Goal: Check status: Check status

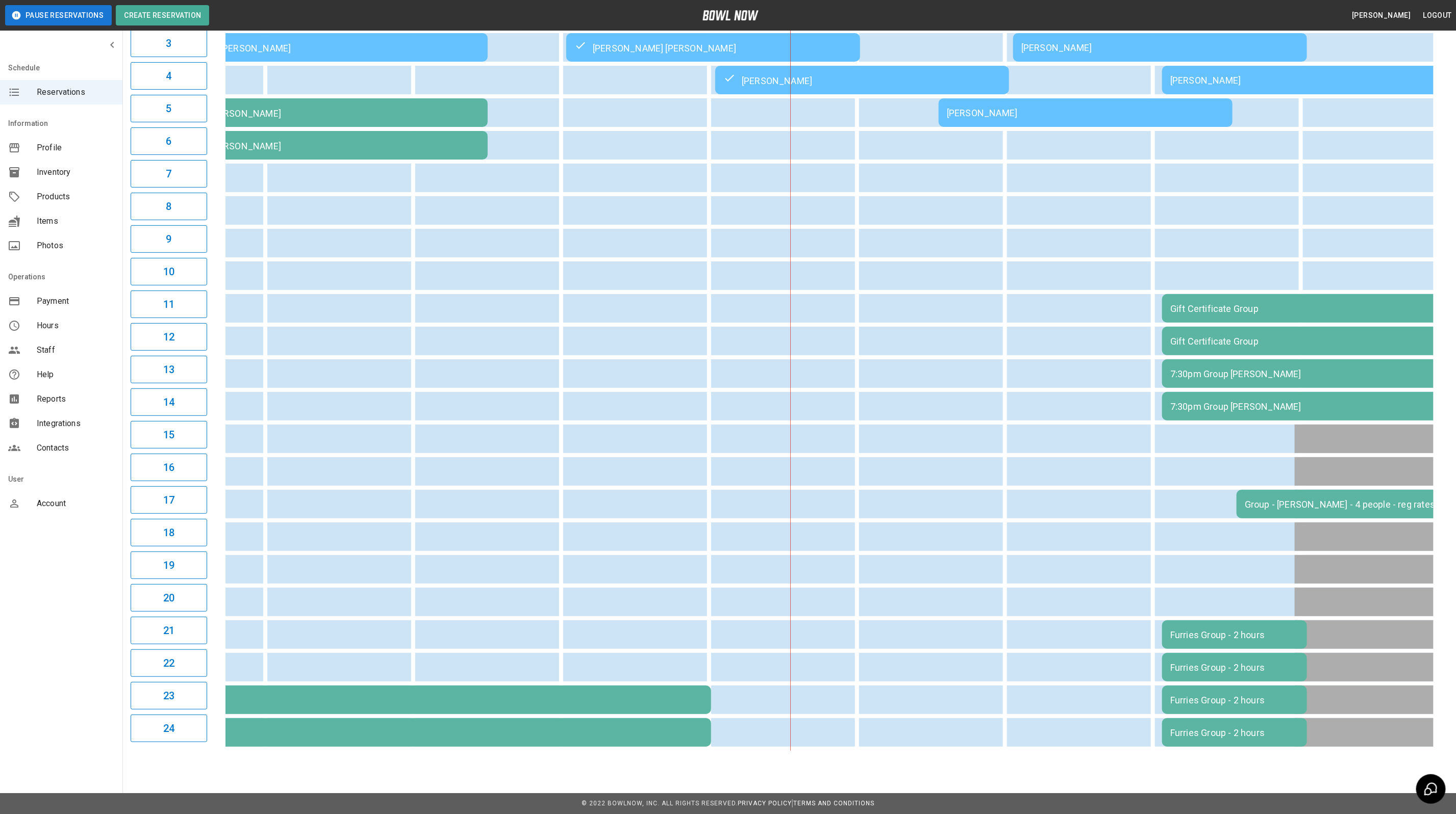
scroll to position [0, 158]
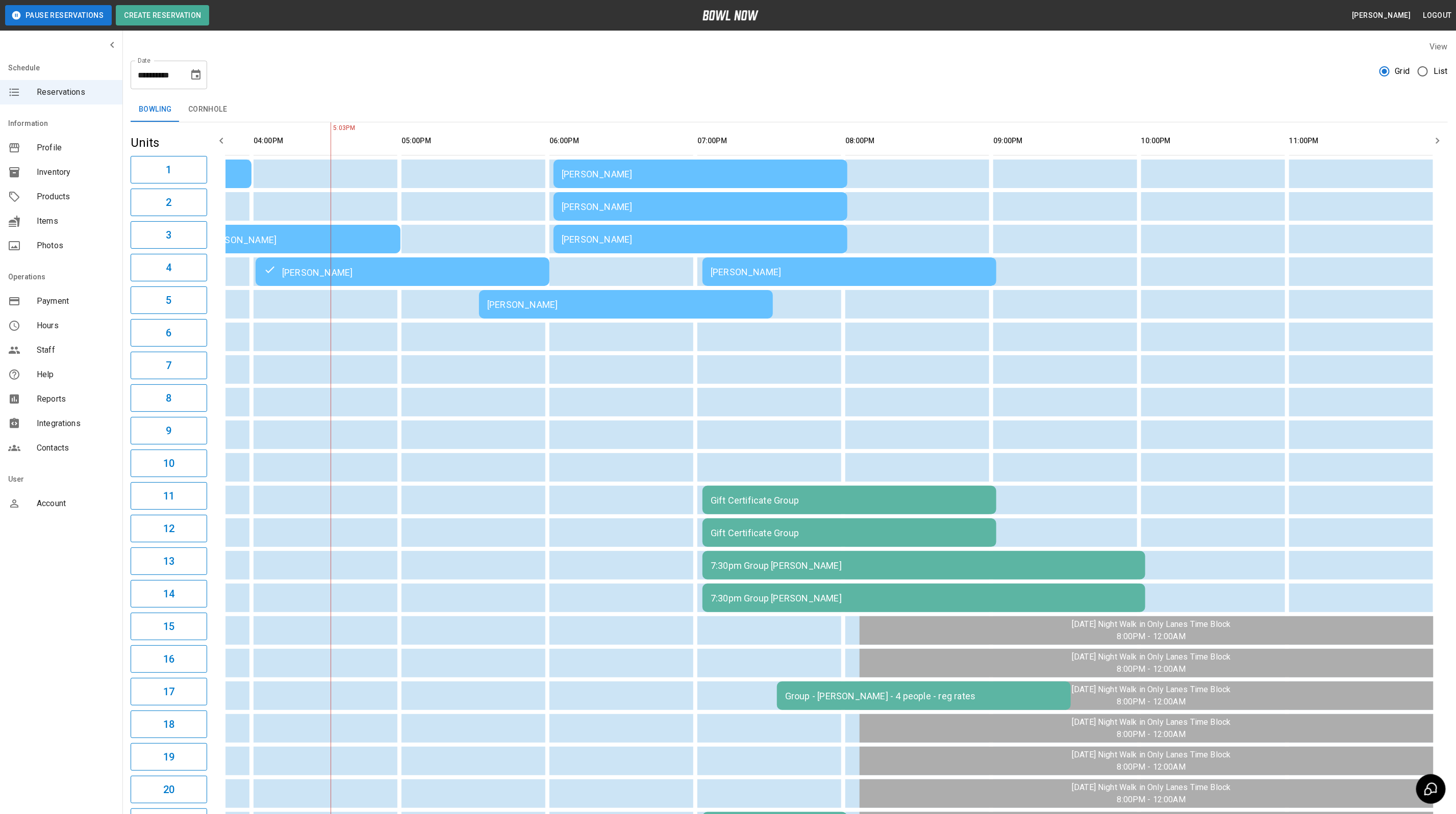
click at [544, 298] on td "[PERSON_NAME]" at bounding box center [626, 304] width 294 height 29
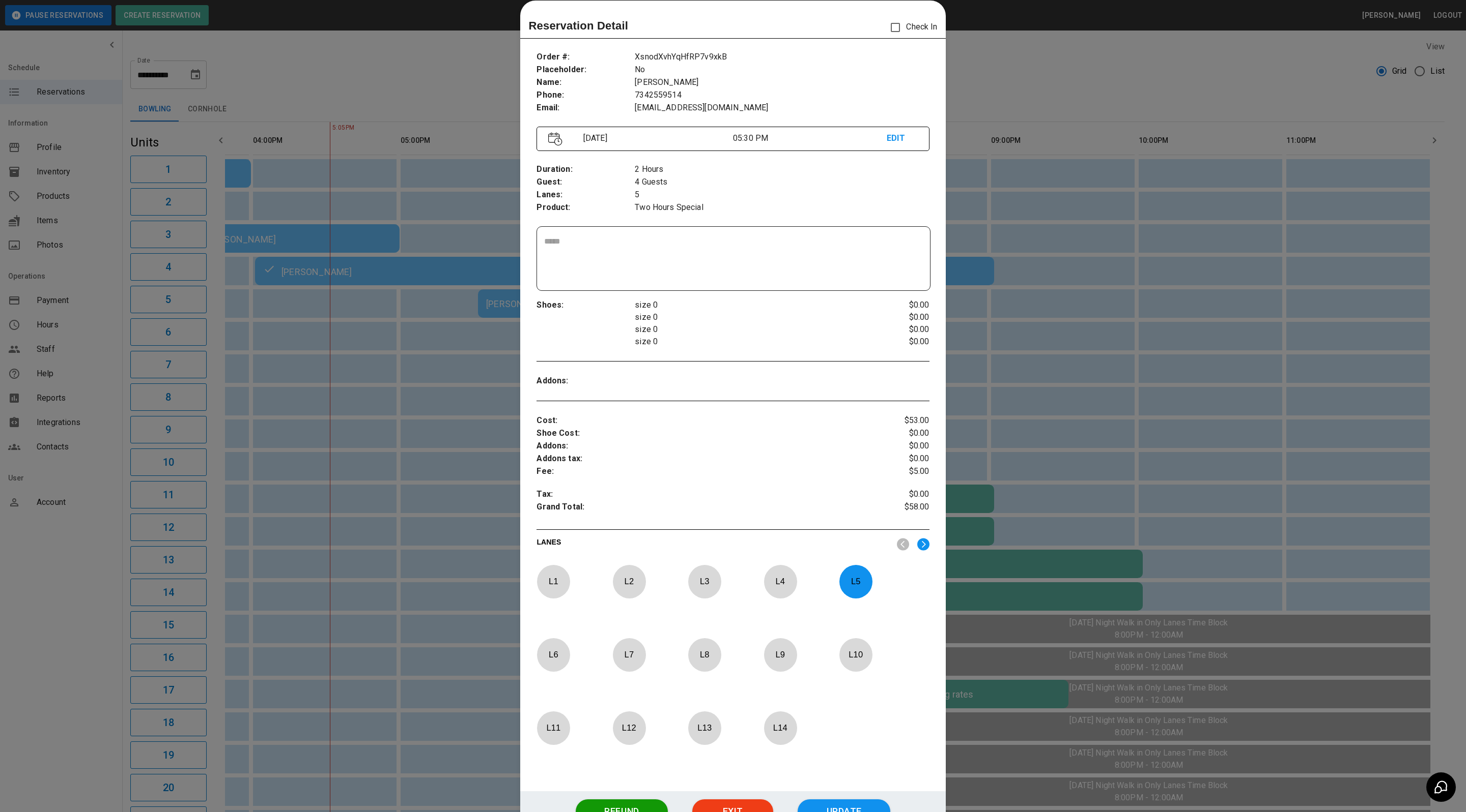
click at [1003, 86] on div at bounding box center [733, 406] width 1466 height 812
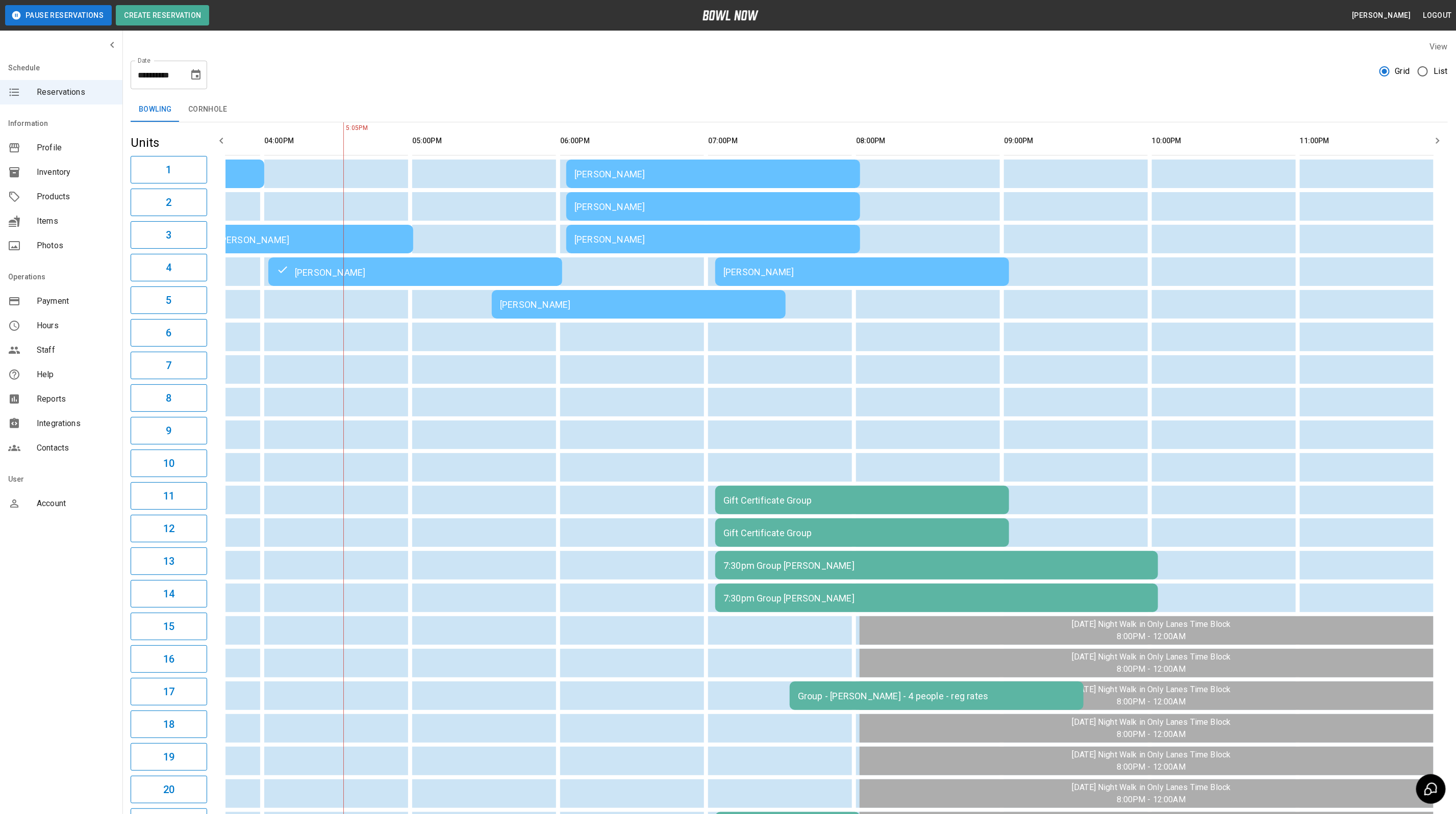
click at [678, 171] on div "[PERSON_NAME]" at bounding box center [713, 174] width 278 height 11
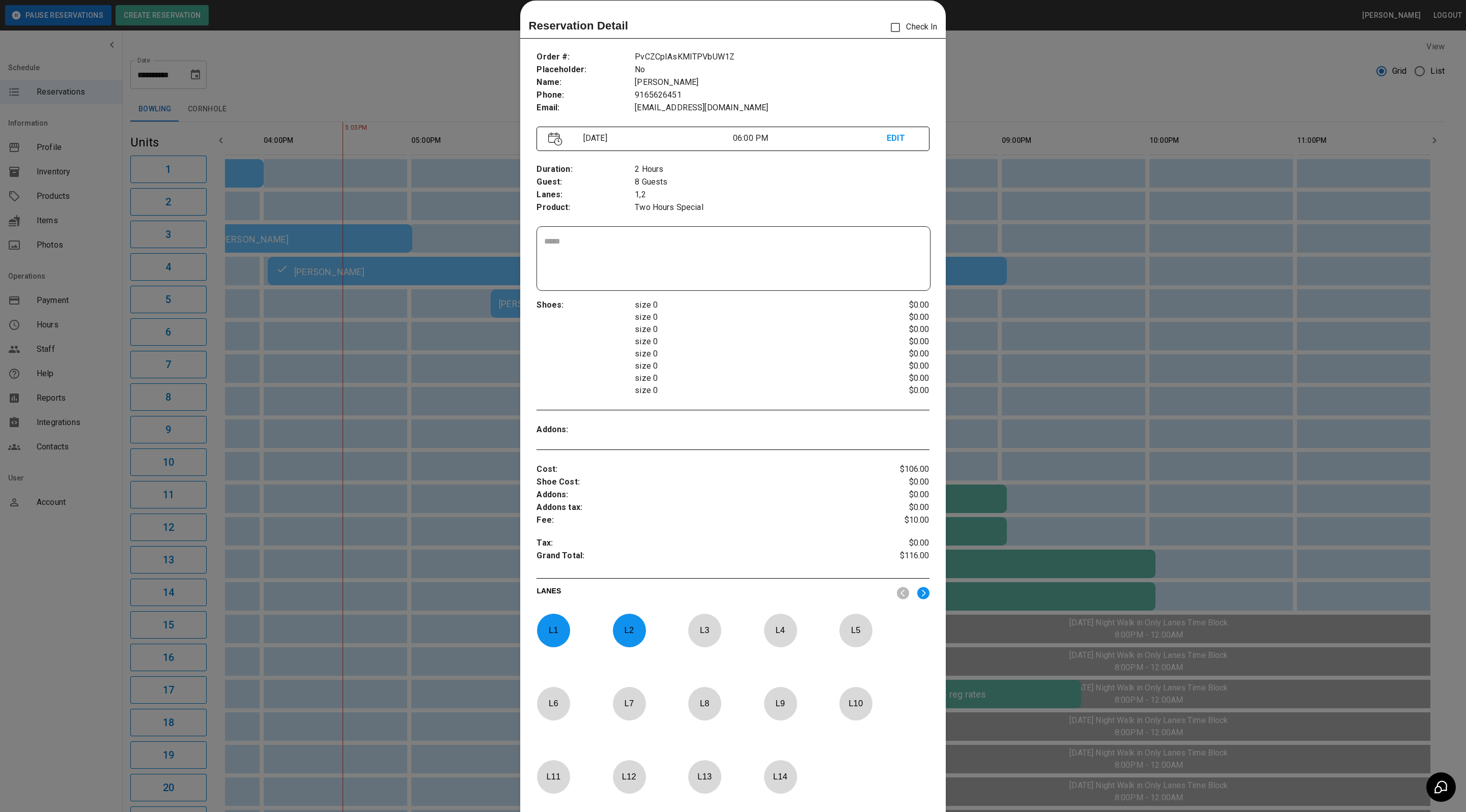
click at [1050, 92] on div at bounding box center [733, 406] width 1466 height 812
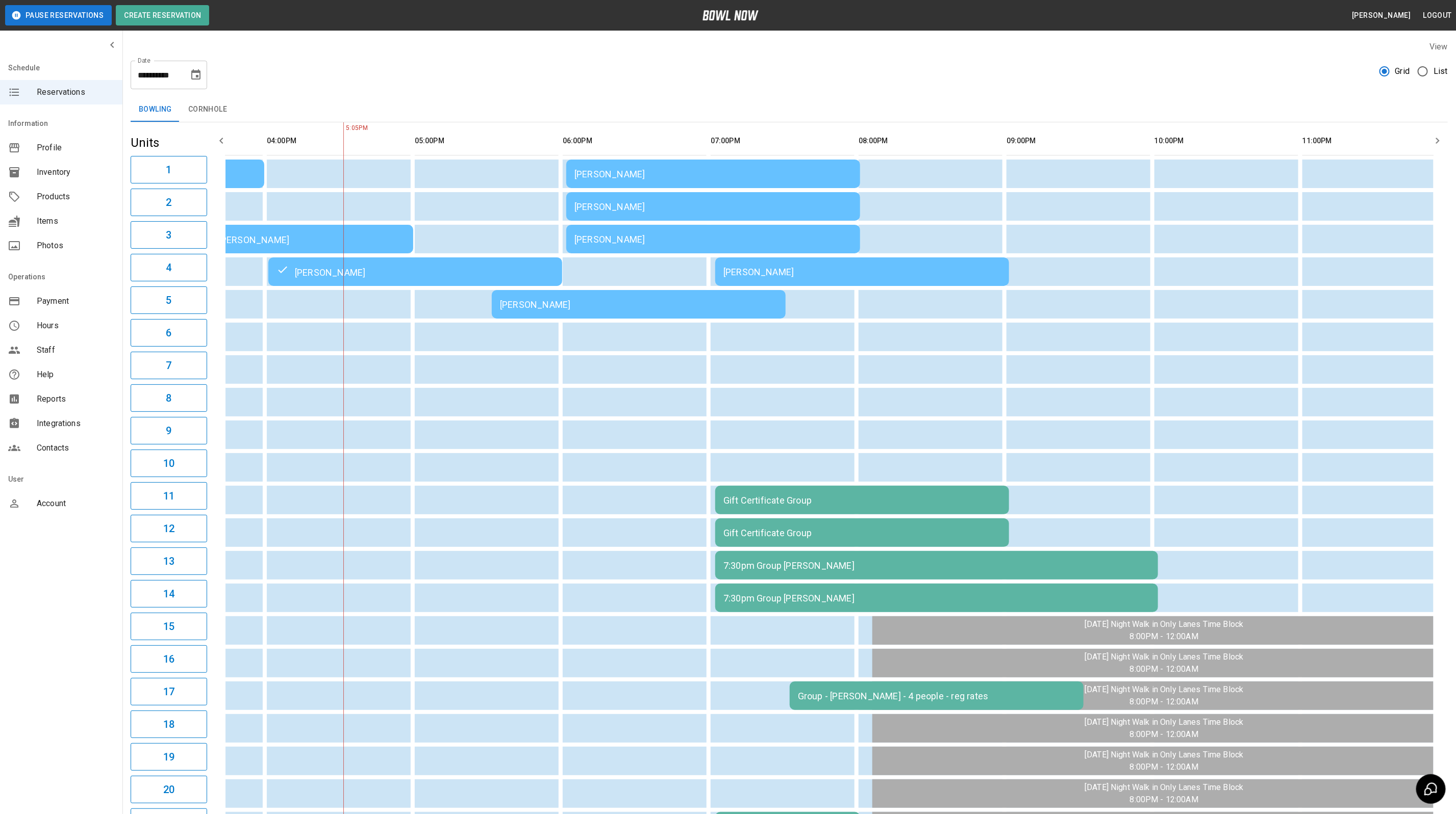
click at [650, 245] on td "[PERSON_NAME]" at bounding box center [713, 238] width 294 height 29
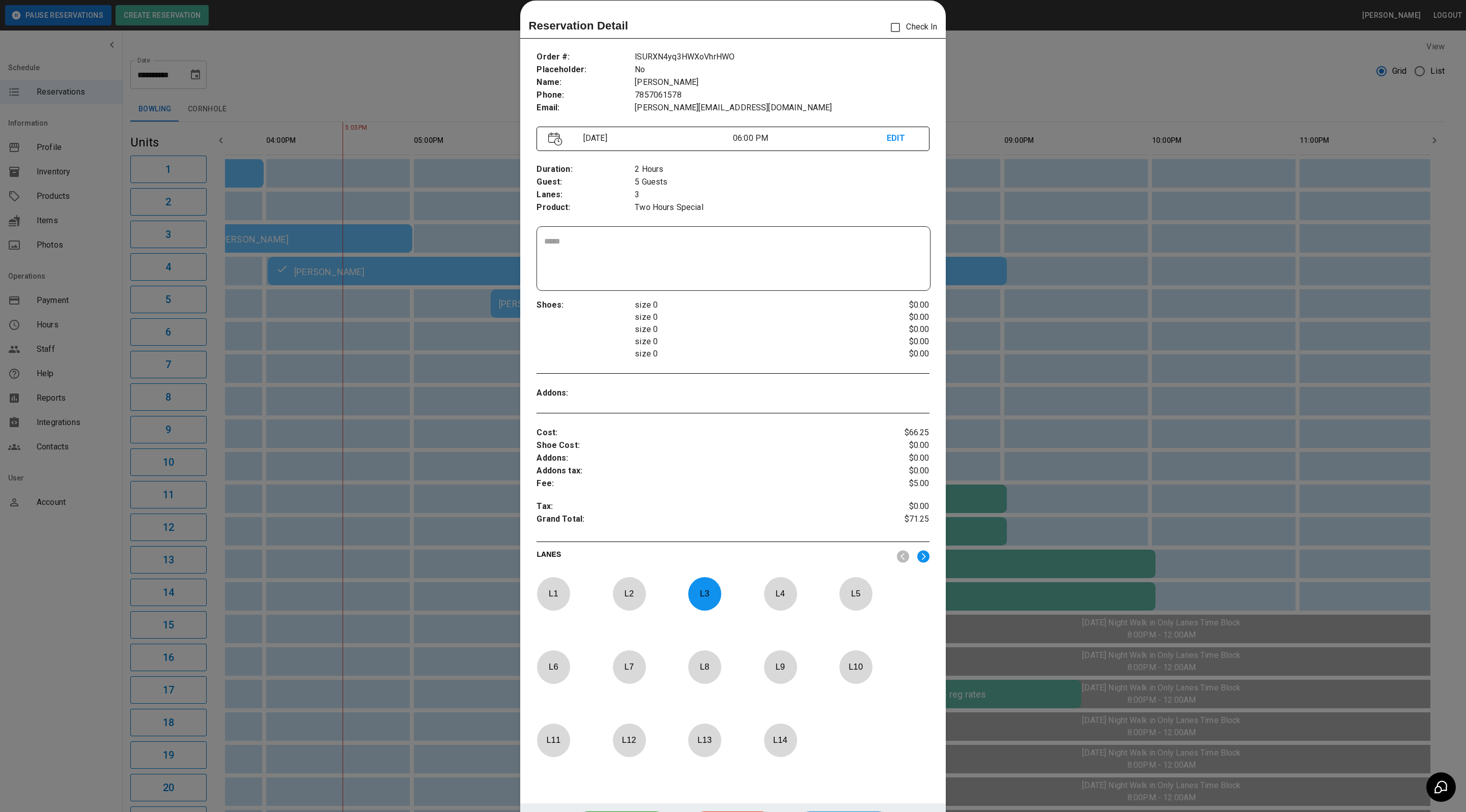
click at [1038, 55] on div at bounding box center [733, 406] width 1466 height 812
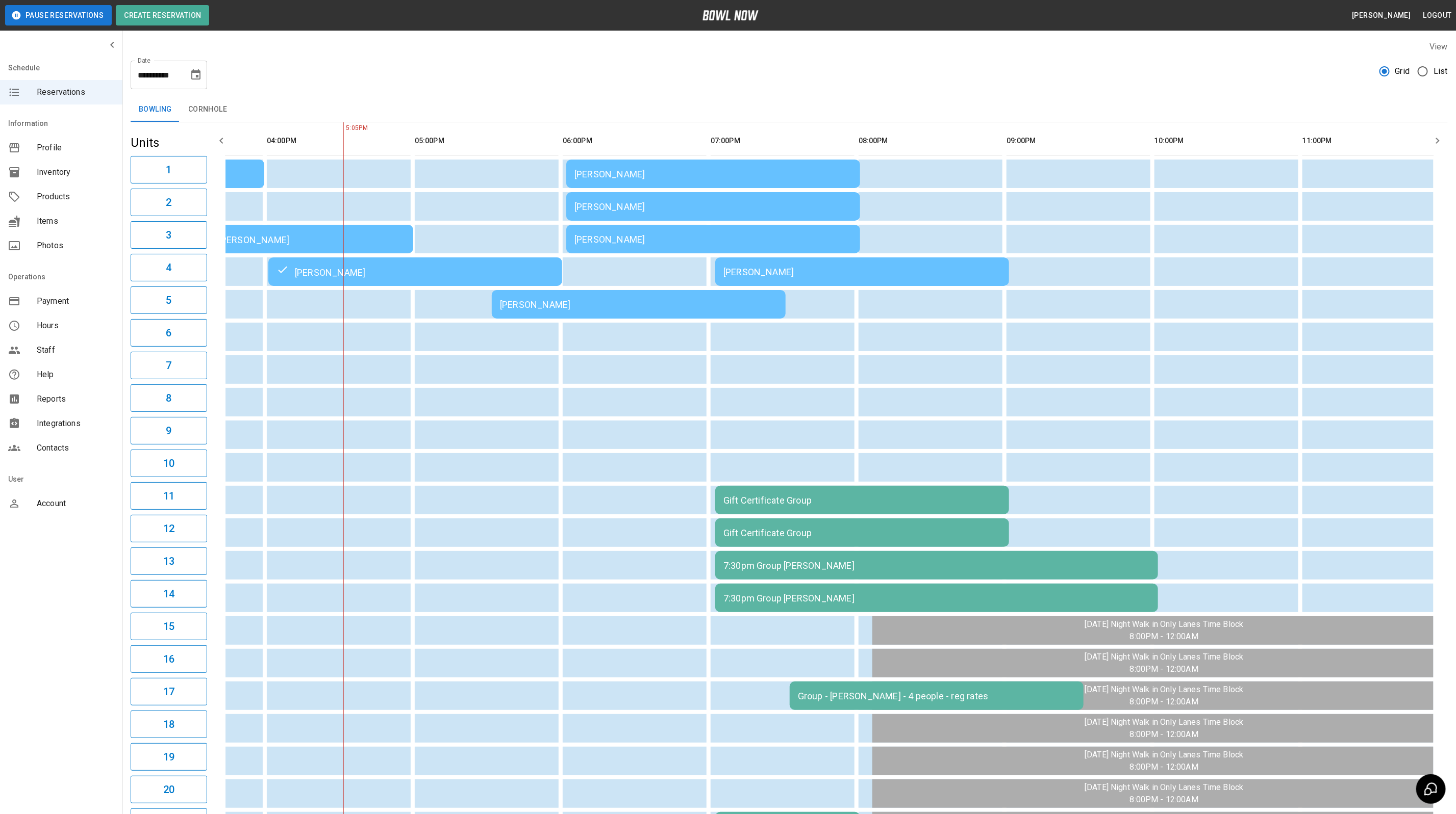
click at [795, 273] on div "[PERSON_NAME]" at bounding box center [862, 272] width 278 height 11
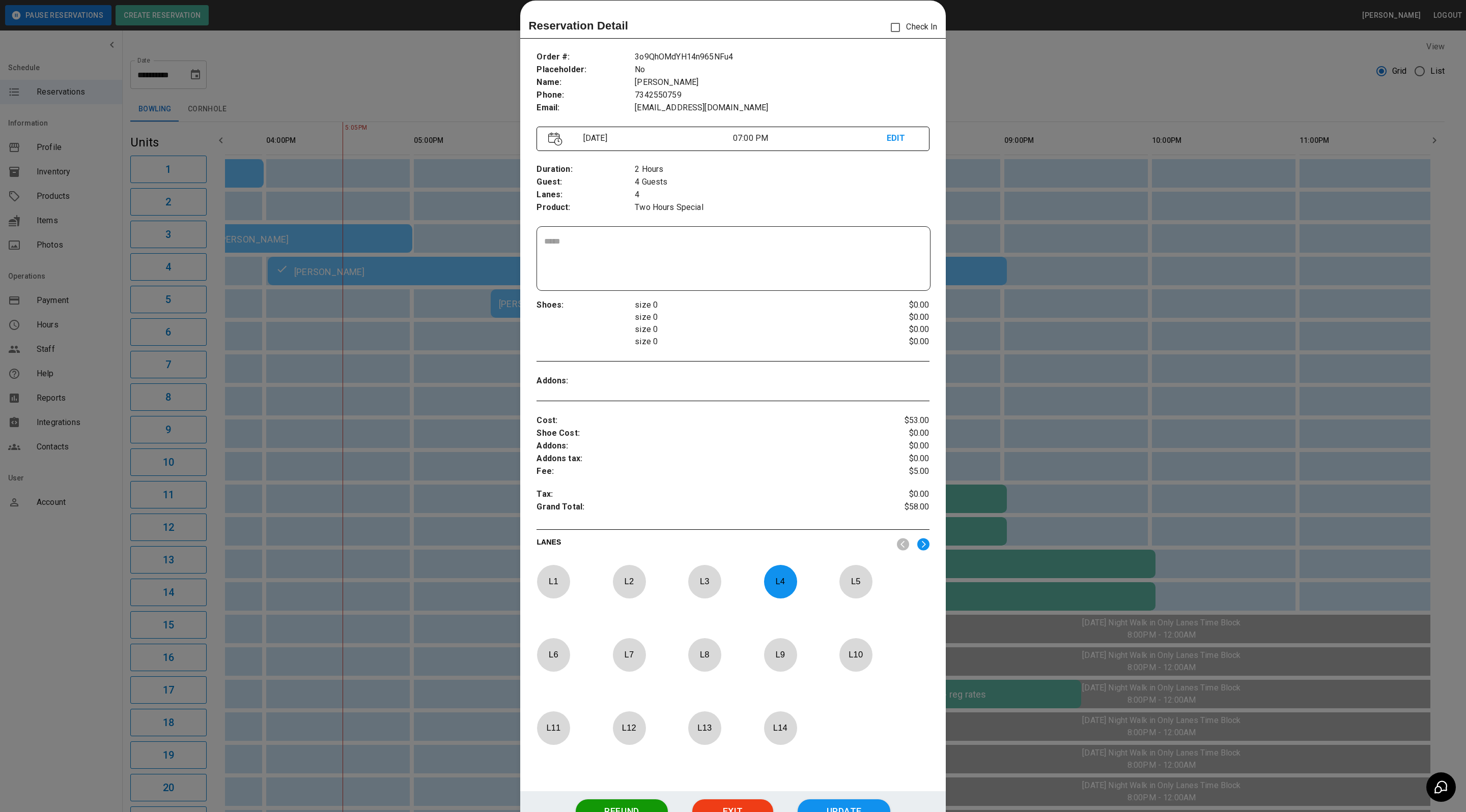
click at [982, 62] on div at bounding box center [733, 406] width 1466 height 812
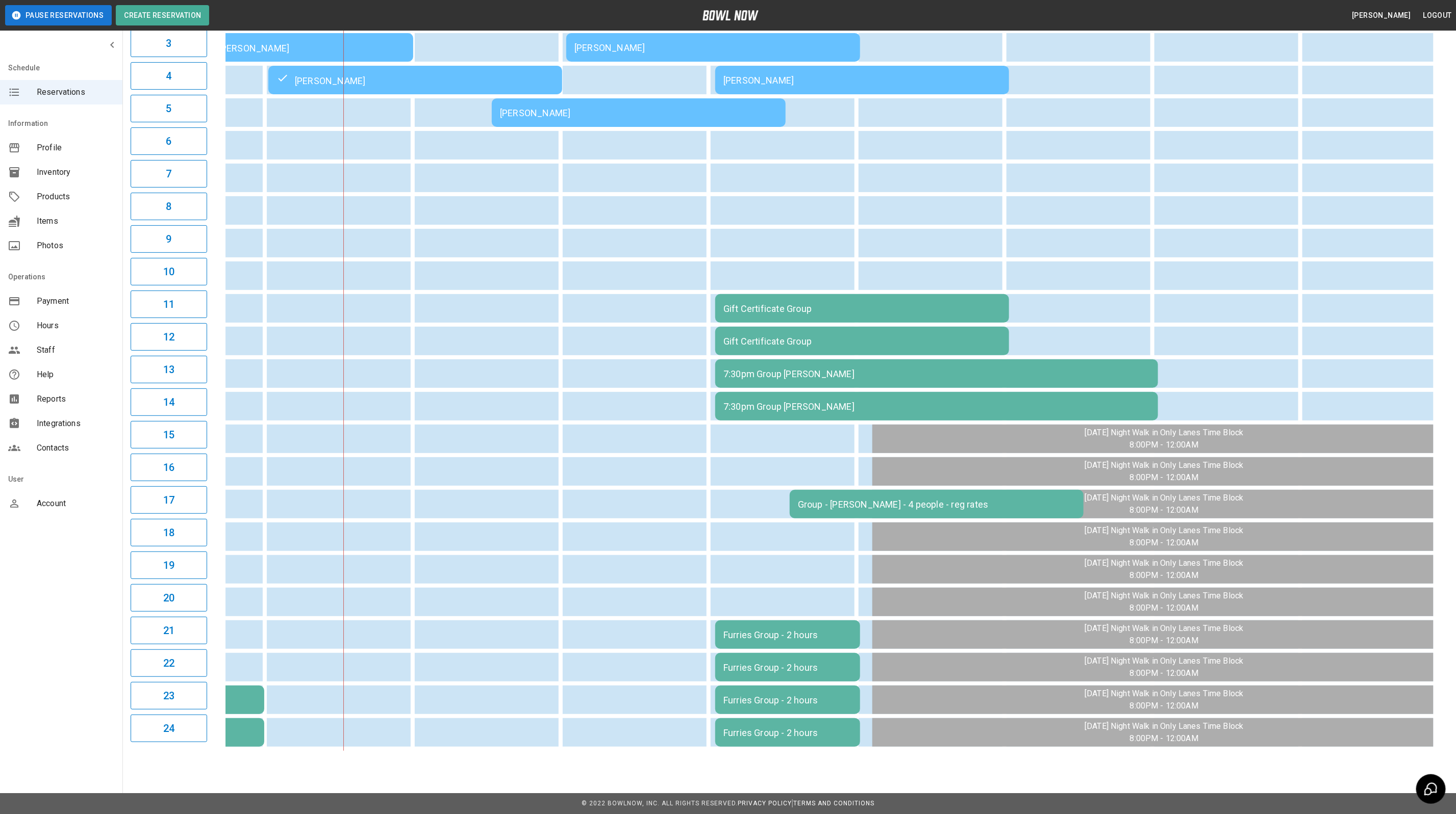
click at [874, 369] on div "7:30pm Group [PERSON_NAME]" at bounding box center [937, 374] width 426 height 11
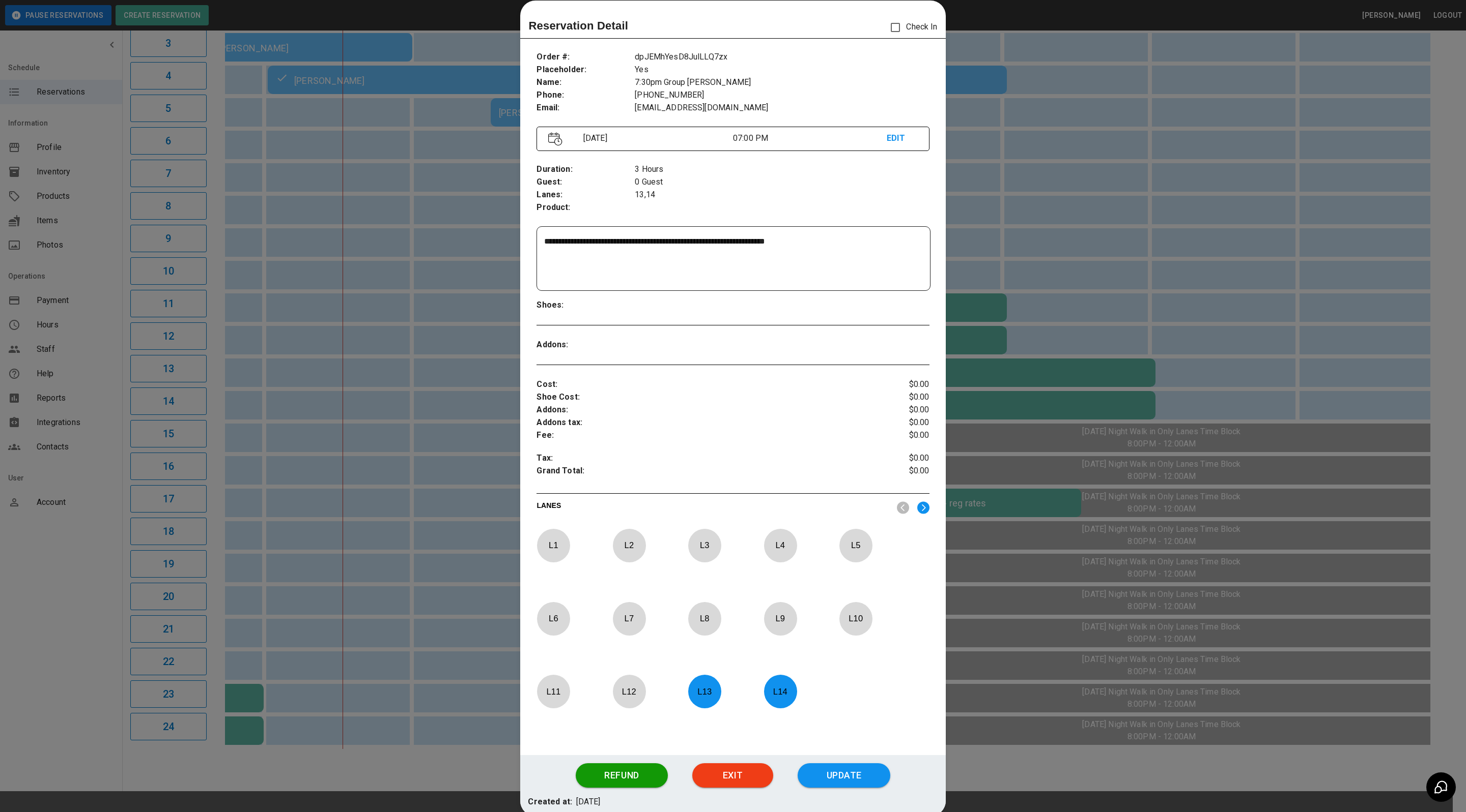
click at [971, 226] on div at bounding box center [733, 406] width 1466 height 812
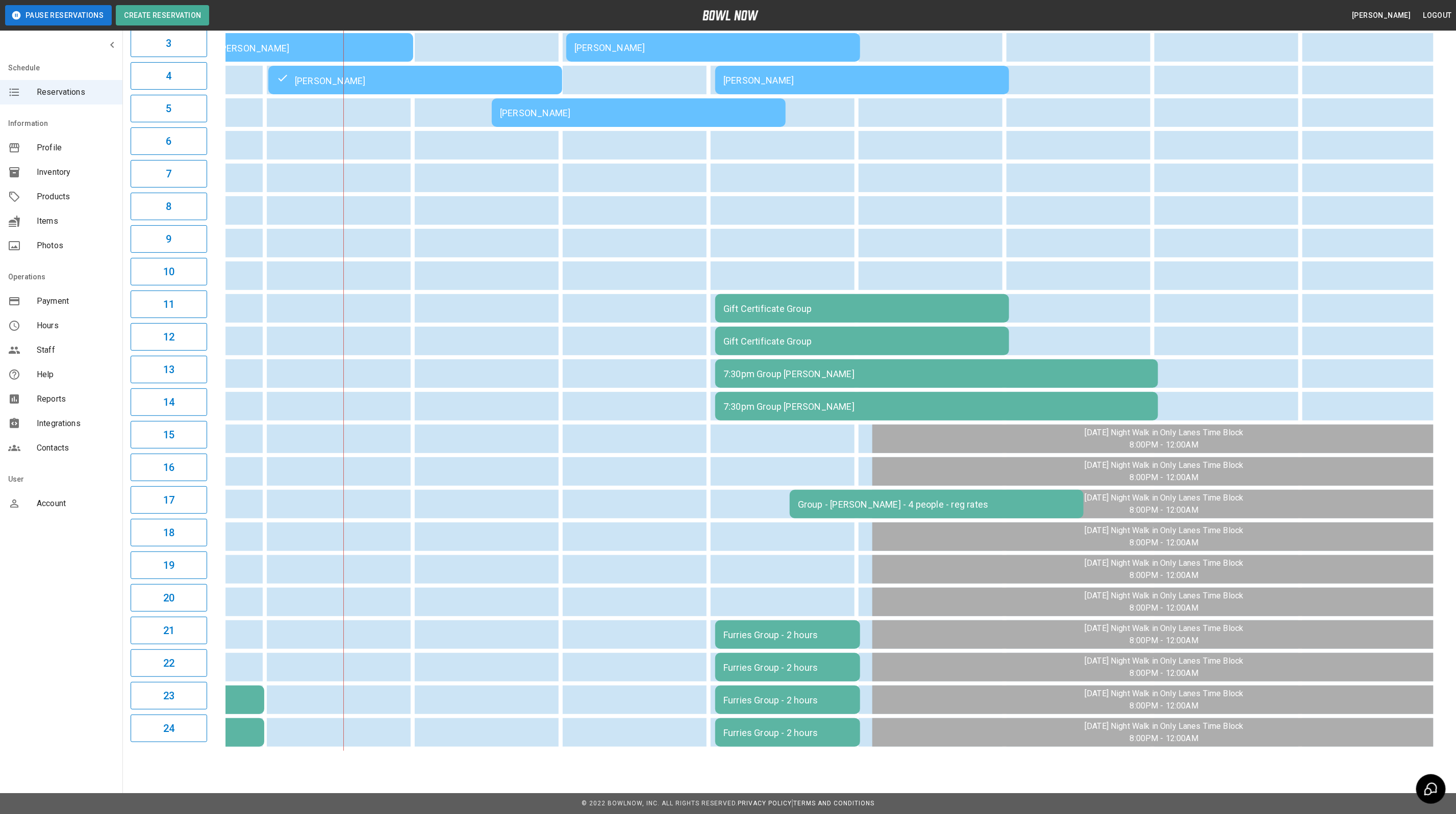
click at [830, 499] on div "Group - [PERSON_NAME] - 4 people - reg rates" at bounding box center [937, 504] width 278 height 11
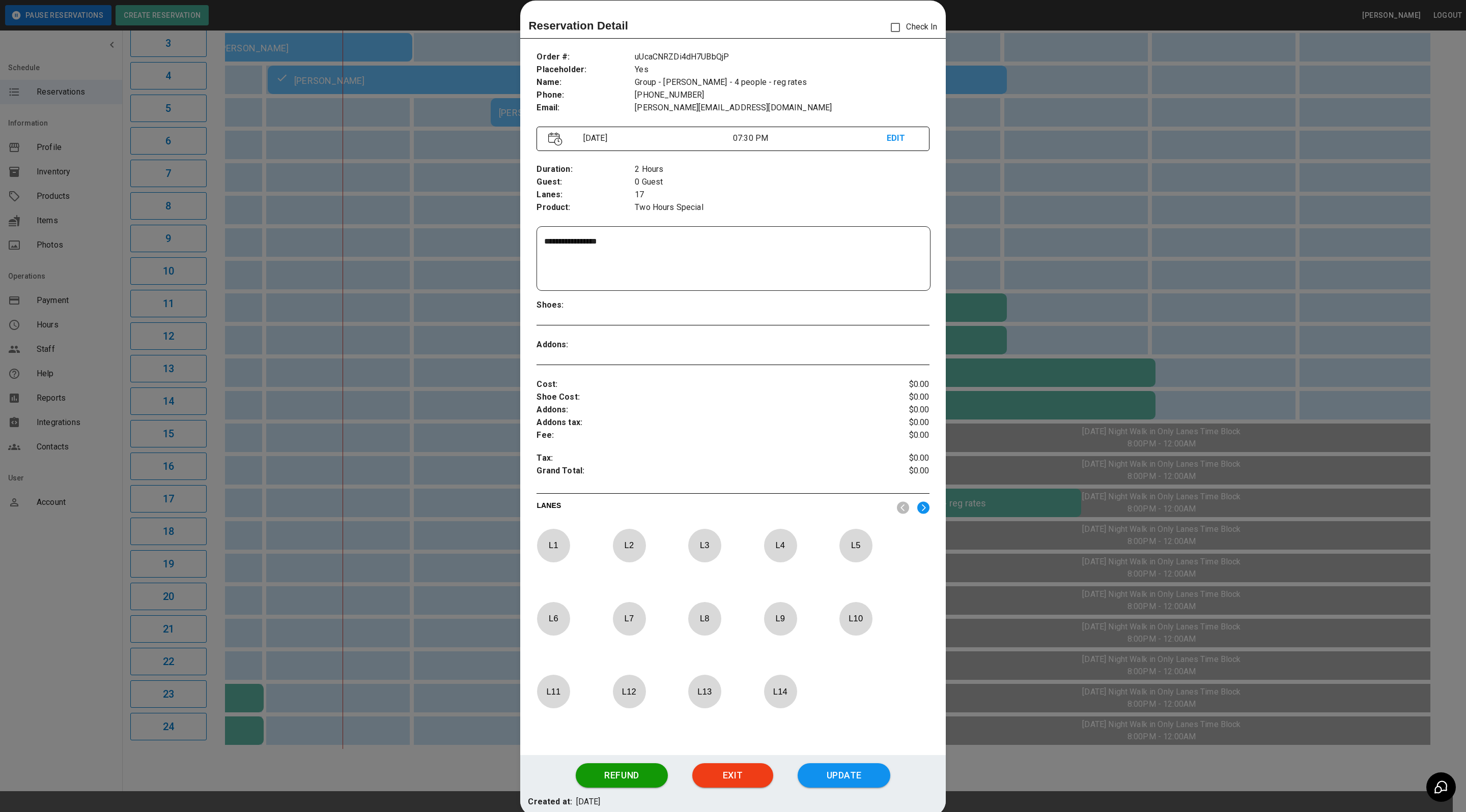
click at [1028, 243] on div at bounding box center [733, 406] width 1466 height 812
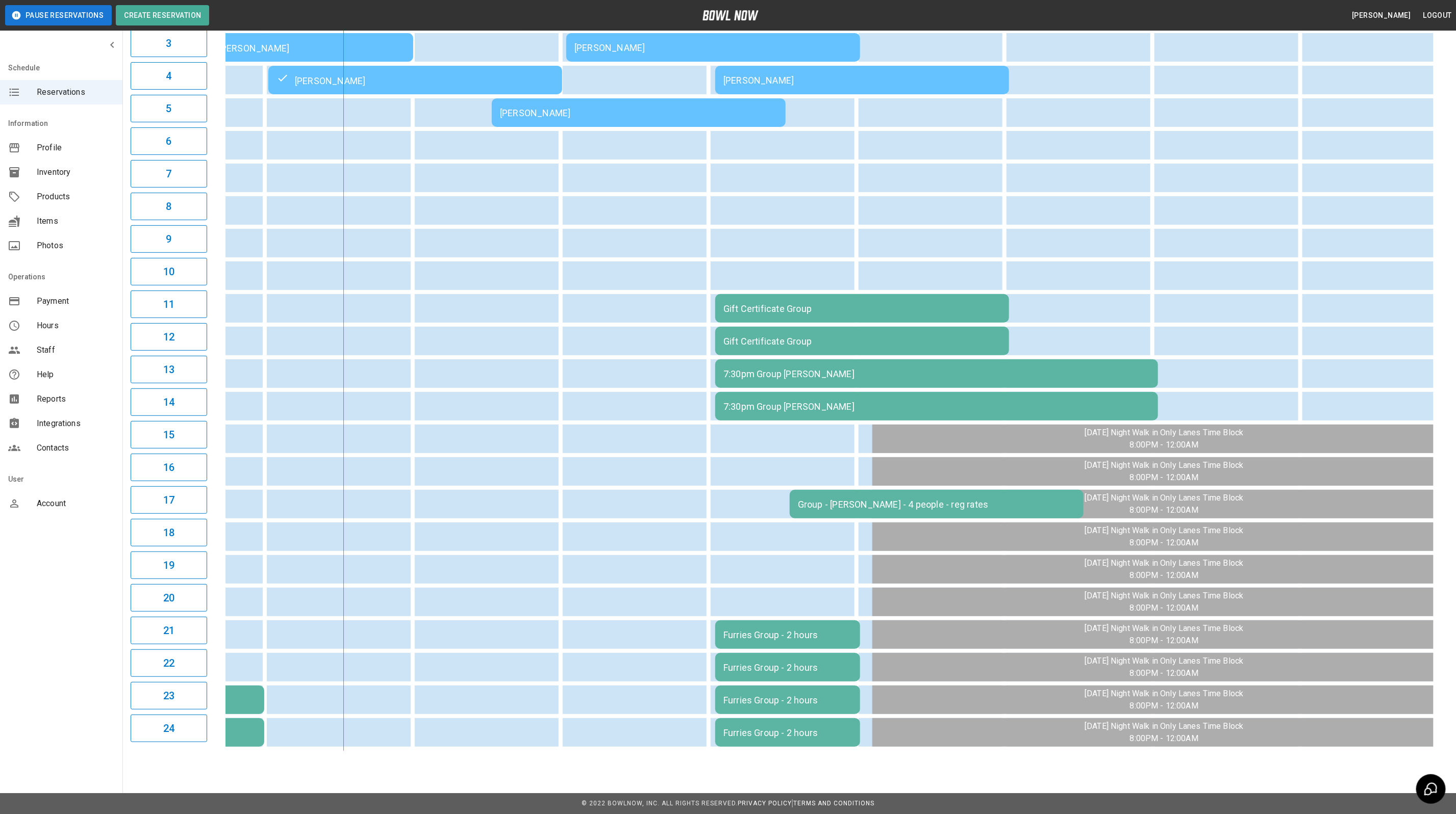
click at [746, 632] on td "Furries Group - 2 hours" at bounding box center [787, 634] width 145 height 29
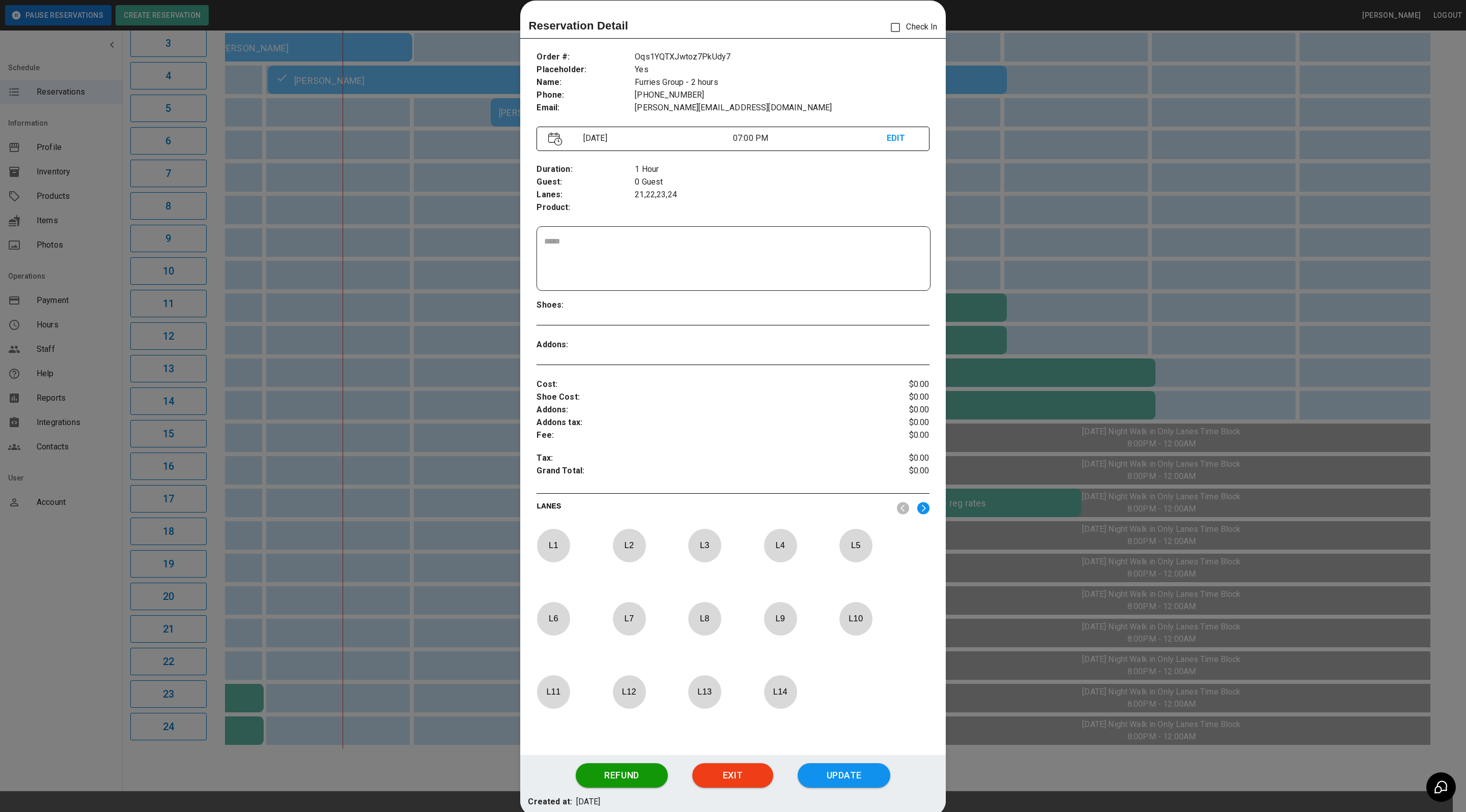
click at [1029, 211] on div at bounding box center [733, 406] width 1466 height 812
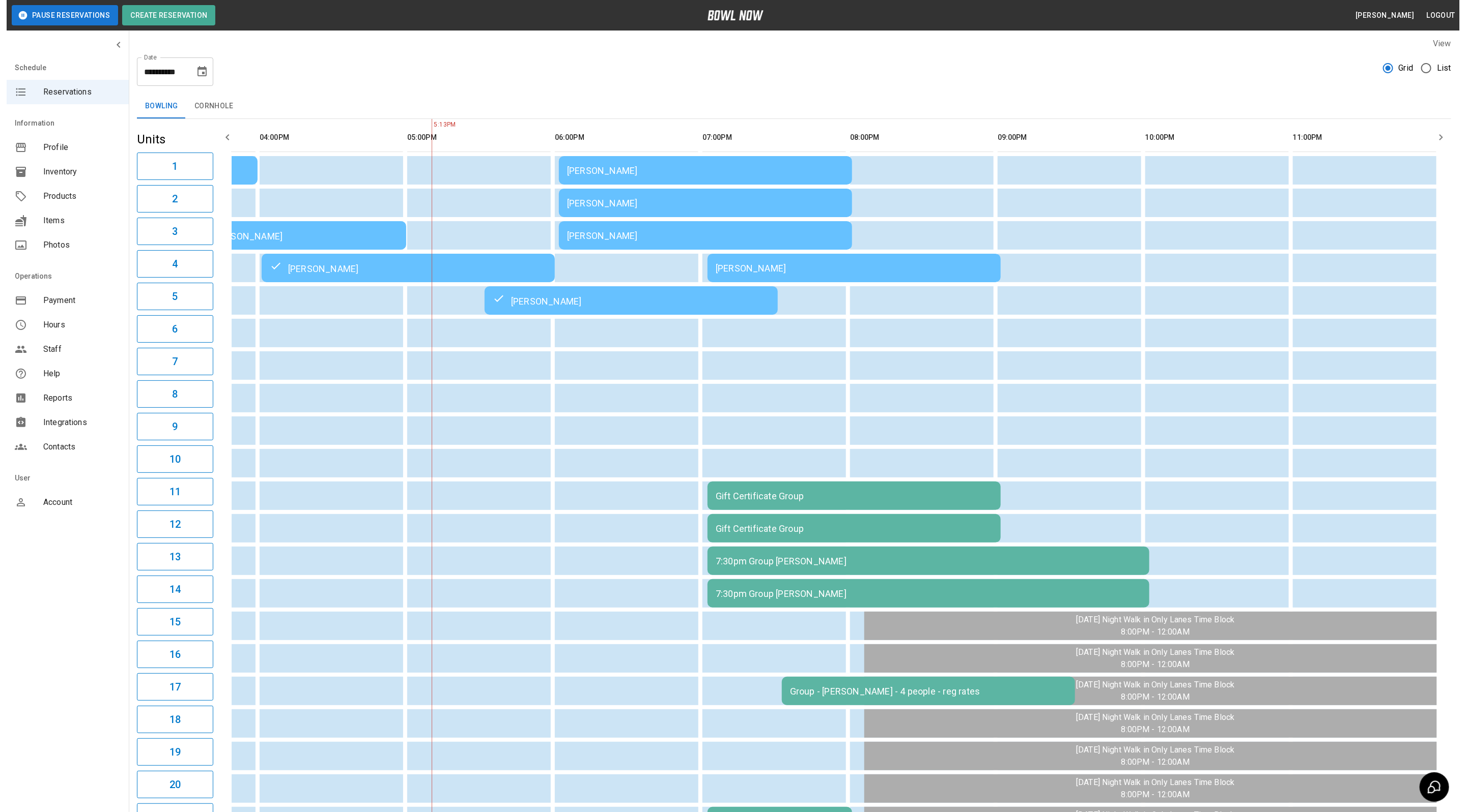
scroll to position [0, 0]
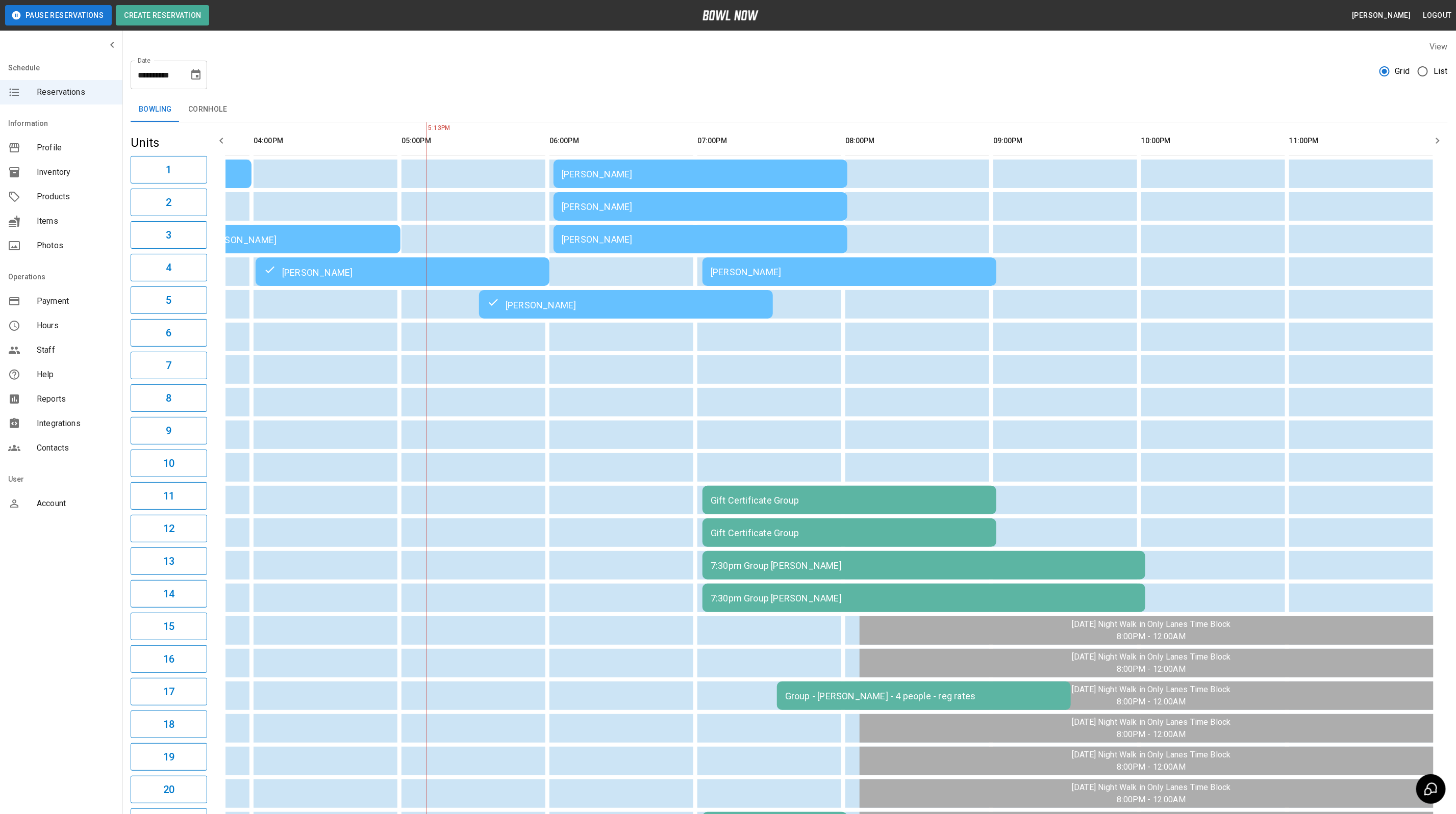
click at [735, 162] on td "[PERSON_NAME]" at bounding box center [701, 173] width 294 height 29
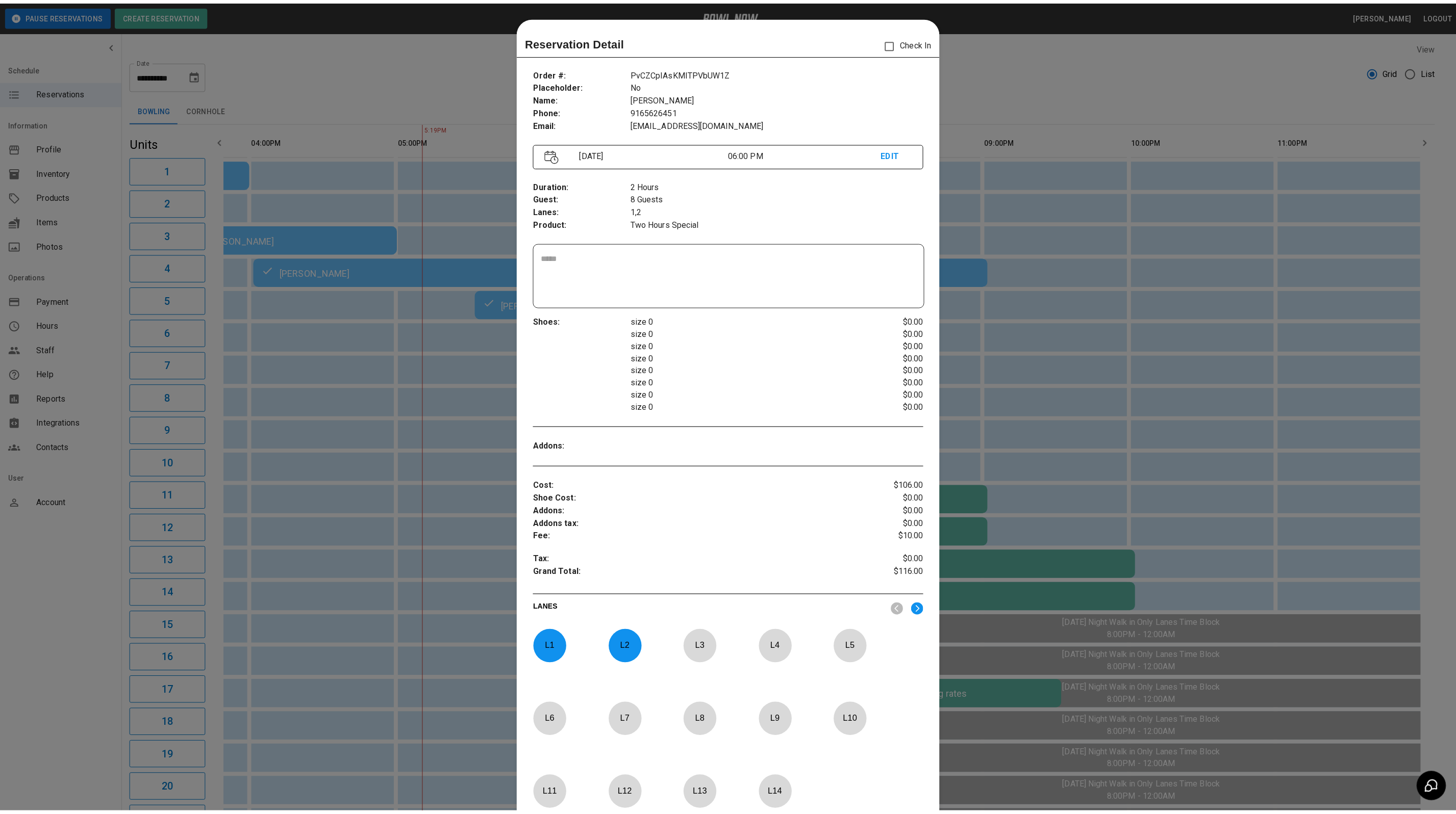
scroll to position [16, 0]
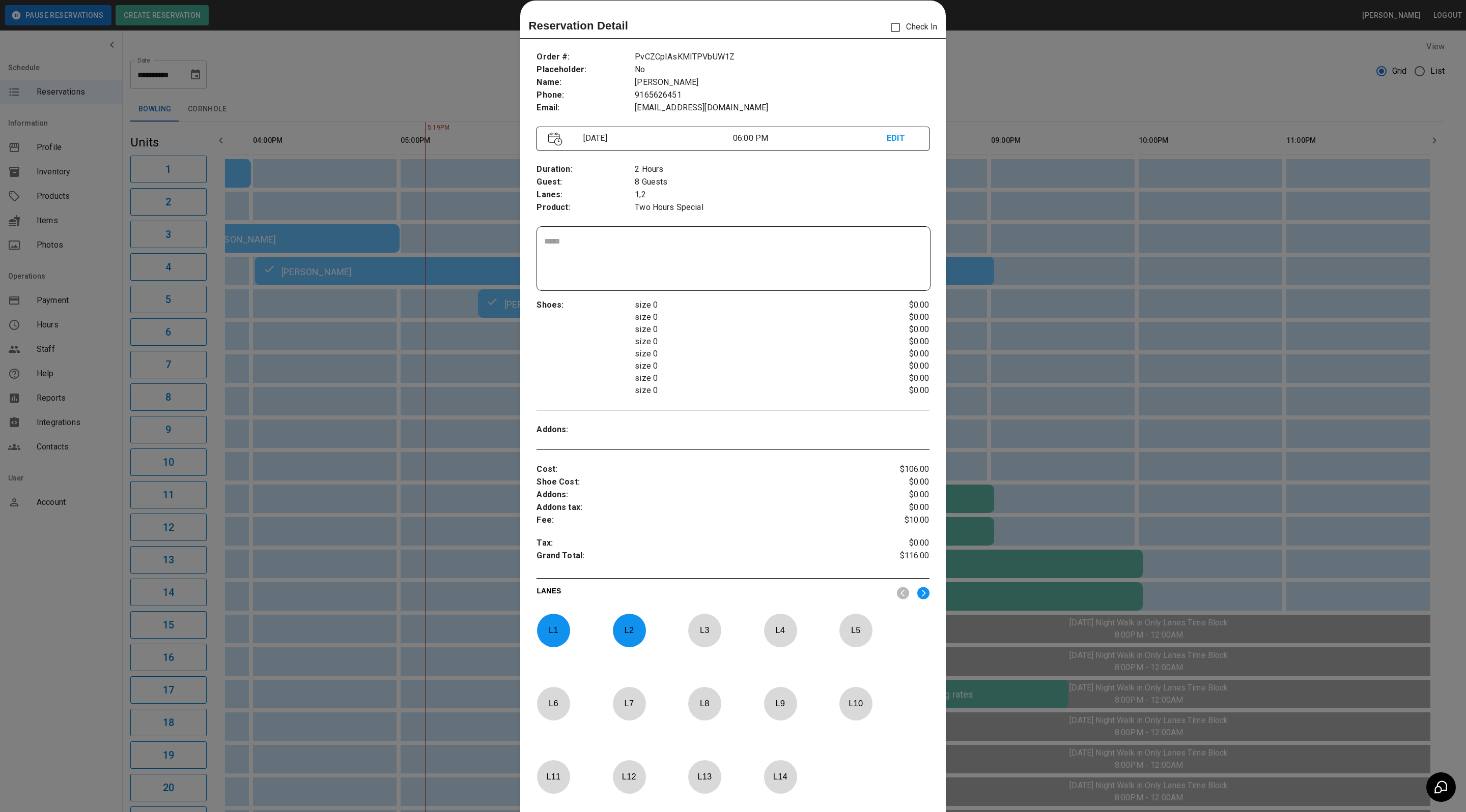
drag, startPoint x: 1006, startPoint y: 48, endPoint x: 1134, endPoint y: 11, distance: 133.2
click at [1006, 48] on div at bounding box center [733, 406] width 1466 height 812
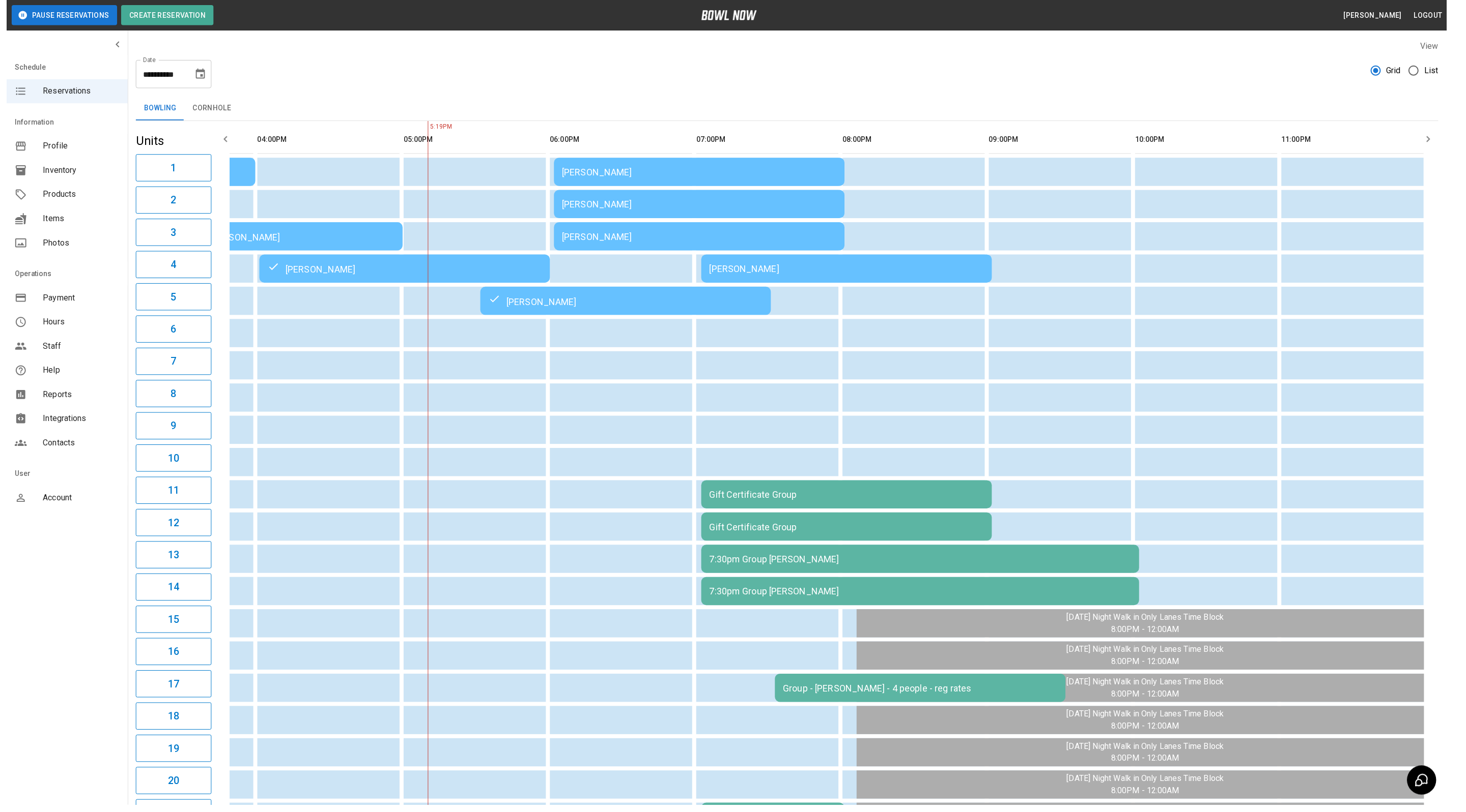
scroll to position [0, 556]
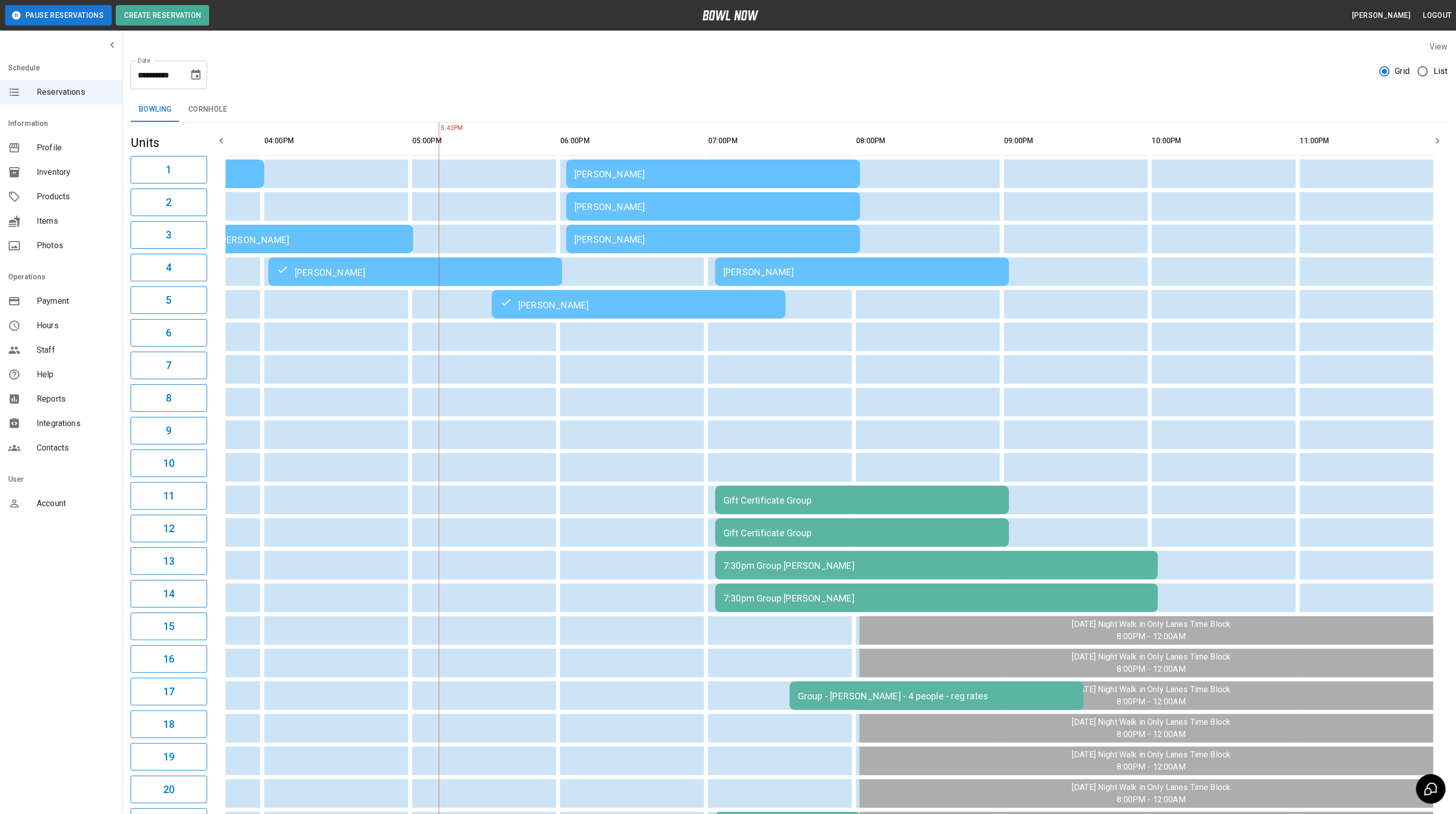
click at [615, 238] on div "[PERSON_NAME]" at bounding box center [713, 239] width 278 height 11
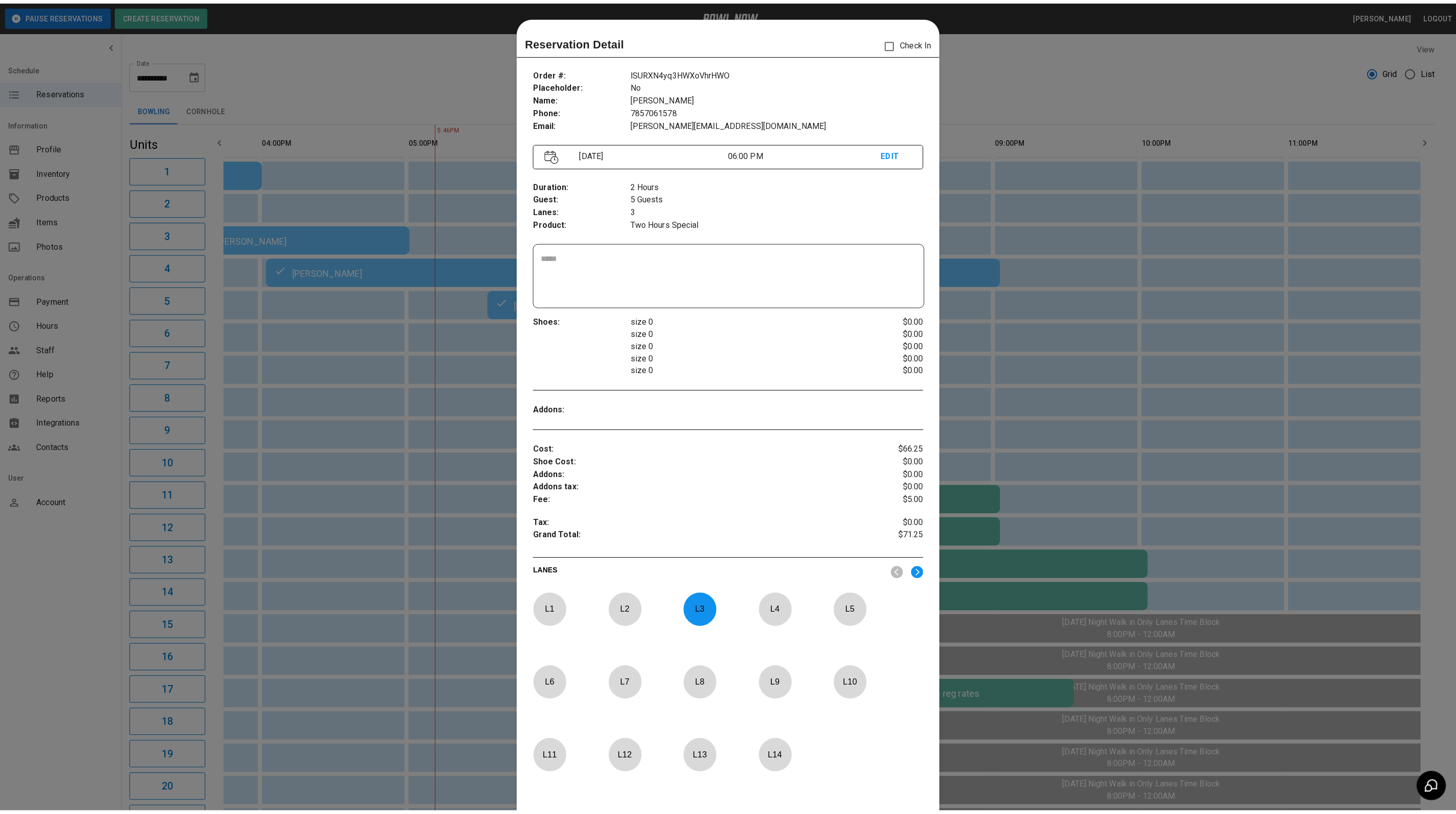
scroll to position [16, 0]
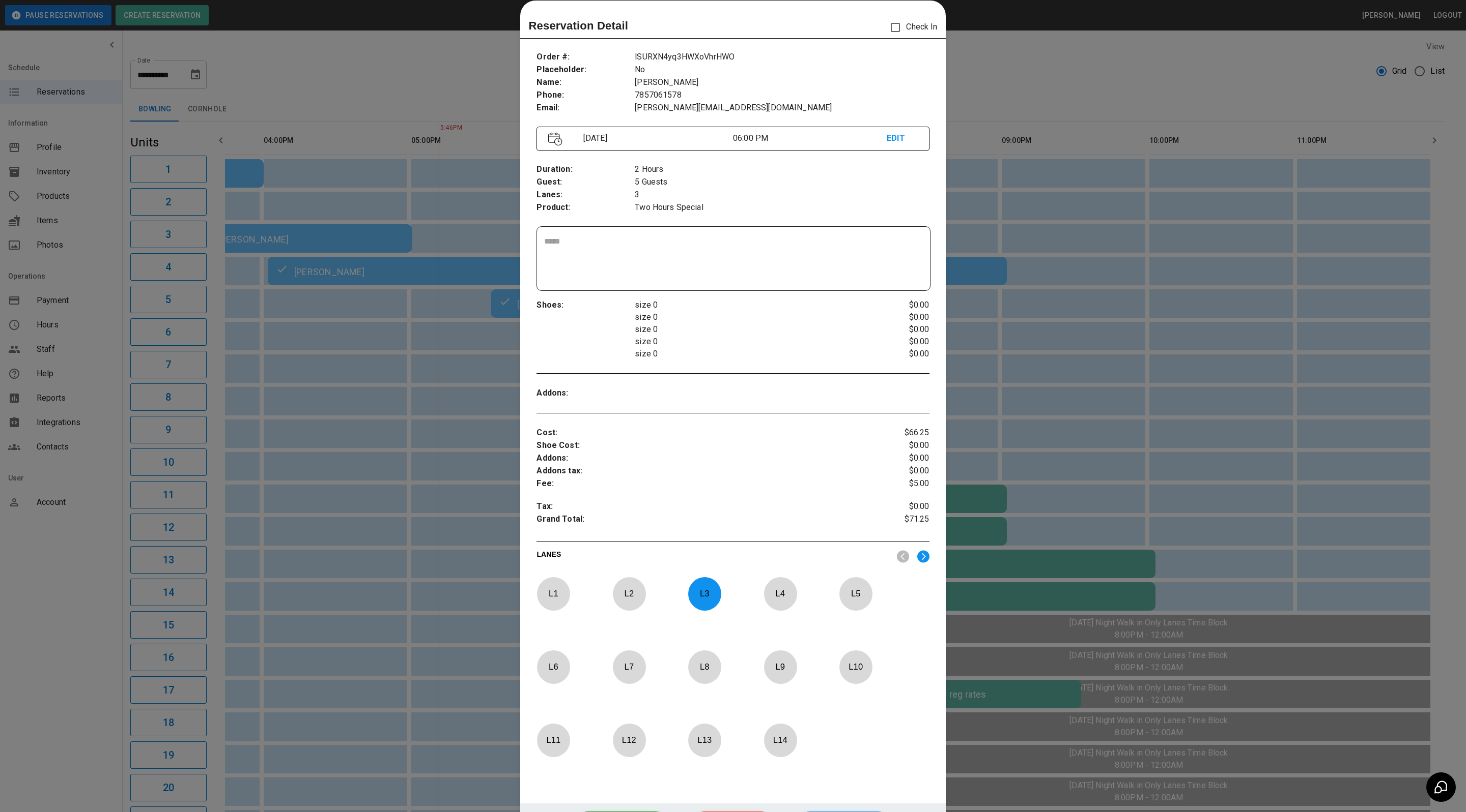
click at [1022, 81] on div at bounding box center [733, 406] width 1466 height 812
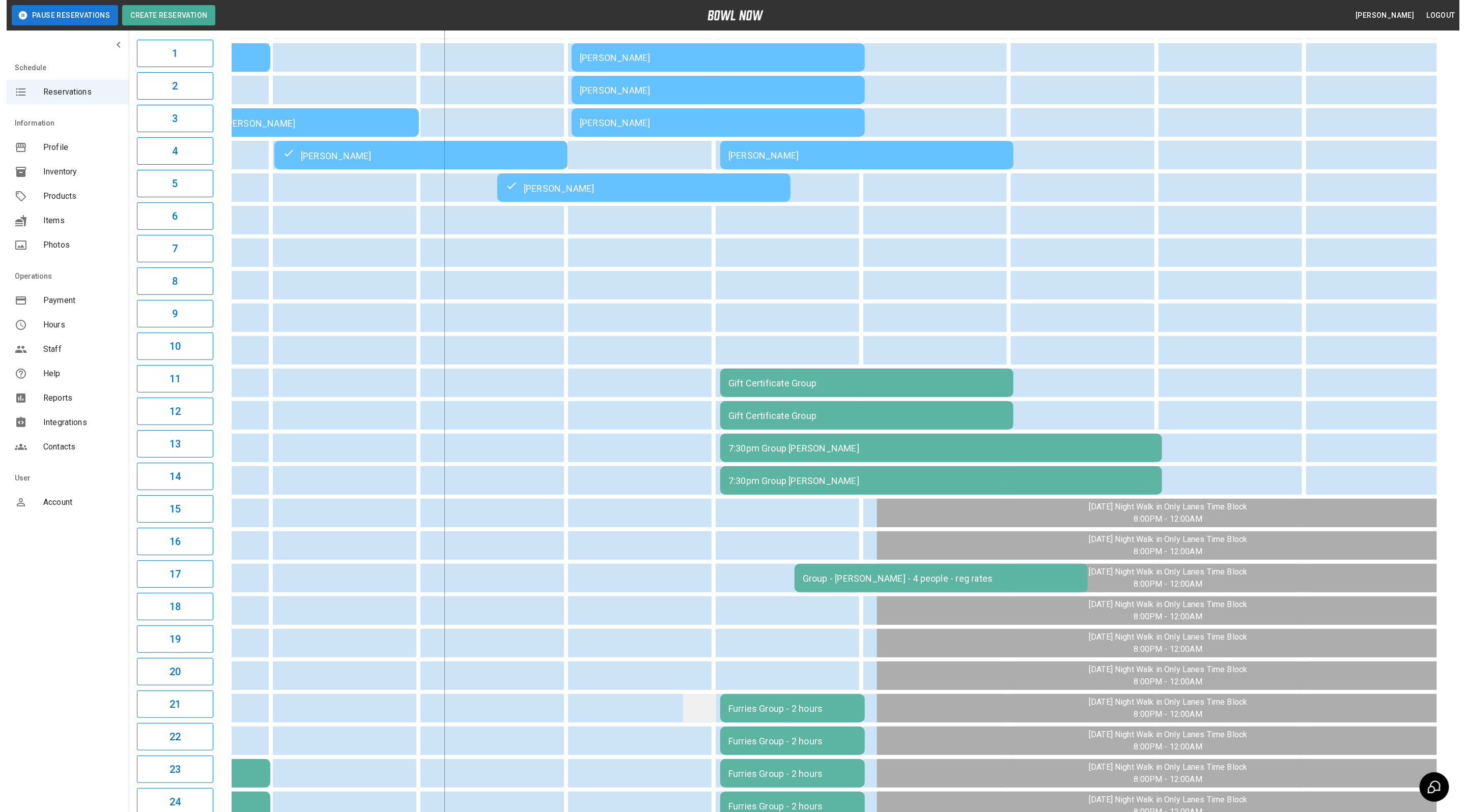
scroll to position [197, 0]
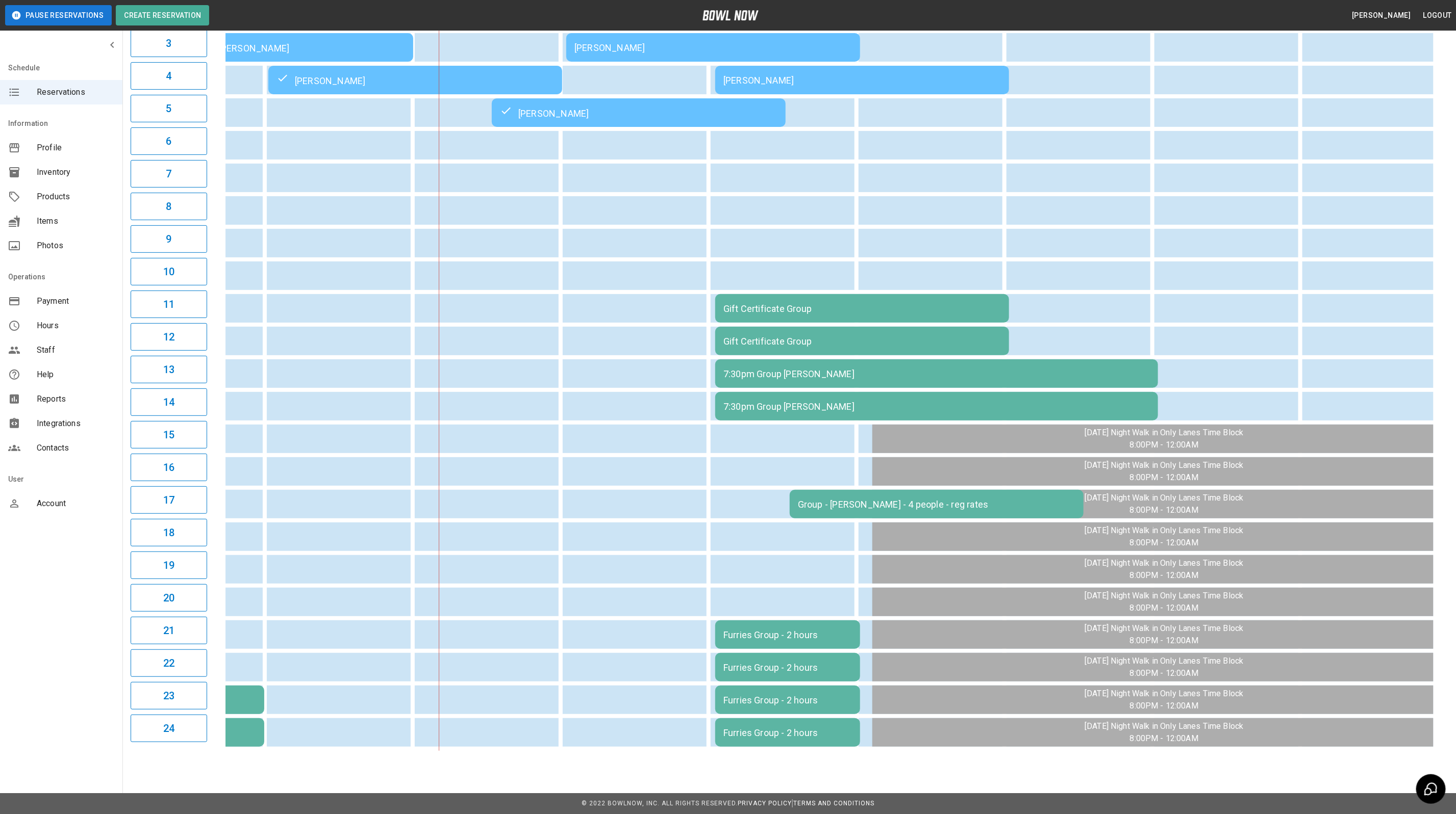
click at [823, 388] on td "7:30pm Group [PERSON_NAME]" at bounding box center [937, 373] width 443 height 29
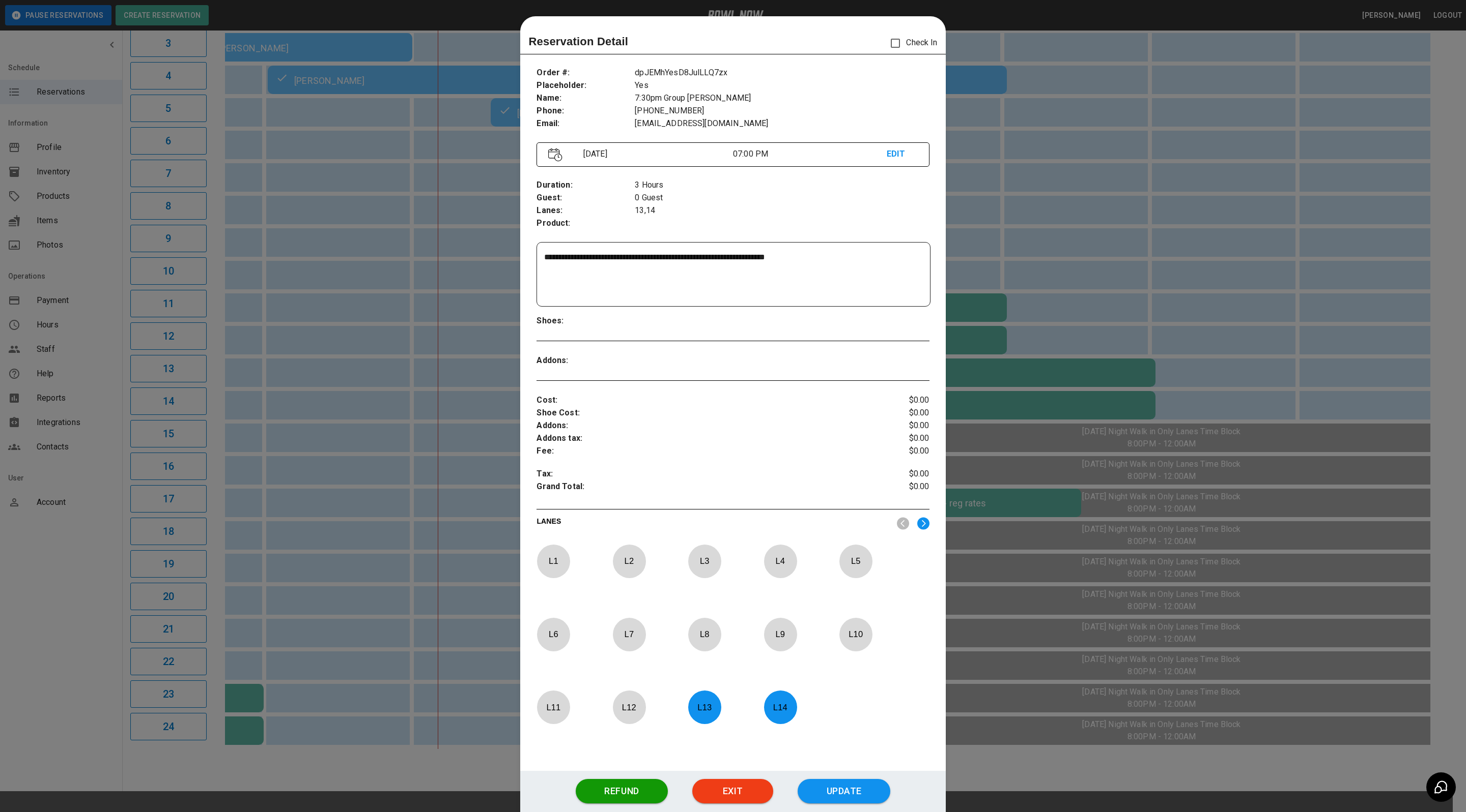
scroll to position [15, 0]
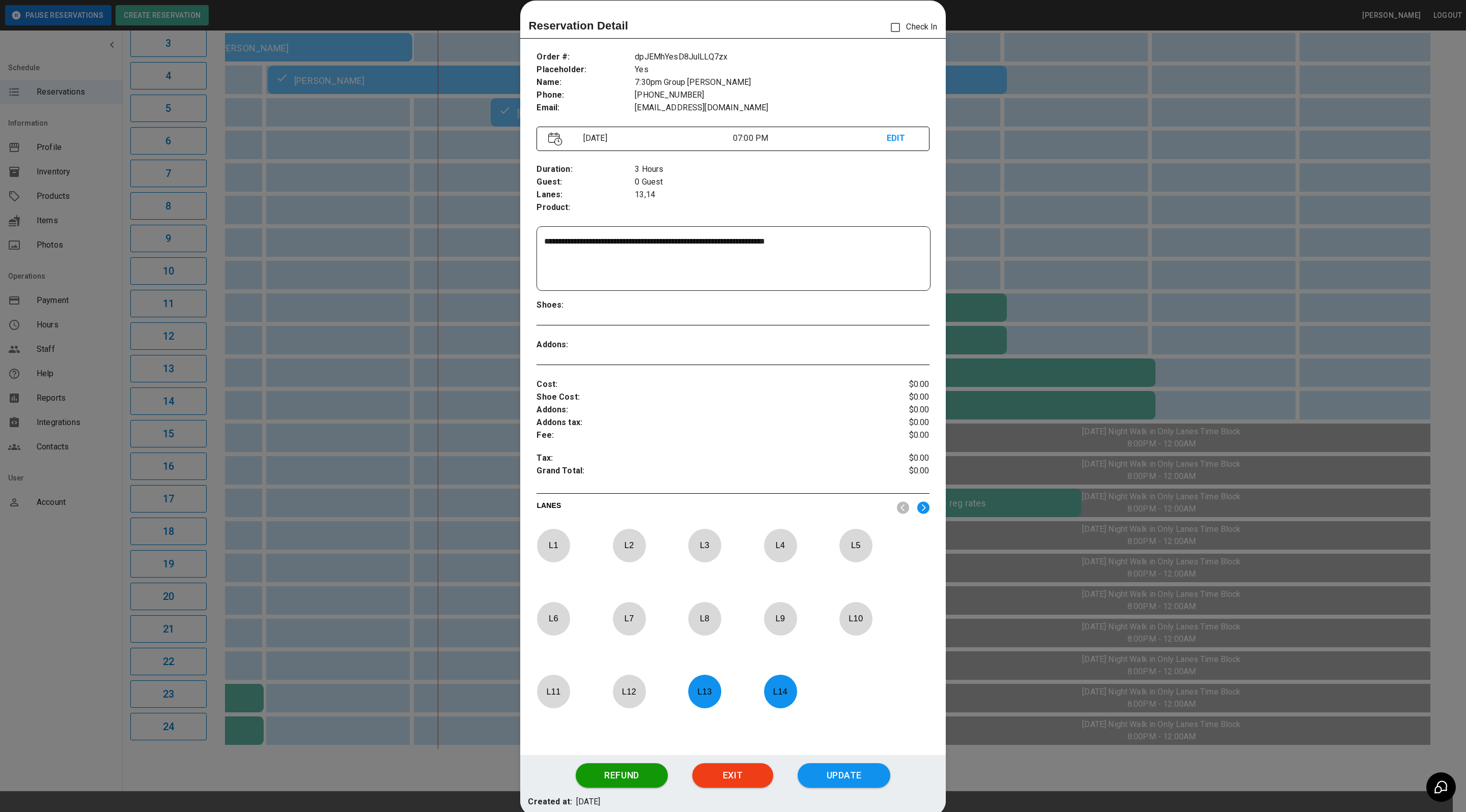
click at [69, 608] on div at bounding box center [733, 406] width 1466 height 812
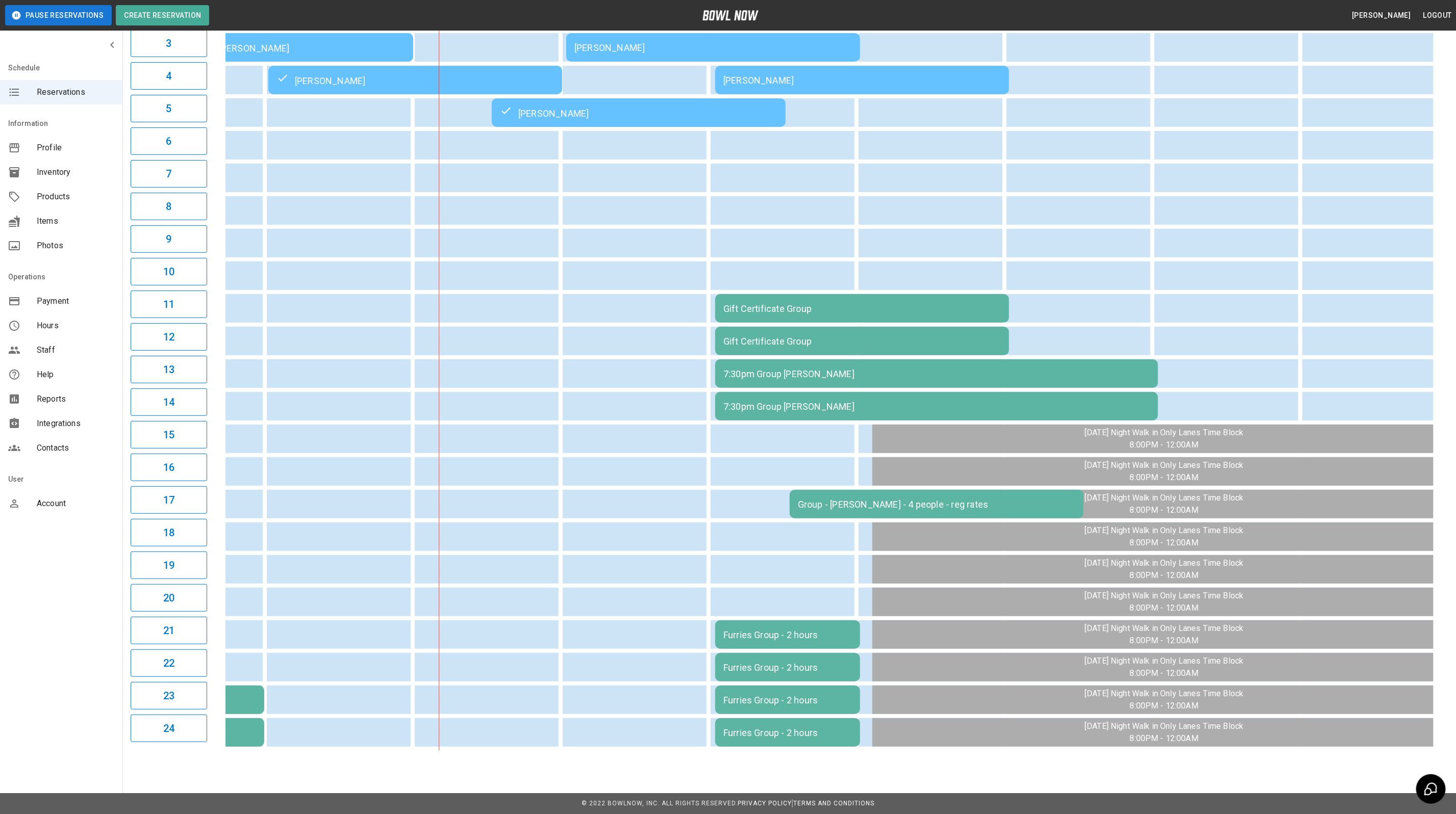
click at [784, 304] on div "Gift Certificate Group" at bounding box center [862, 309] width 278 height 11
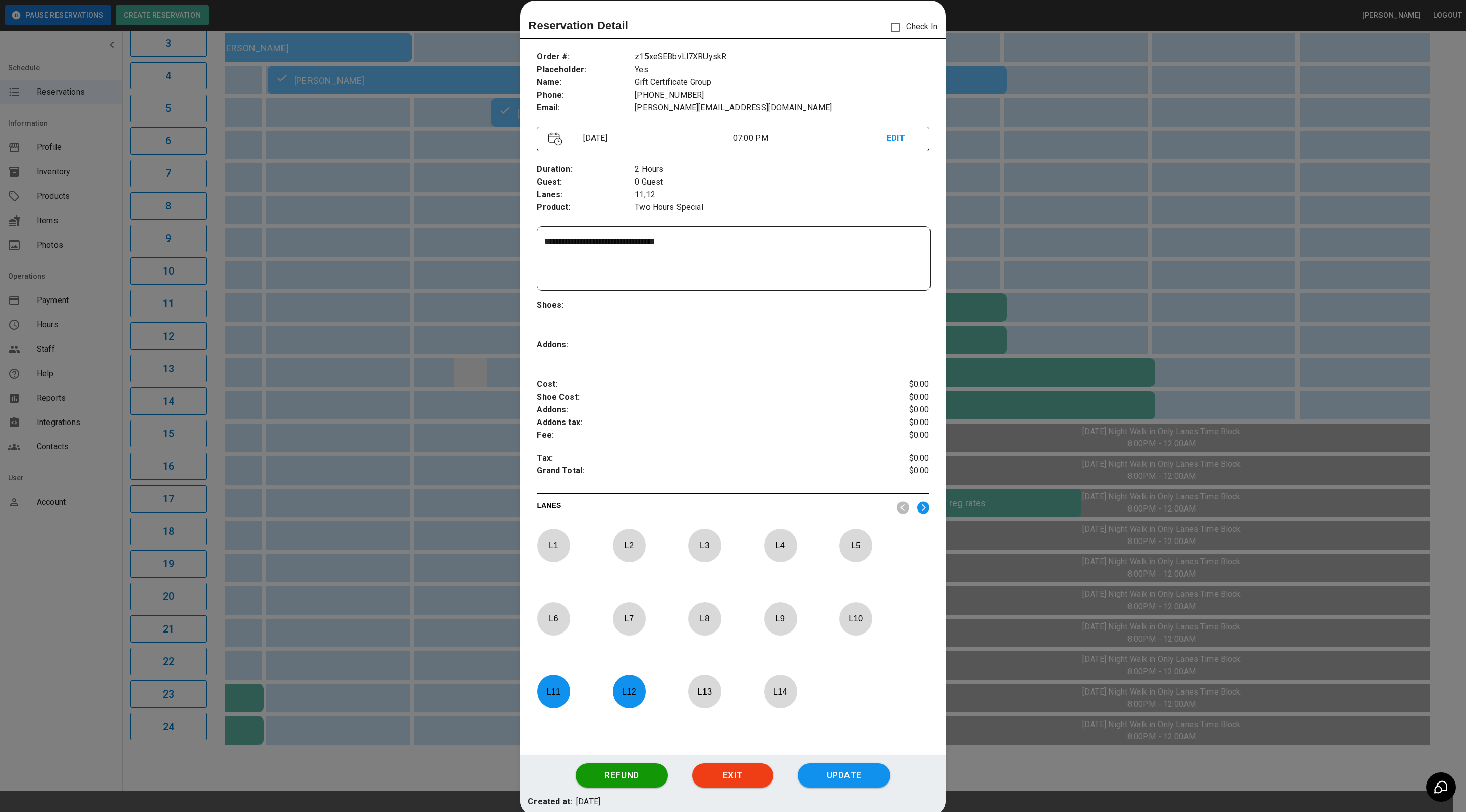
drag, startPoint x: 51, startPoint y: 562, endPoint x: 461, endPoint y: 362, distance: 456.2
click at [51, 562] on div at bounding box center [733, 406] width 1466 height 812
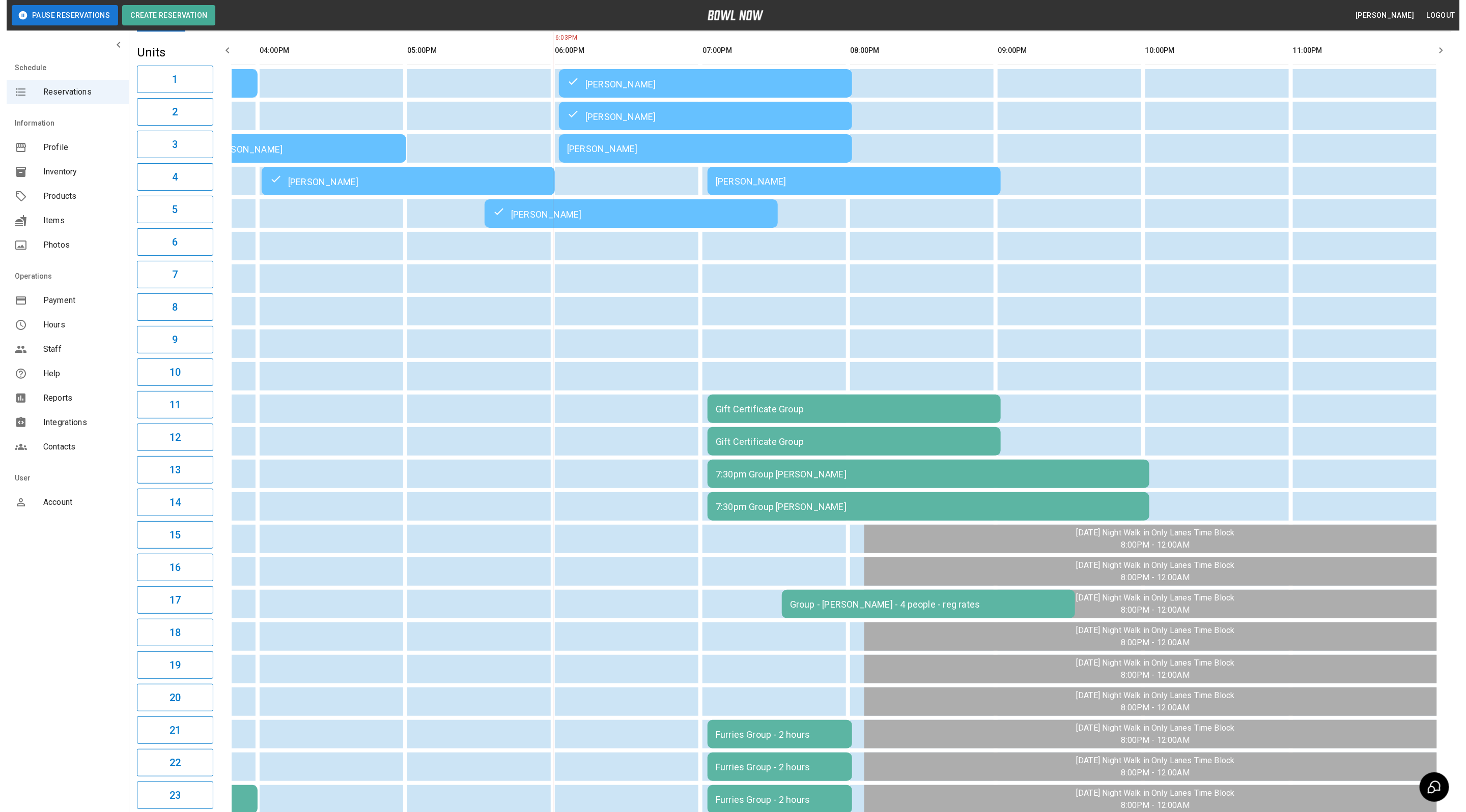
scroll to position [0, 0]
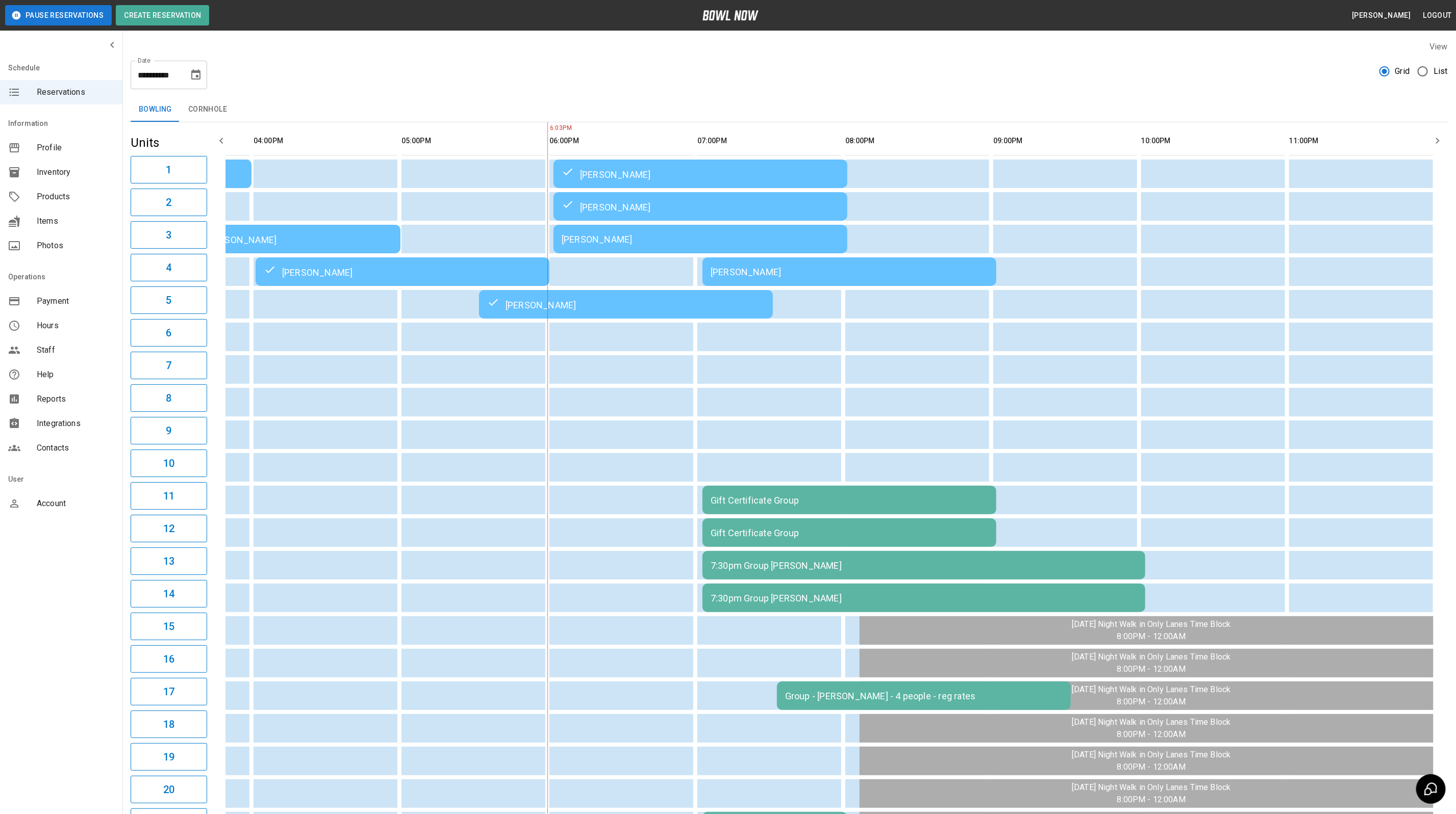
click at [673, 230] on td "[PERSON_NAME]" at bounding box center [701, 238] width 294 height 29
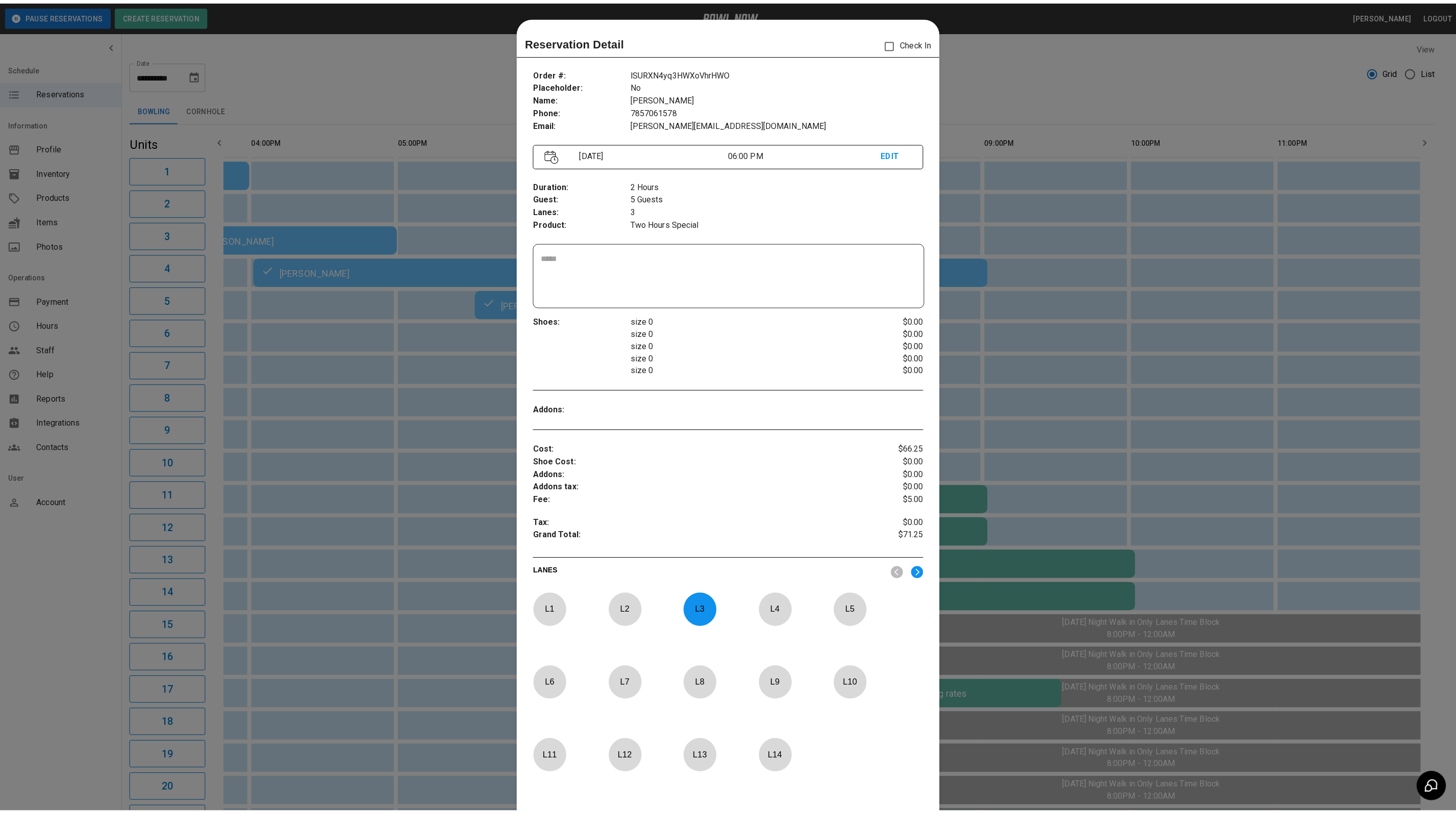
scroll to position [16, 0]
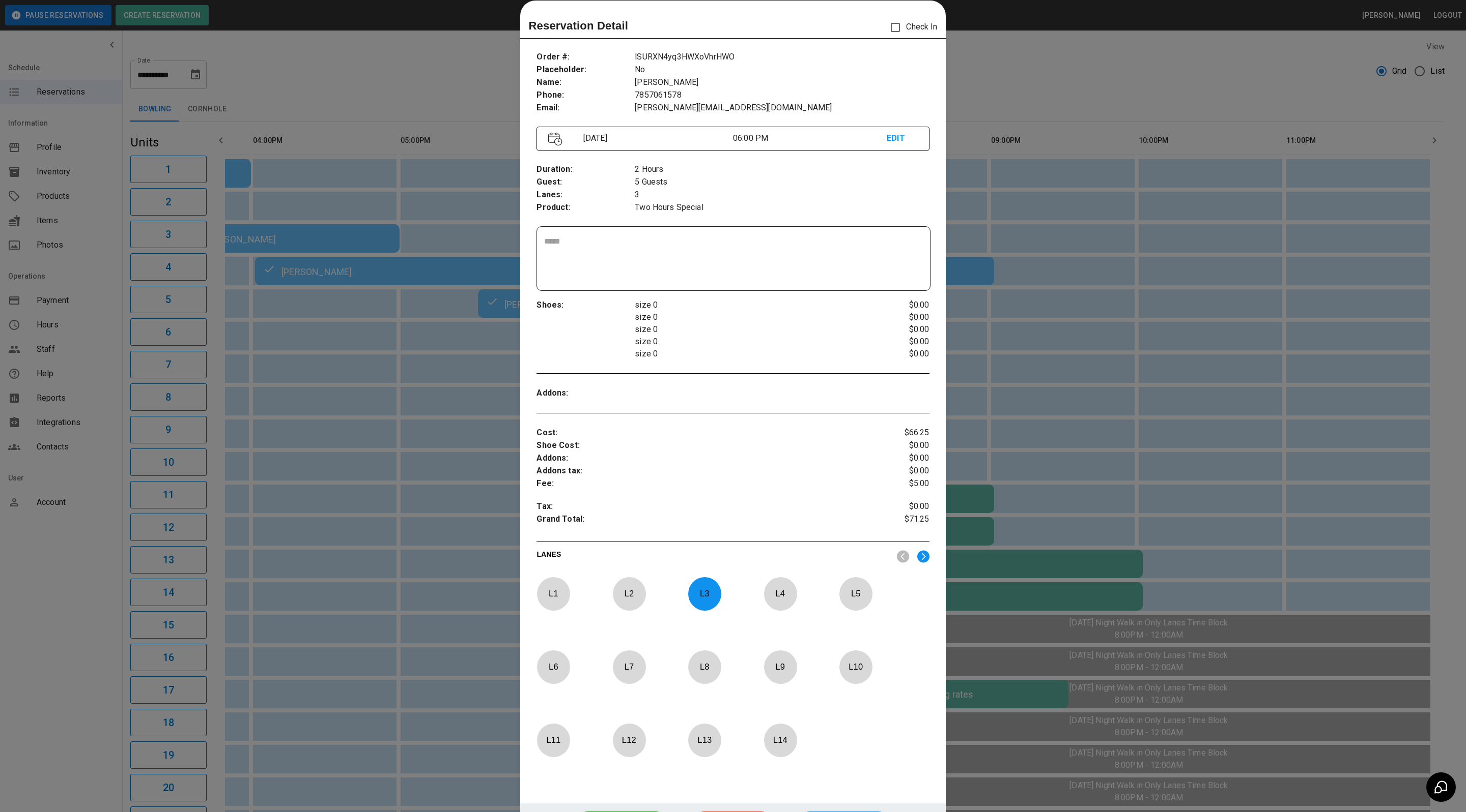
click at [994, 69] on div at bounding box center [733, 406] width 1466 height 812
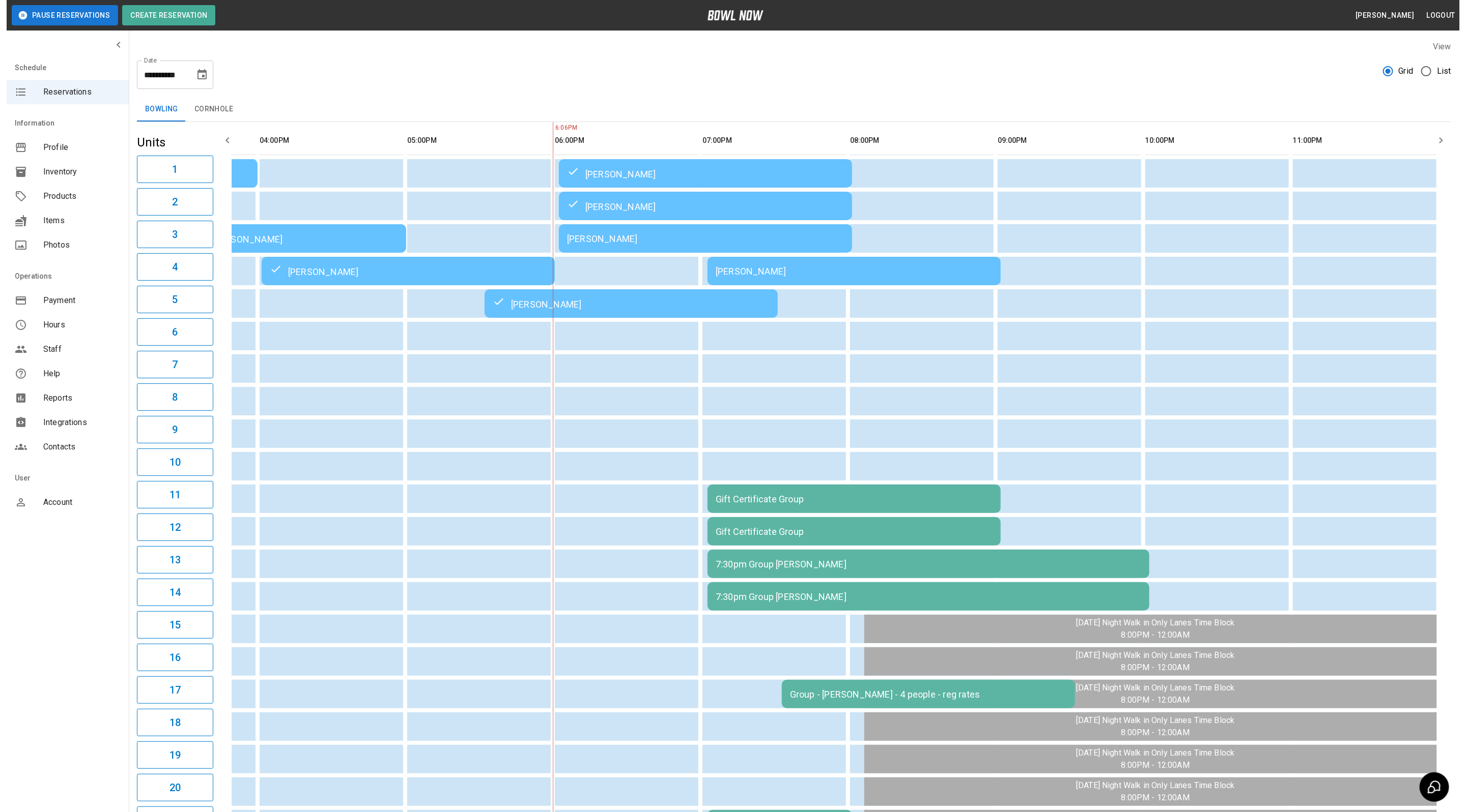
scroll to position [0, 556]
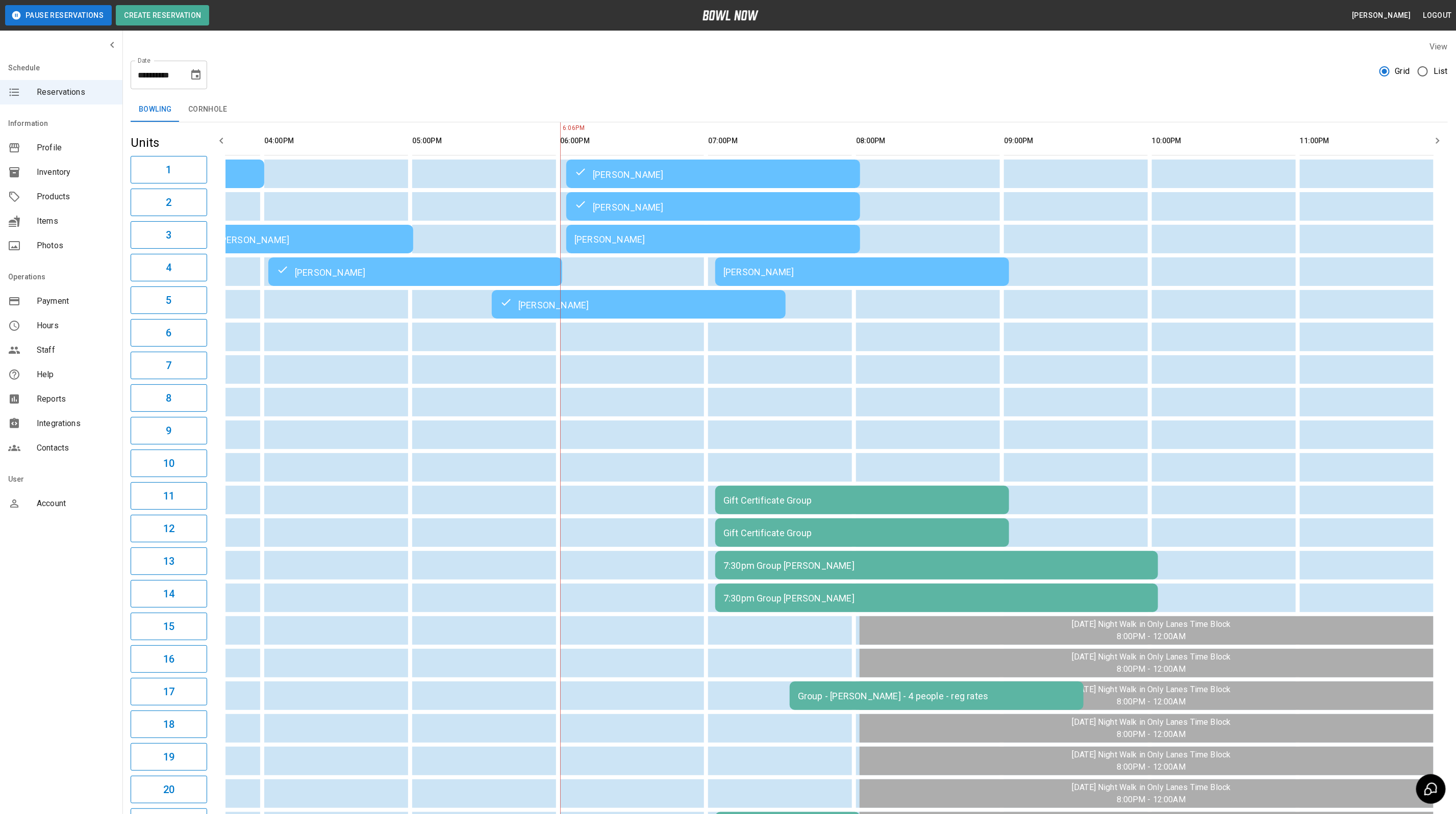
click at [603, 238] on div "[PERSON_NAME]" at bounding box center [713, 239] width 278 height 11
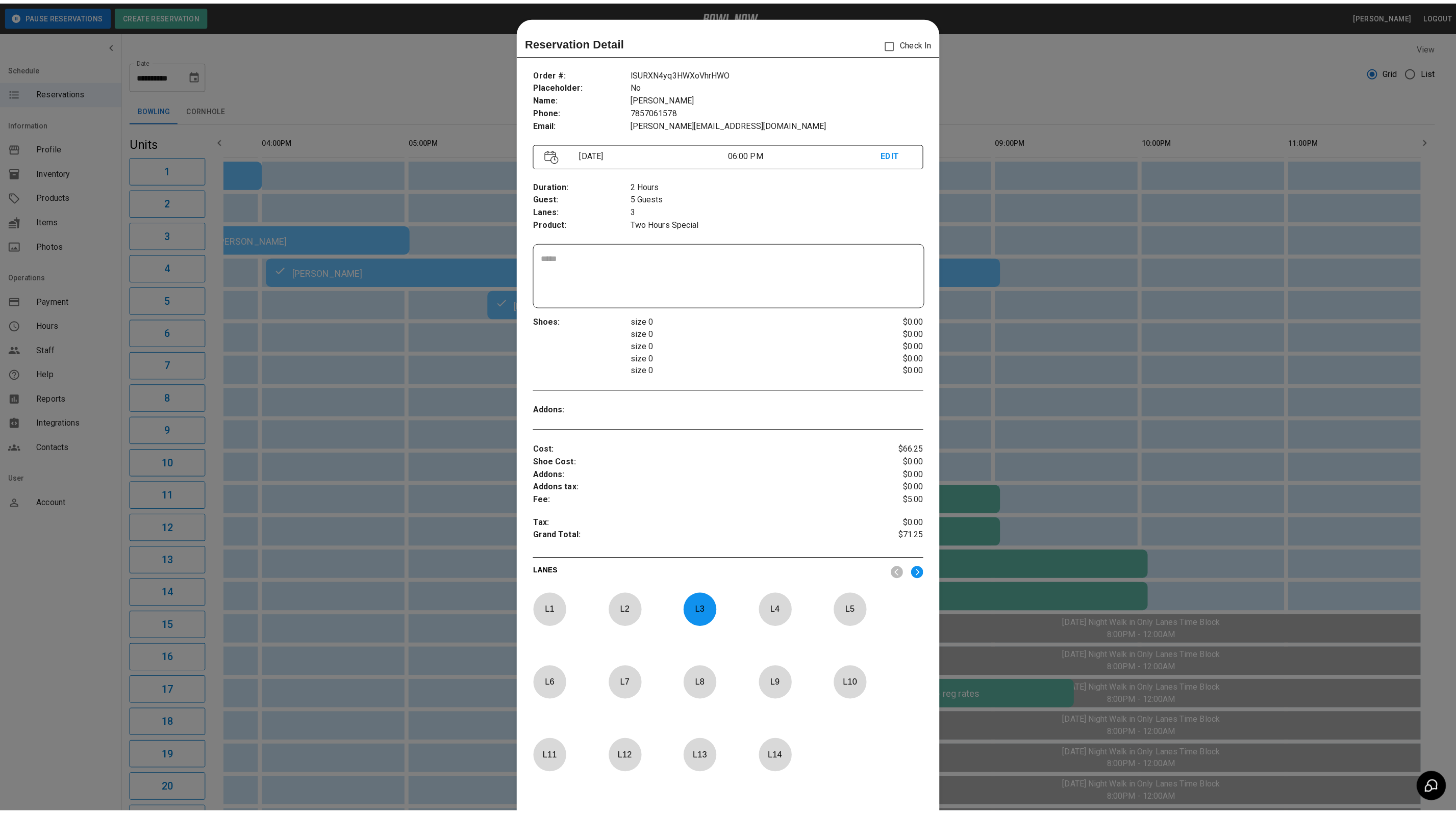
scroll to position [16, 0]
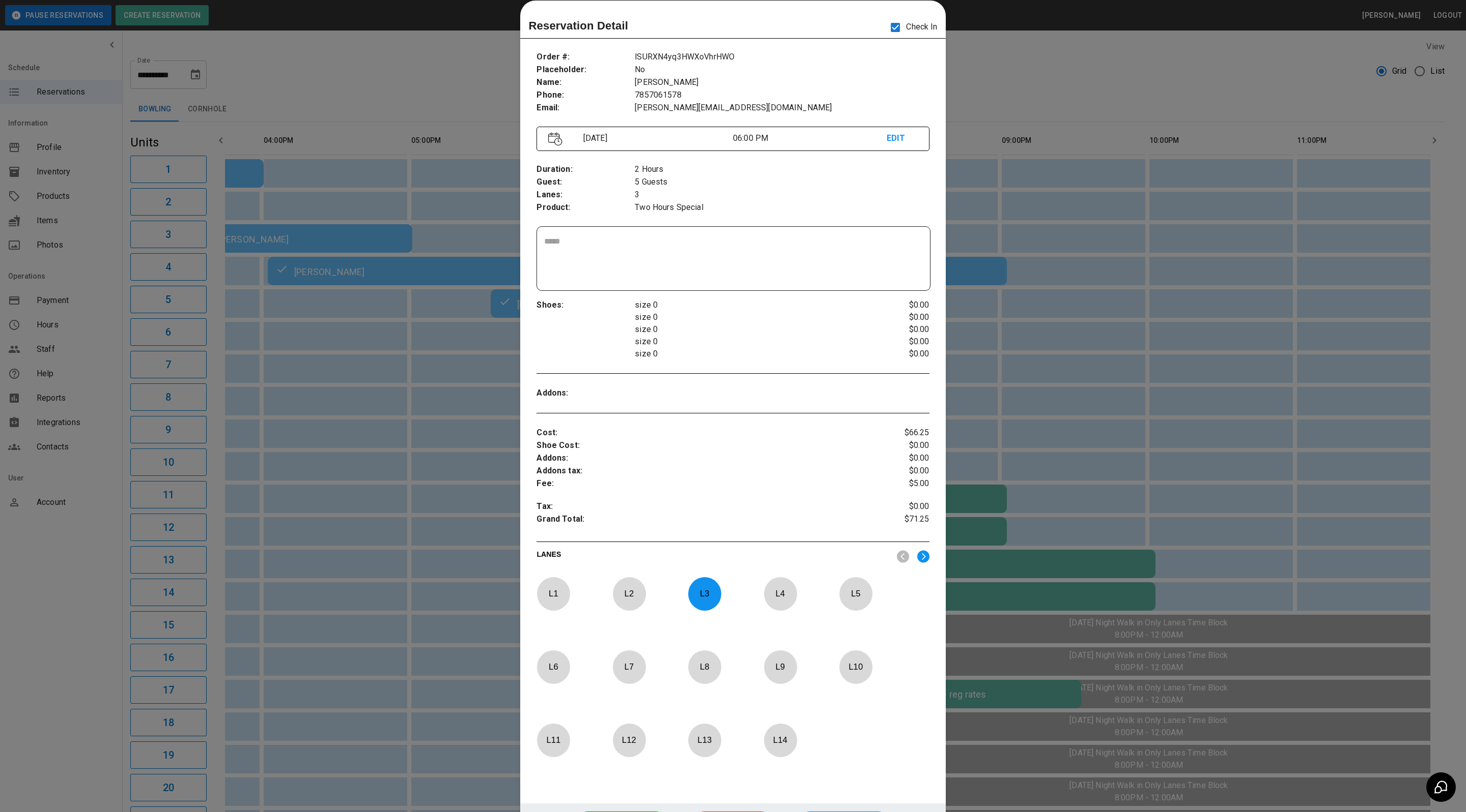
click at [1039, 74] on div at bounding box center [733, 406] width 1466 height 812
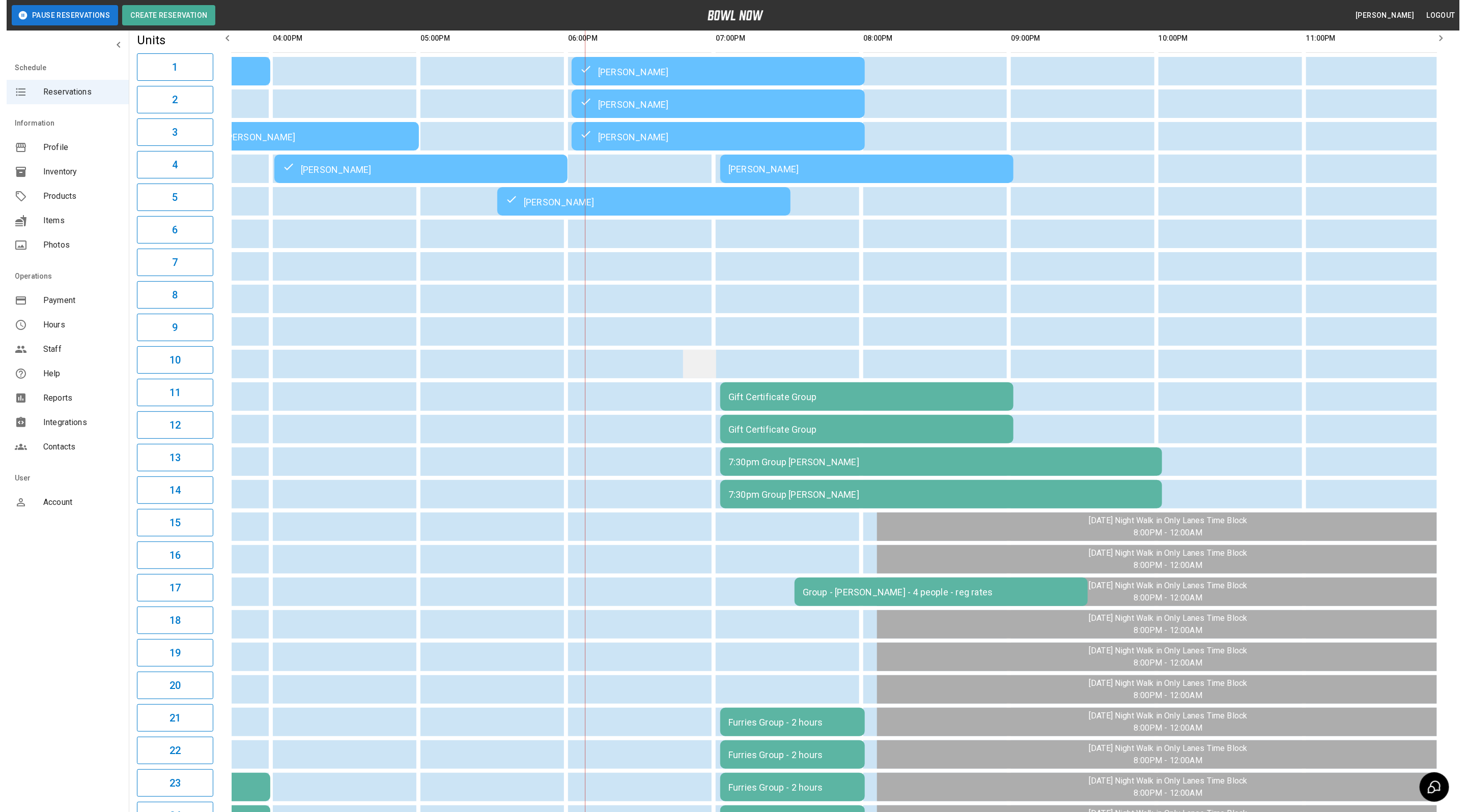
scroll to position [0, 0]
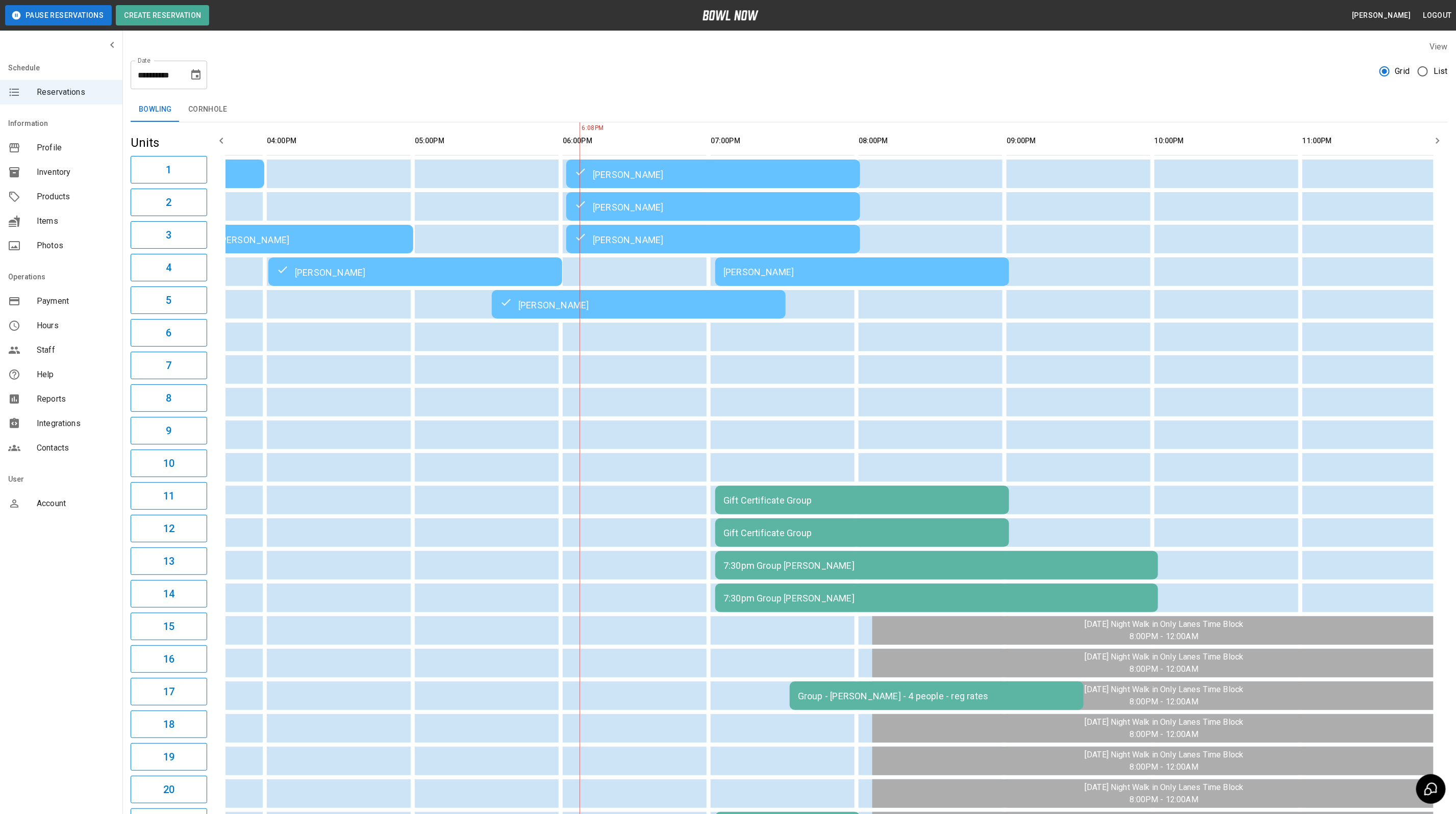
click at [646, 241] on div "[PERSON_NAME]" at bounding box center [713, 238] width 278 height 12
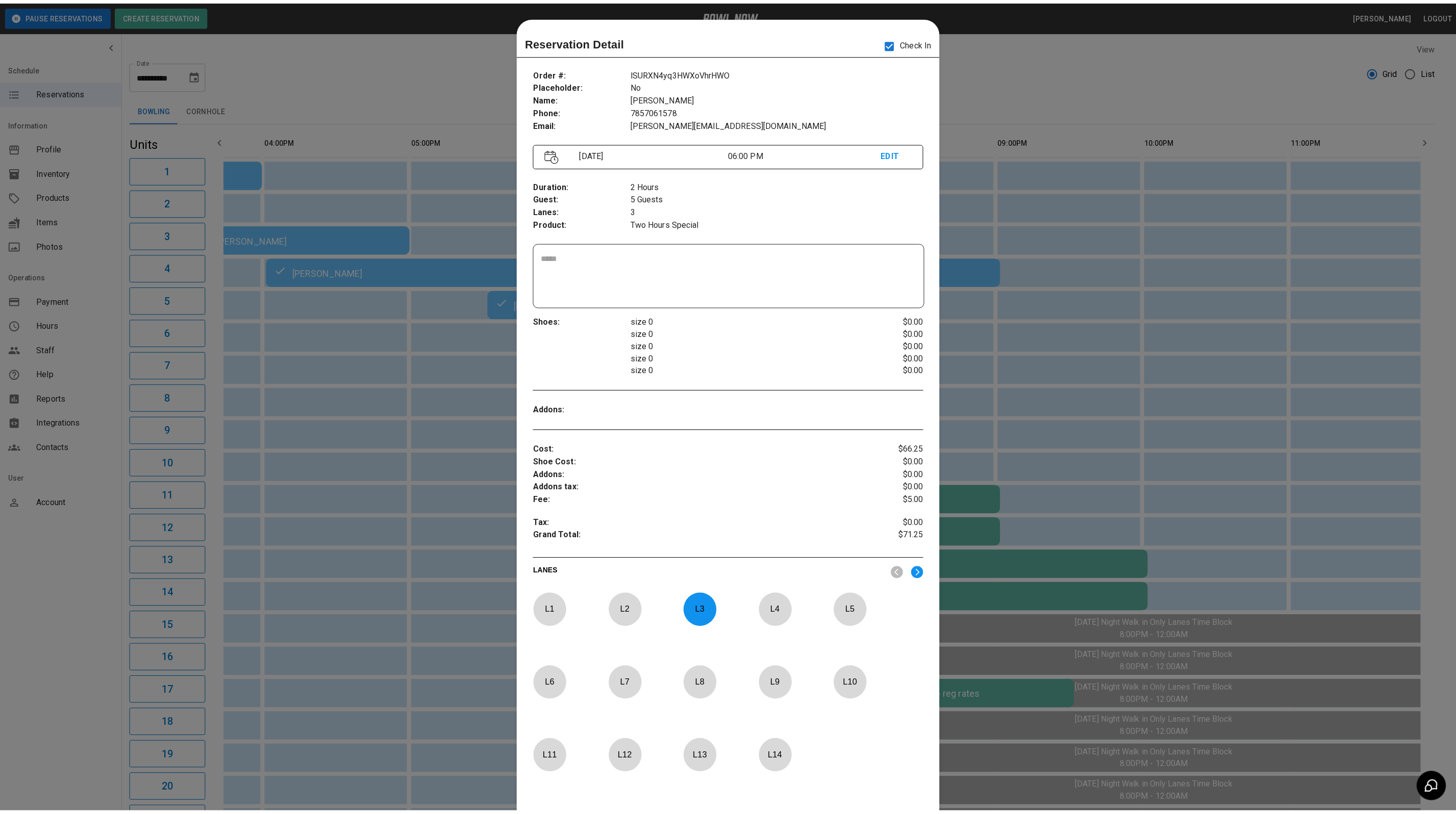
scroll to position [16, 0]
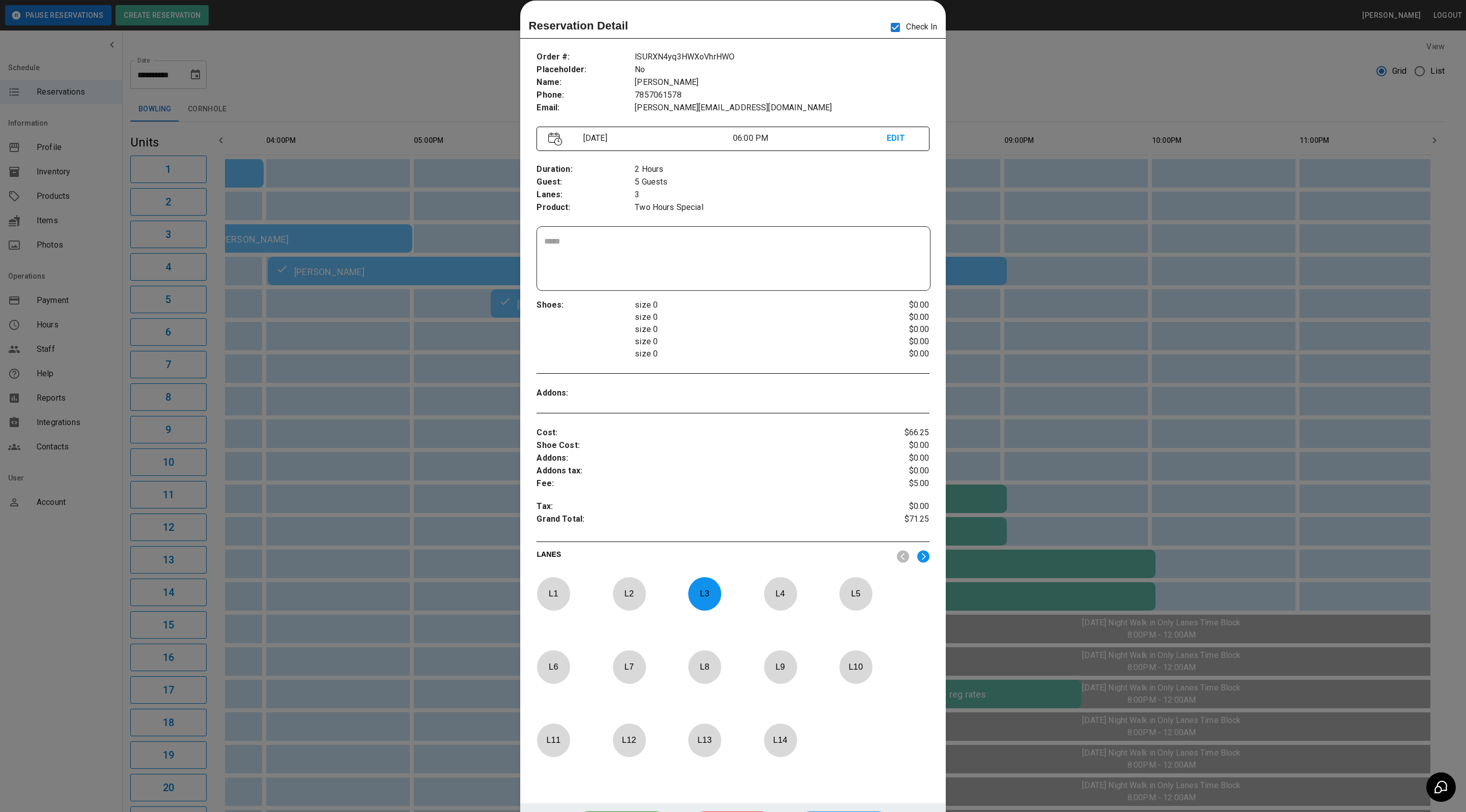
click at [1037, 48] on div at bounding box center [733, 406] width 1466 height 812
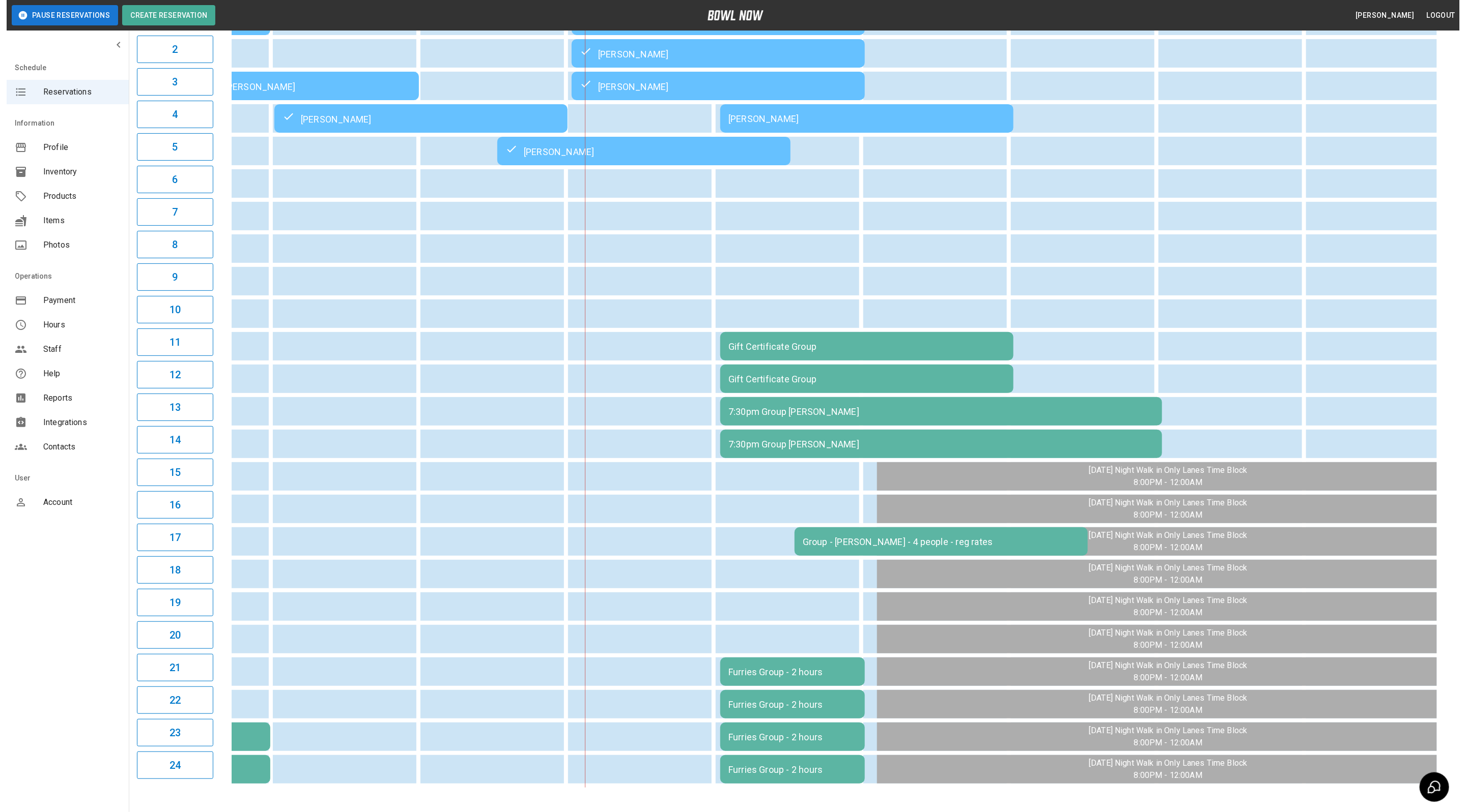
scroll to position [197, 0]
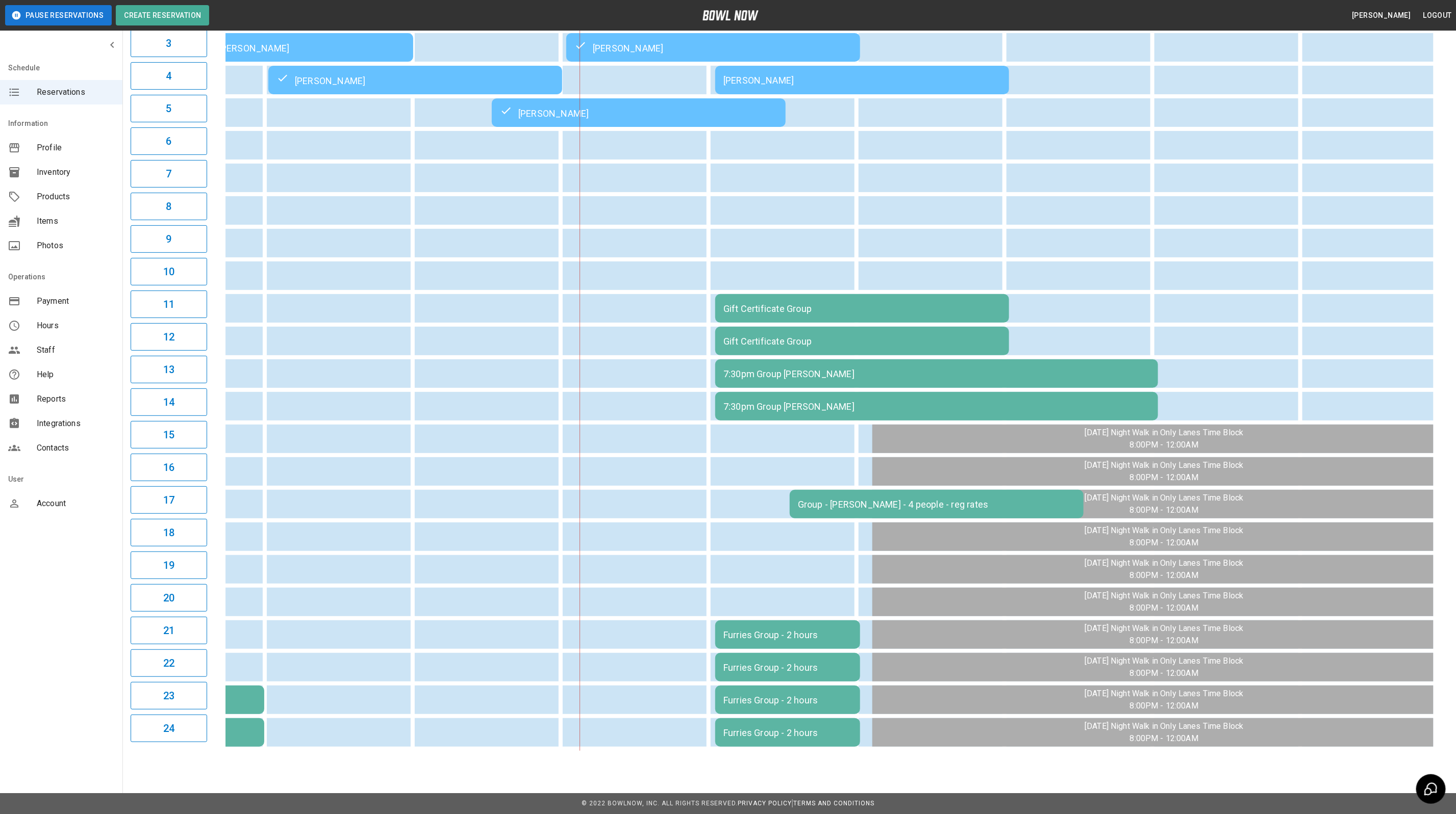
click at [879, 499] on div "Group - [PERSON_NAME] - 4 people - reg rates" at bounding box center [937, 504] width 278 height 11
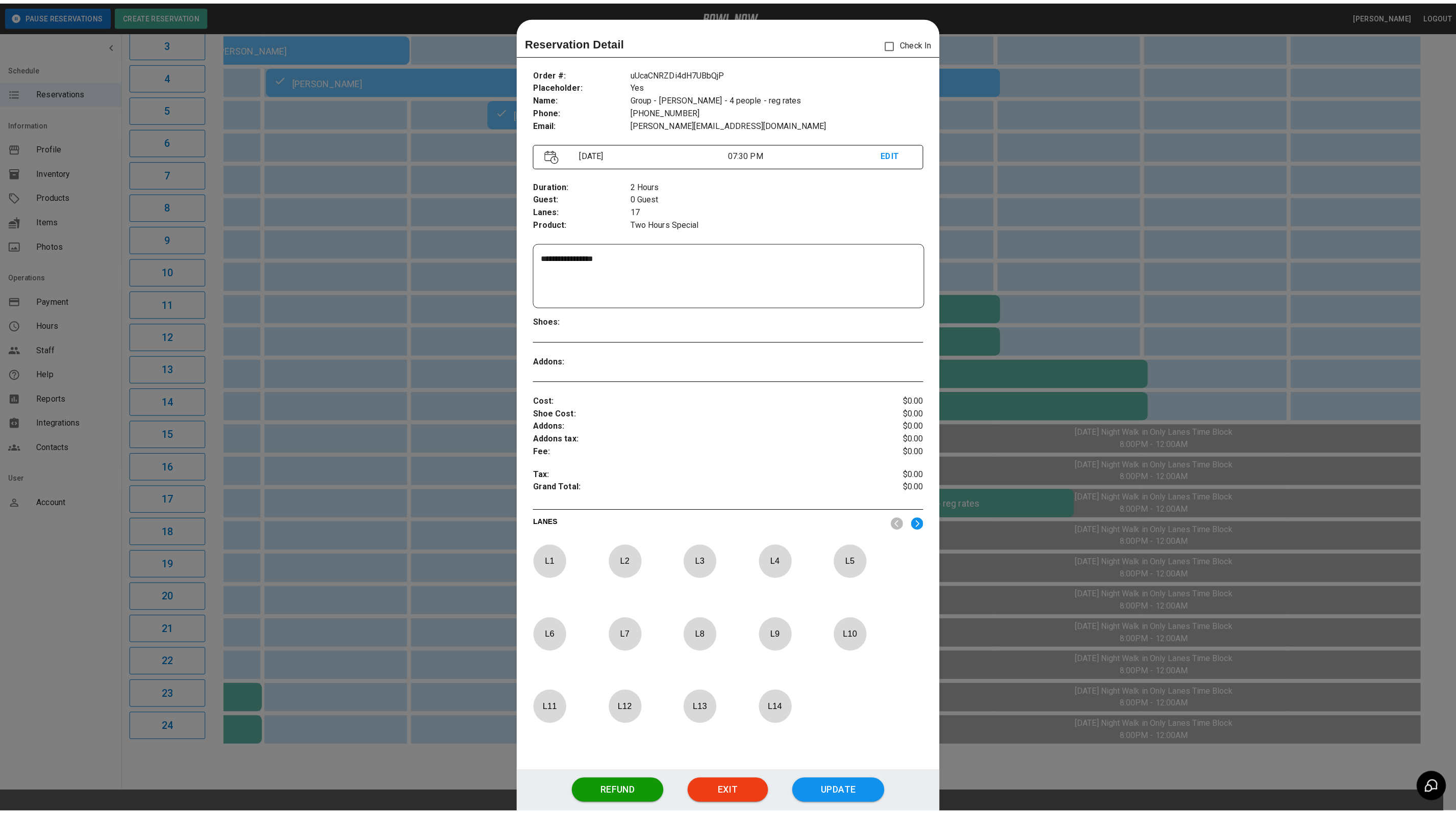
scroll to position [16, 0]
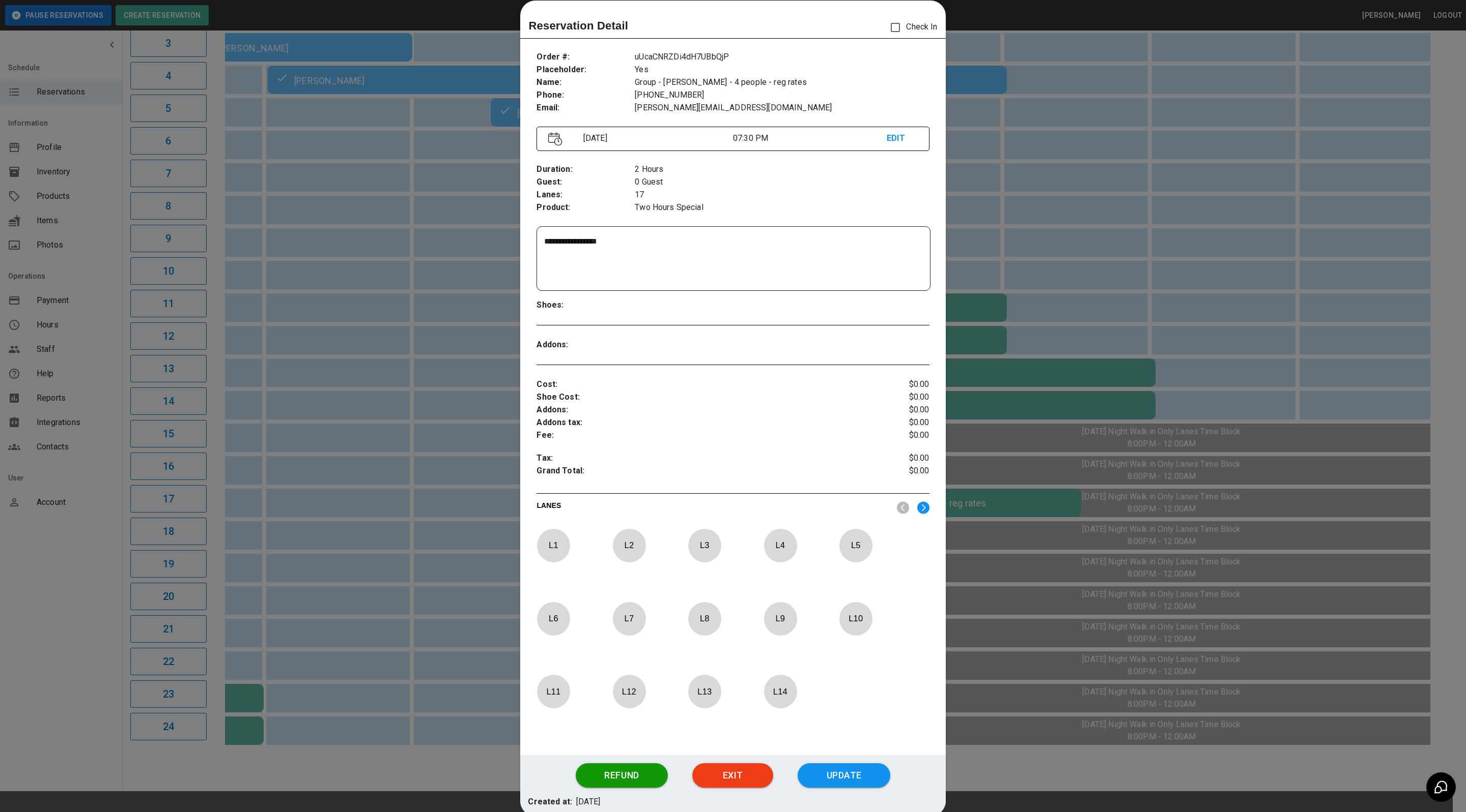
click at [66, 591] on div at bounding box center [733, 406] width 1466 height 812
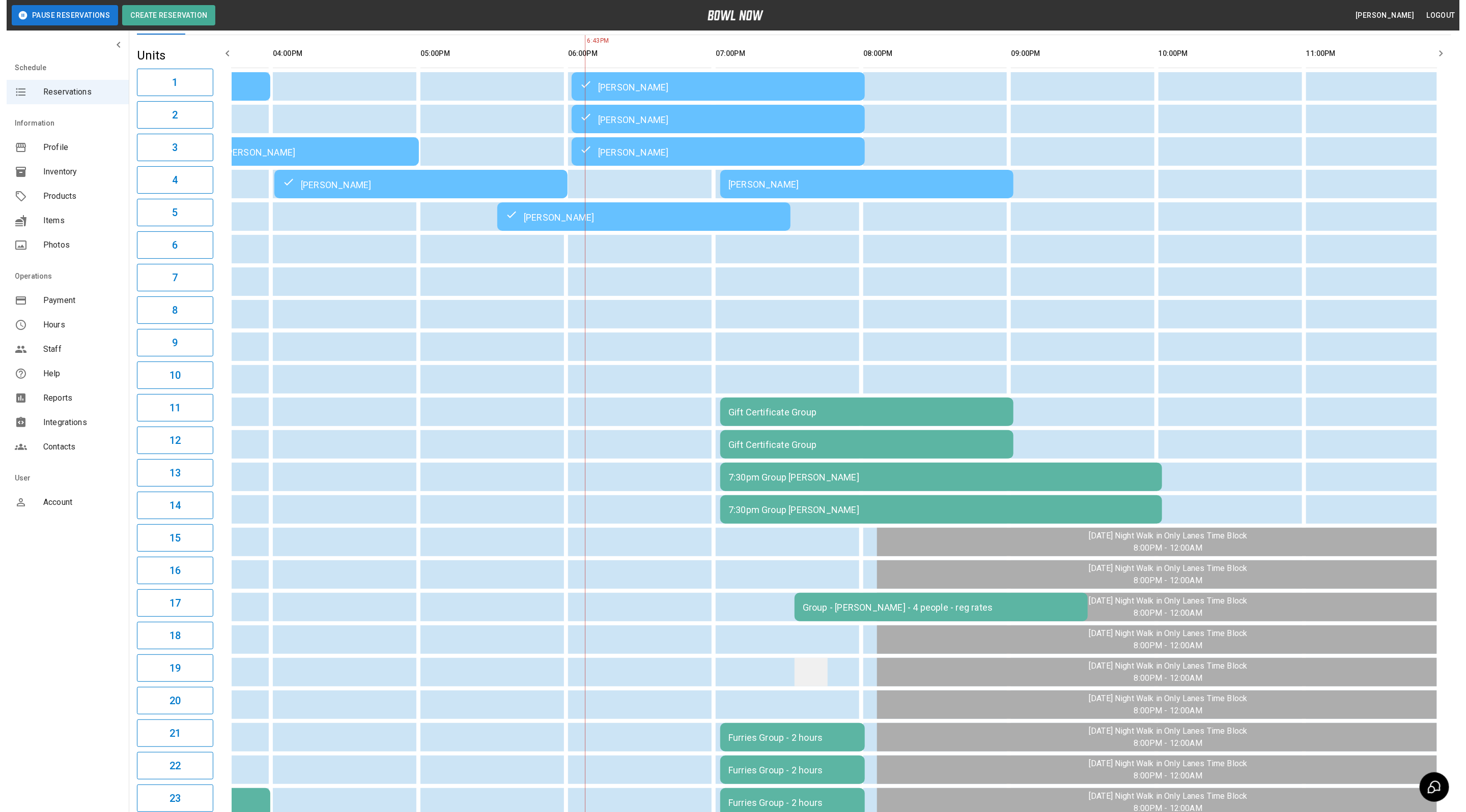
scroll to position [197, 0]
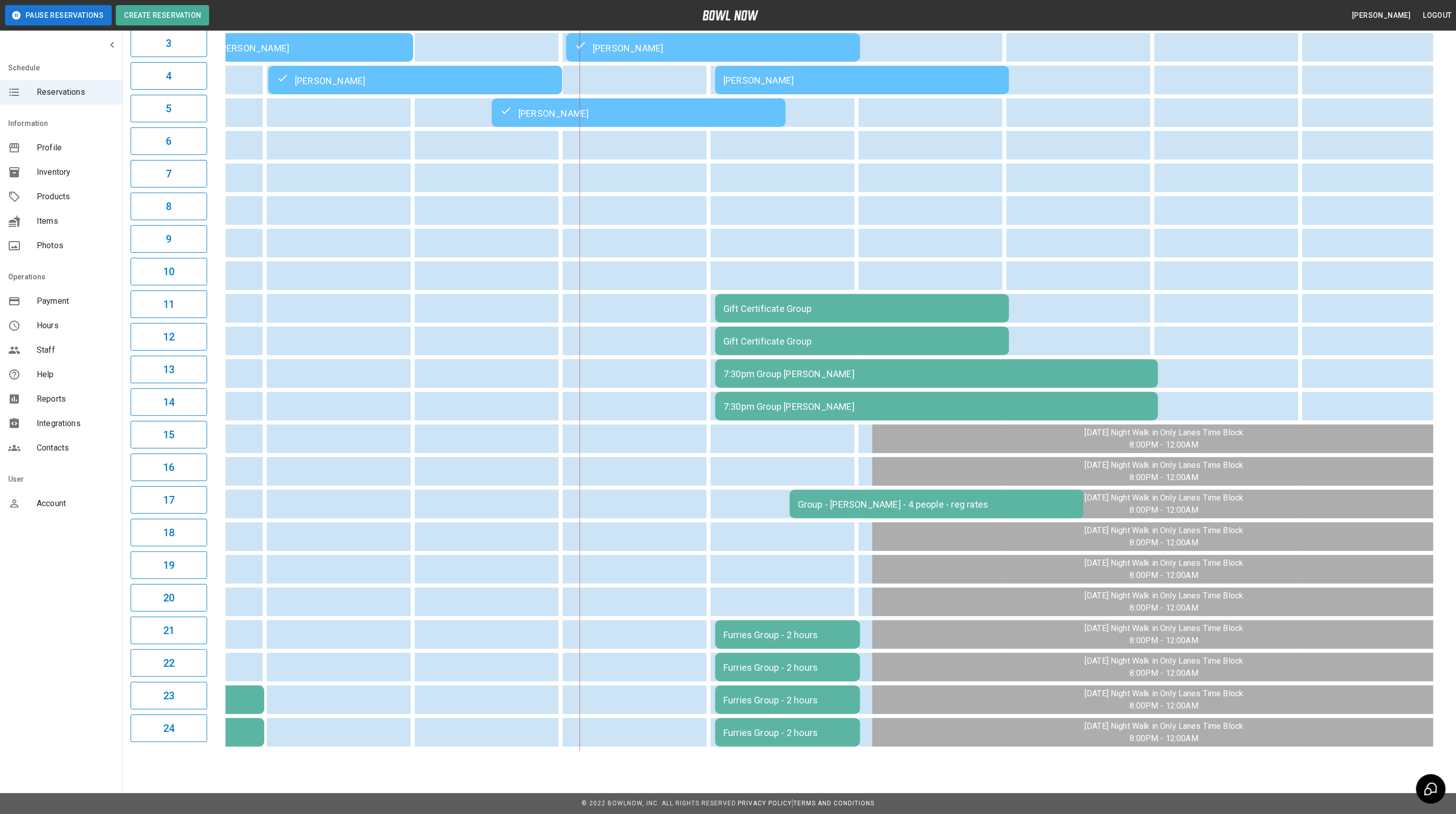
click at [848, 77] on div "[PERSON_NAME]" at bounding box center [862, 80] width 278 height 11
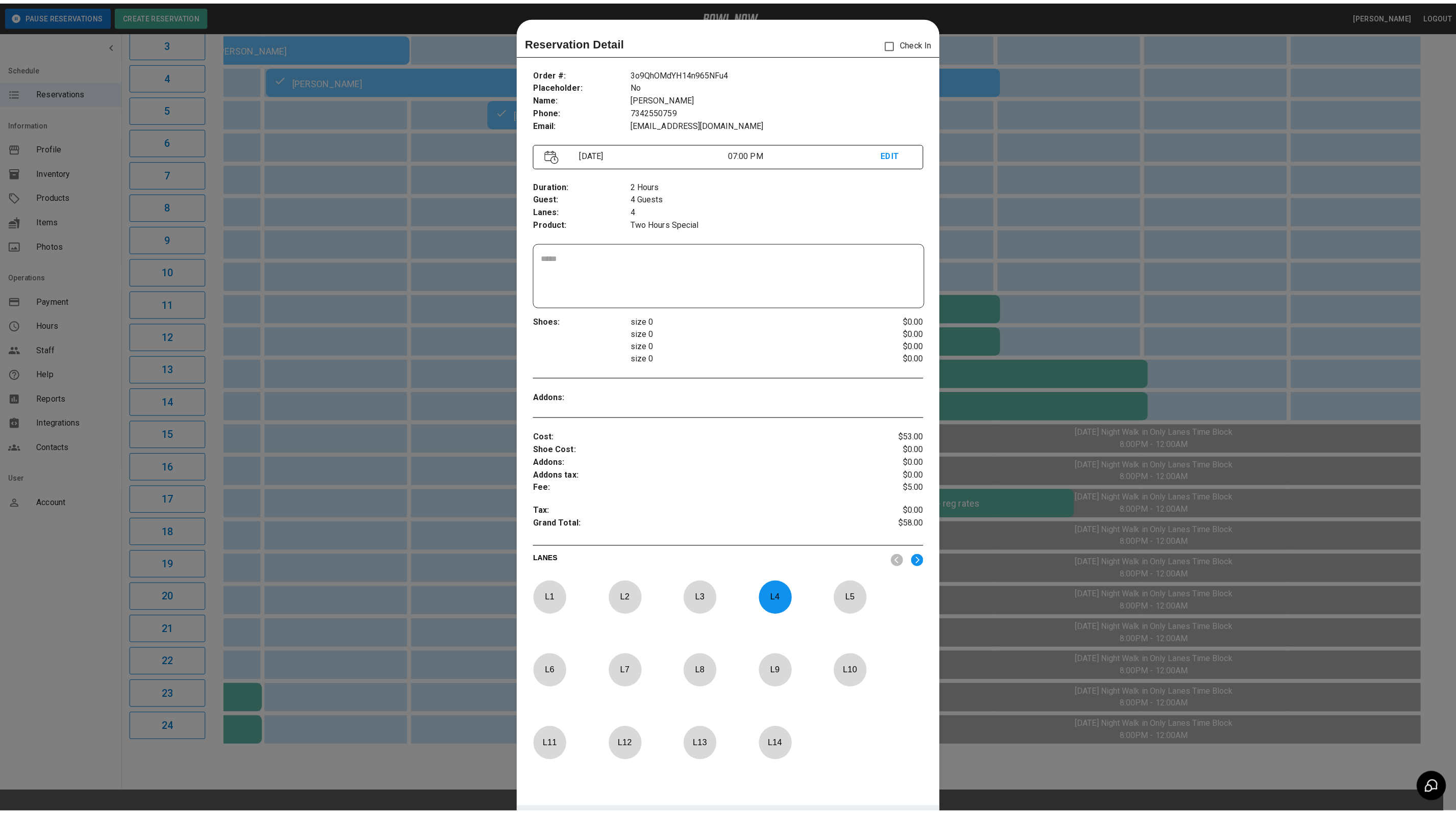
scroll to position [16, 0]
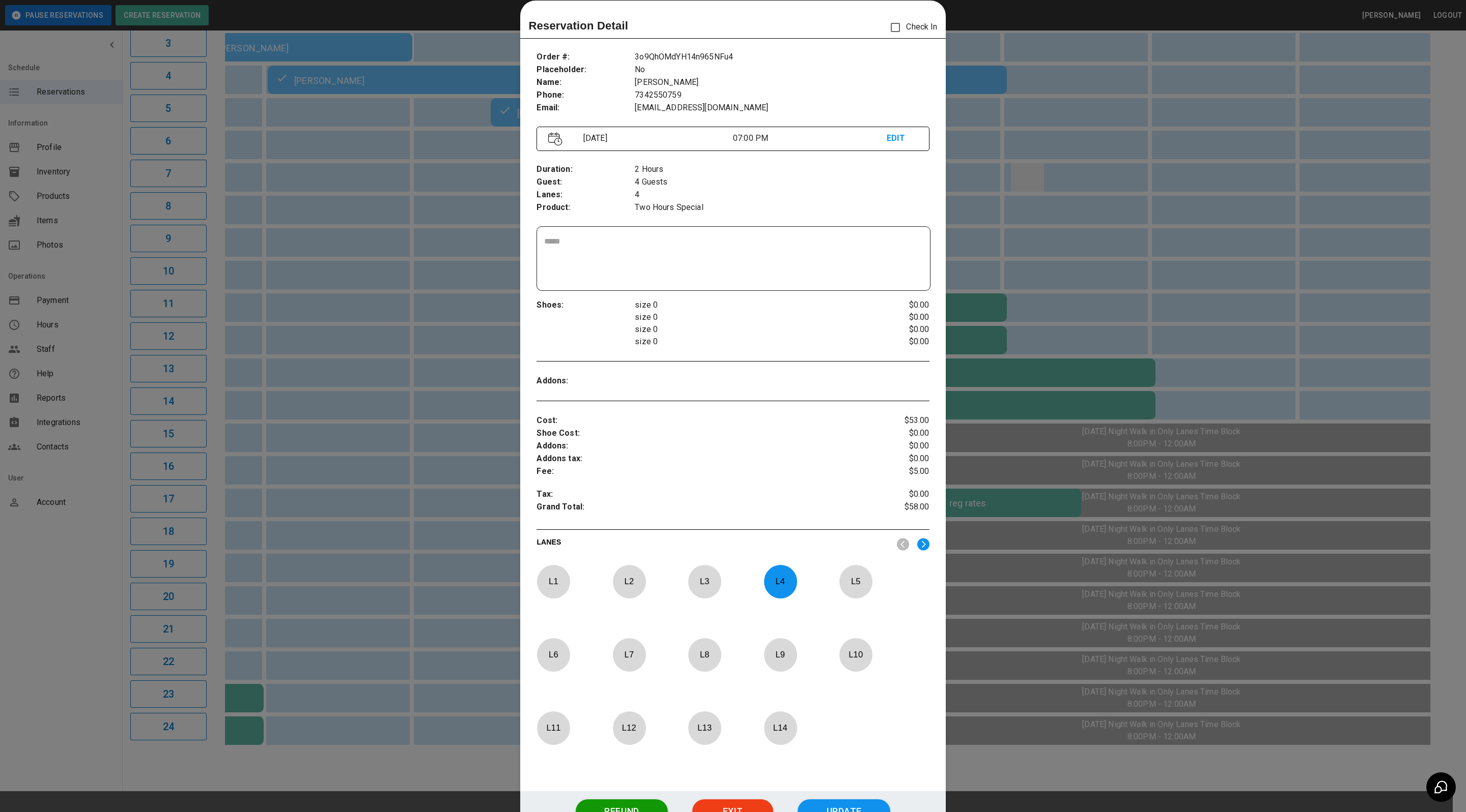
drag, startPoint x: 1002, startPoint y: 155, endPoint x: 1002, endPoint y: 167, distance: 12.0
click at [1002, 155] on div at bounding box center [733, 406] width 1466 height 812
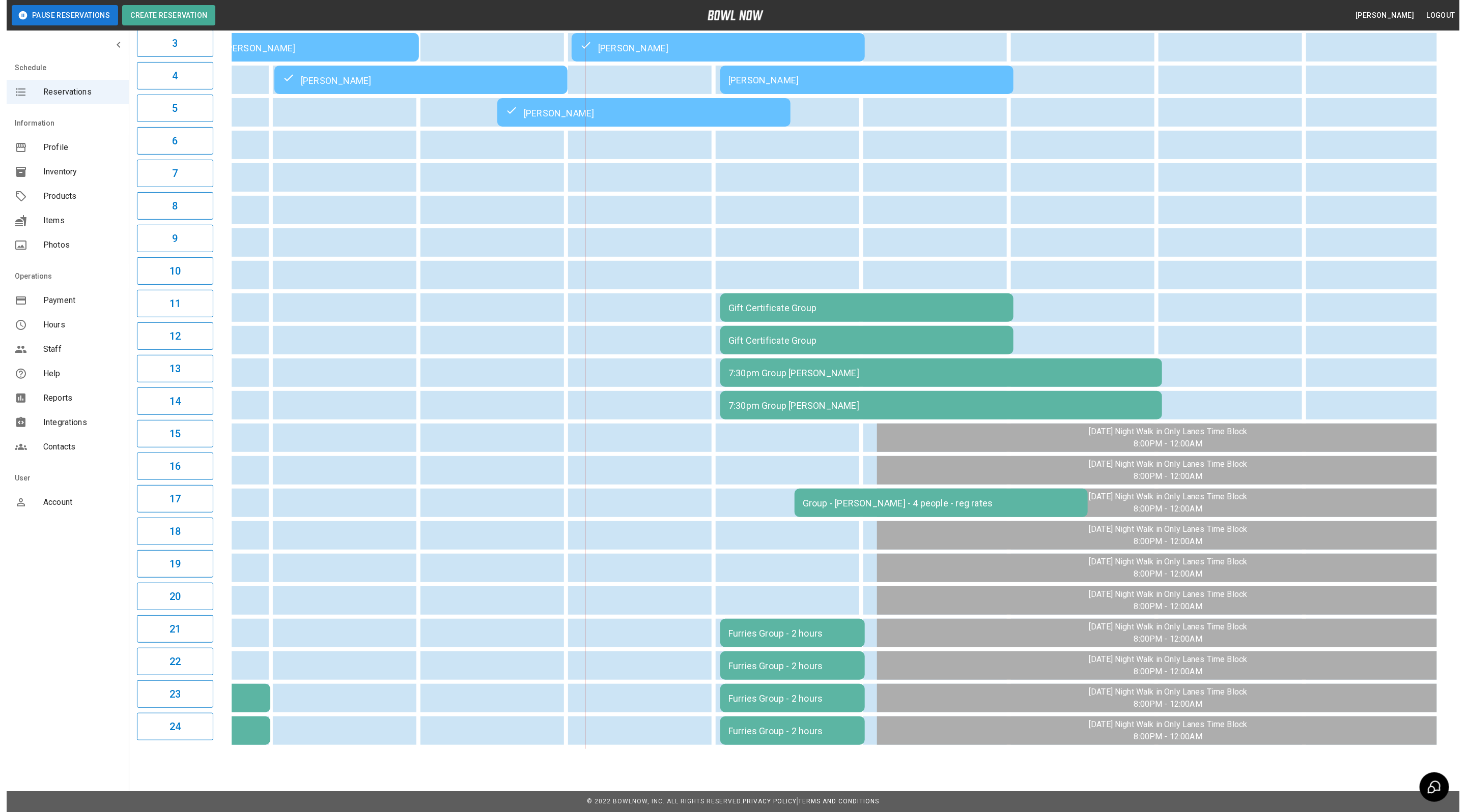
scroll to position [197, 0]
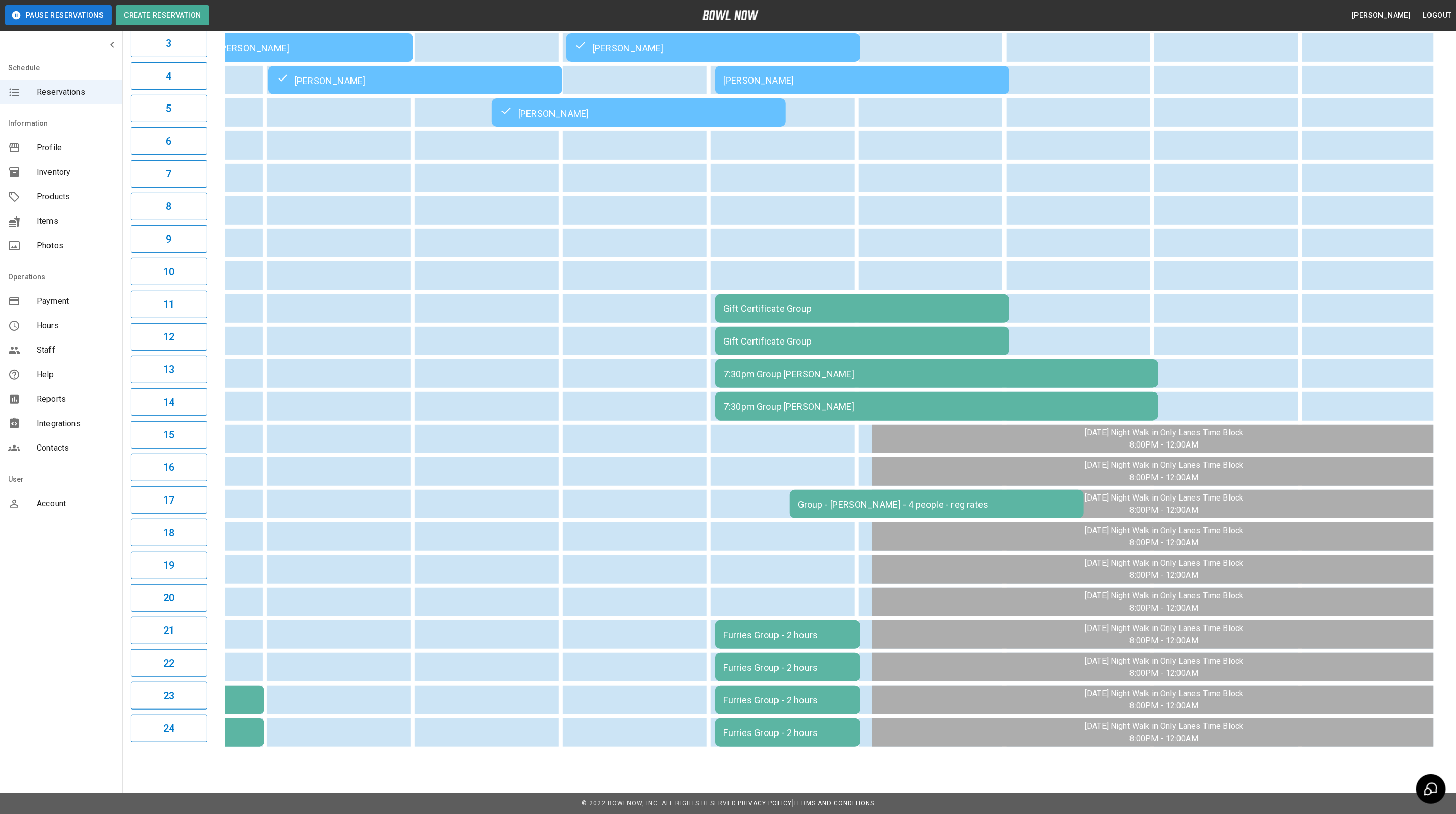
click at [863, 499] on div "Group - [PERSON_NAME] - 4 people - reg rates" at bounding box center [937, 504] width 278 height 11
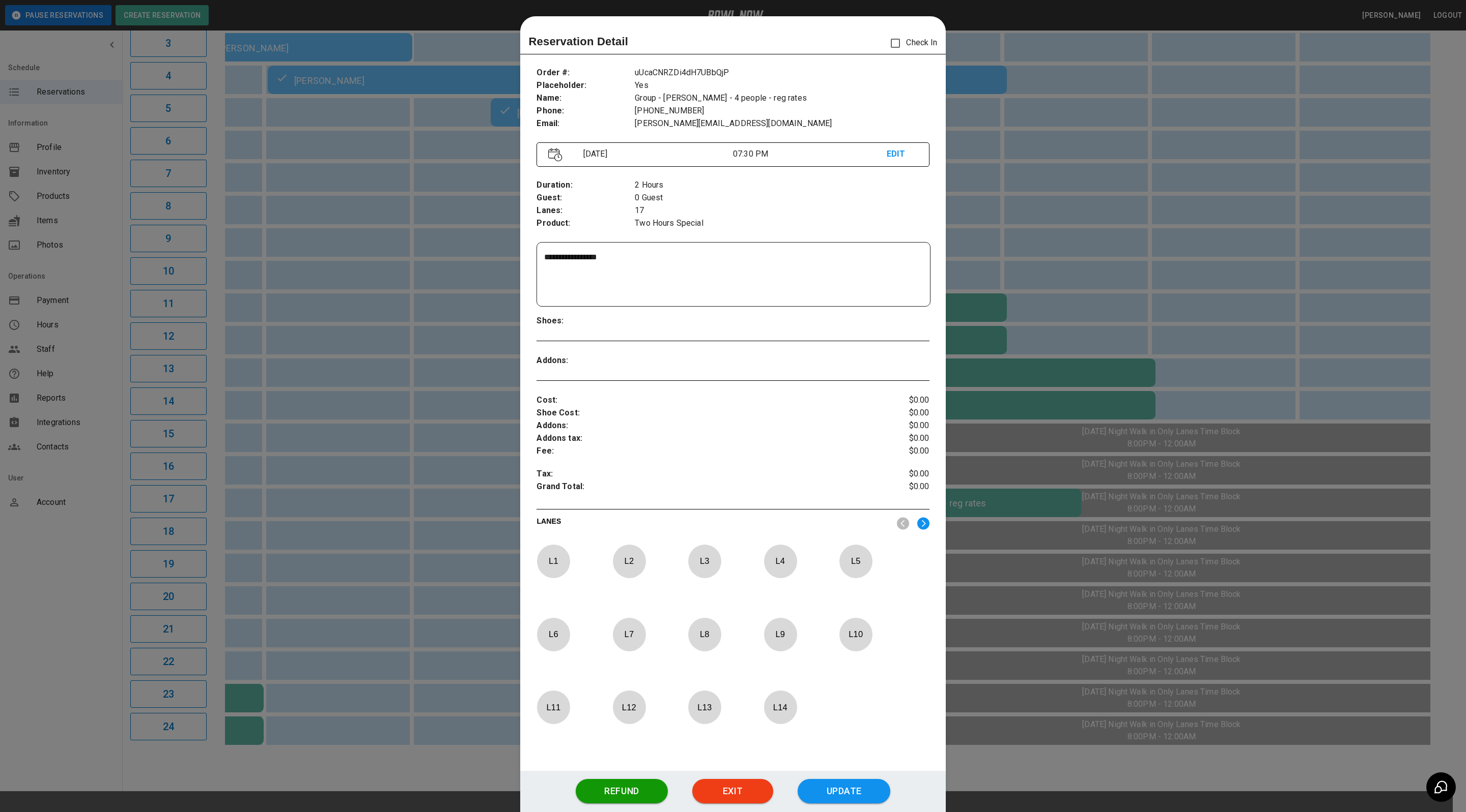
scroll to position [15, 0]
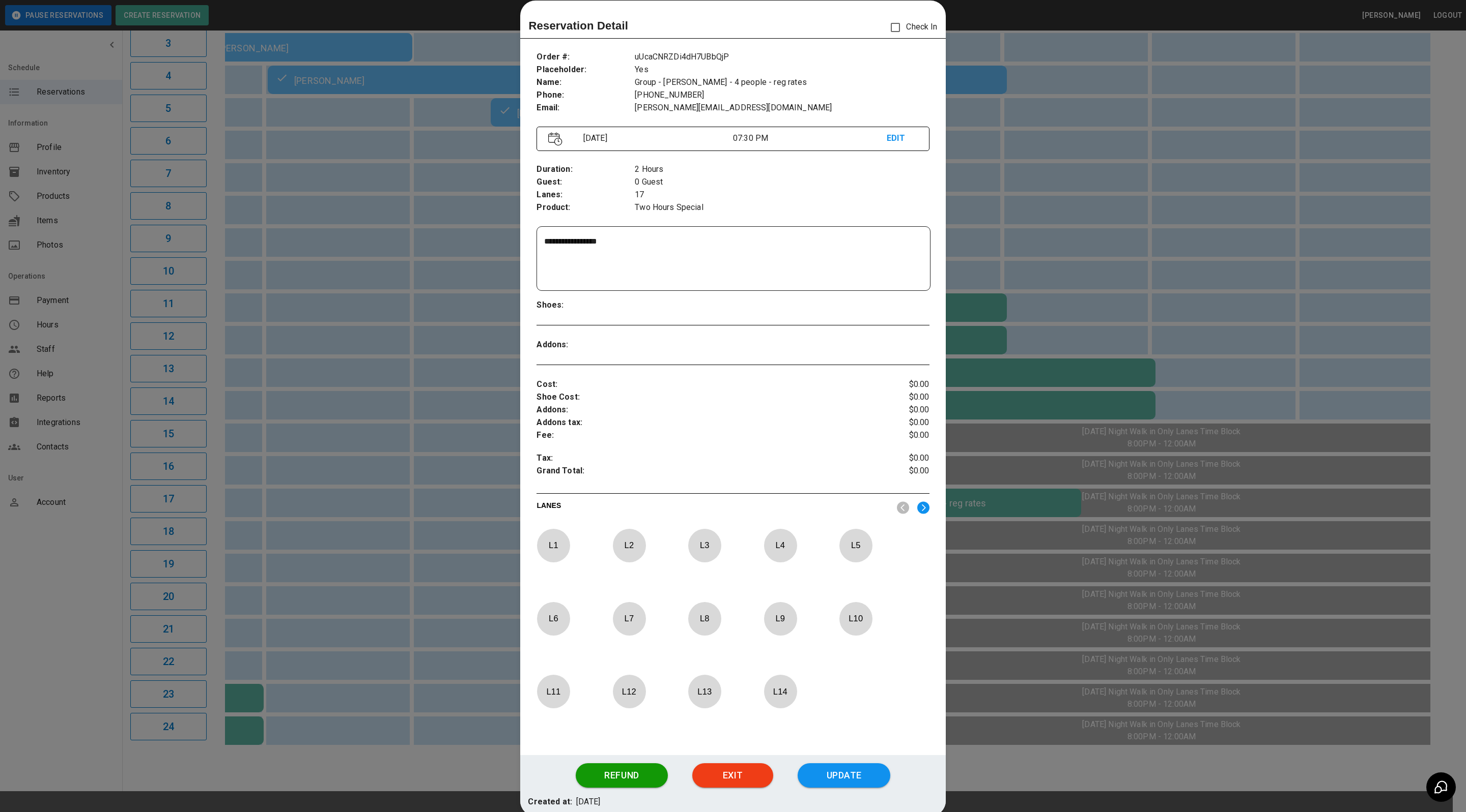
click at [52, 576] on div at bounding box center [733, 406] width 1466 height 812
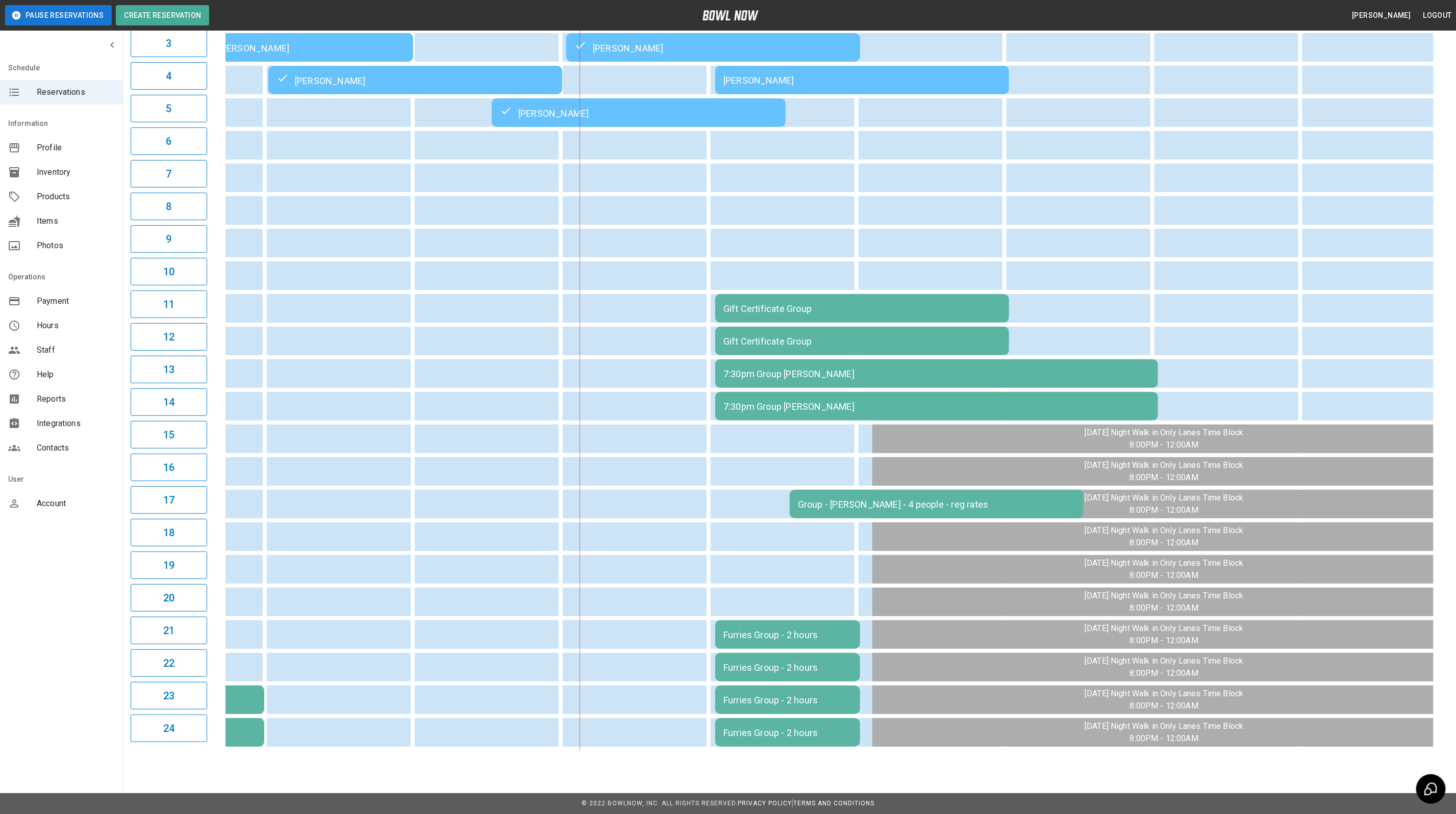
click at [830, 388] on td "7:30pm Group [PERSON_NAME]" at bounding box center [937, 373] width 443 height 29
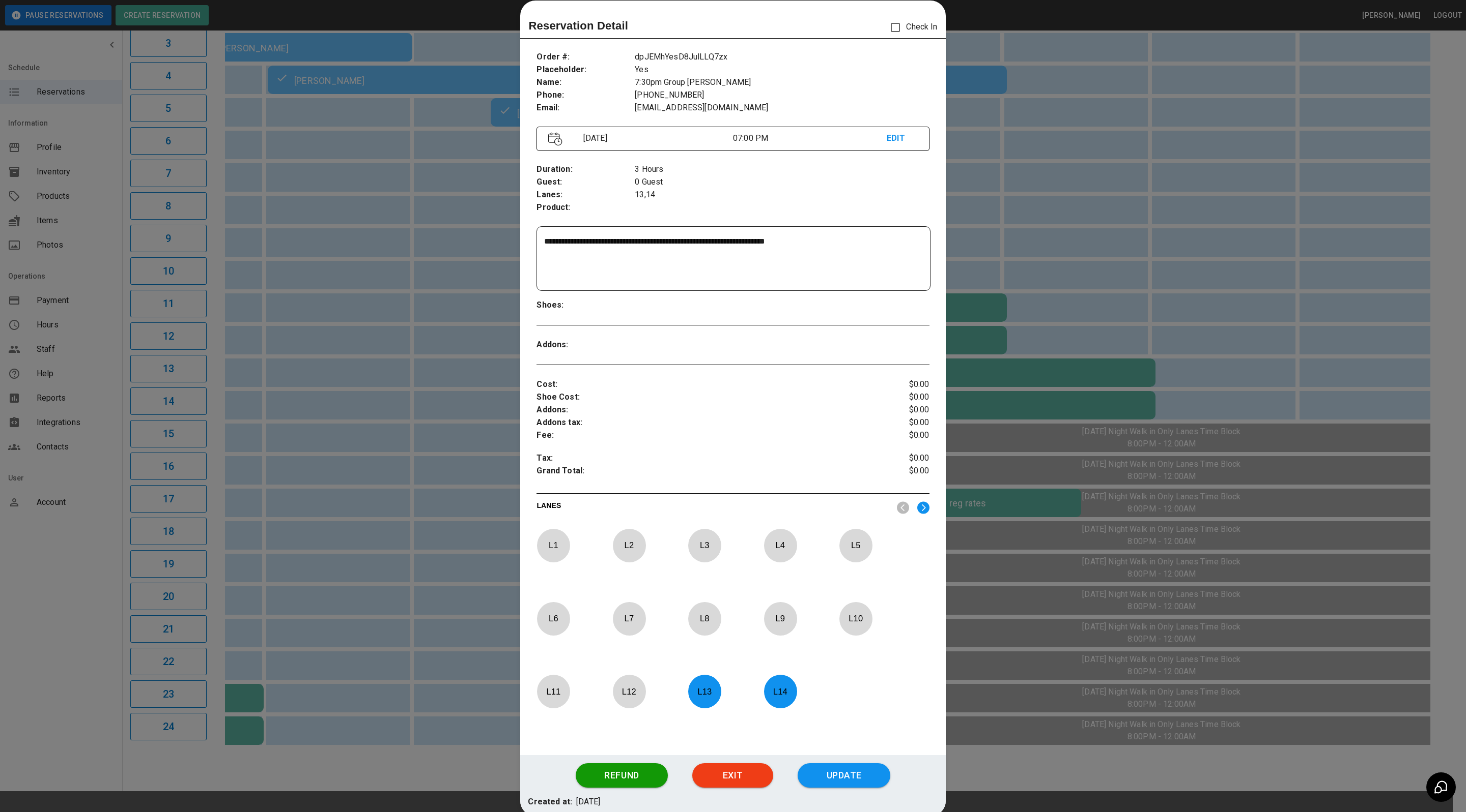
click at [66, 564] on div at bounding box center [733, 406] width 1466 height 812
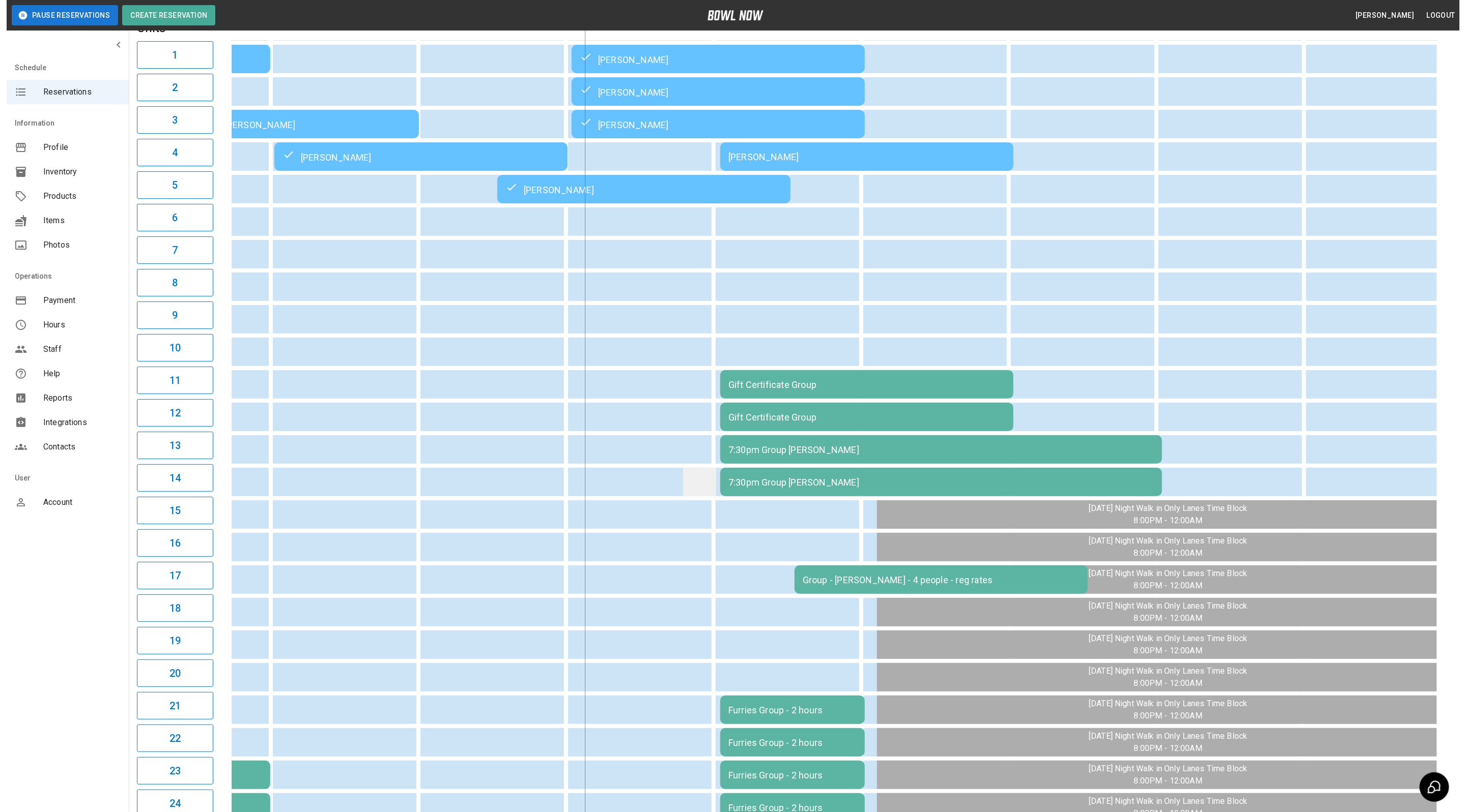
scroll to position [0, 0]
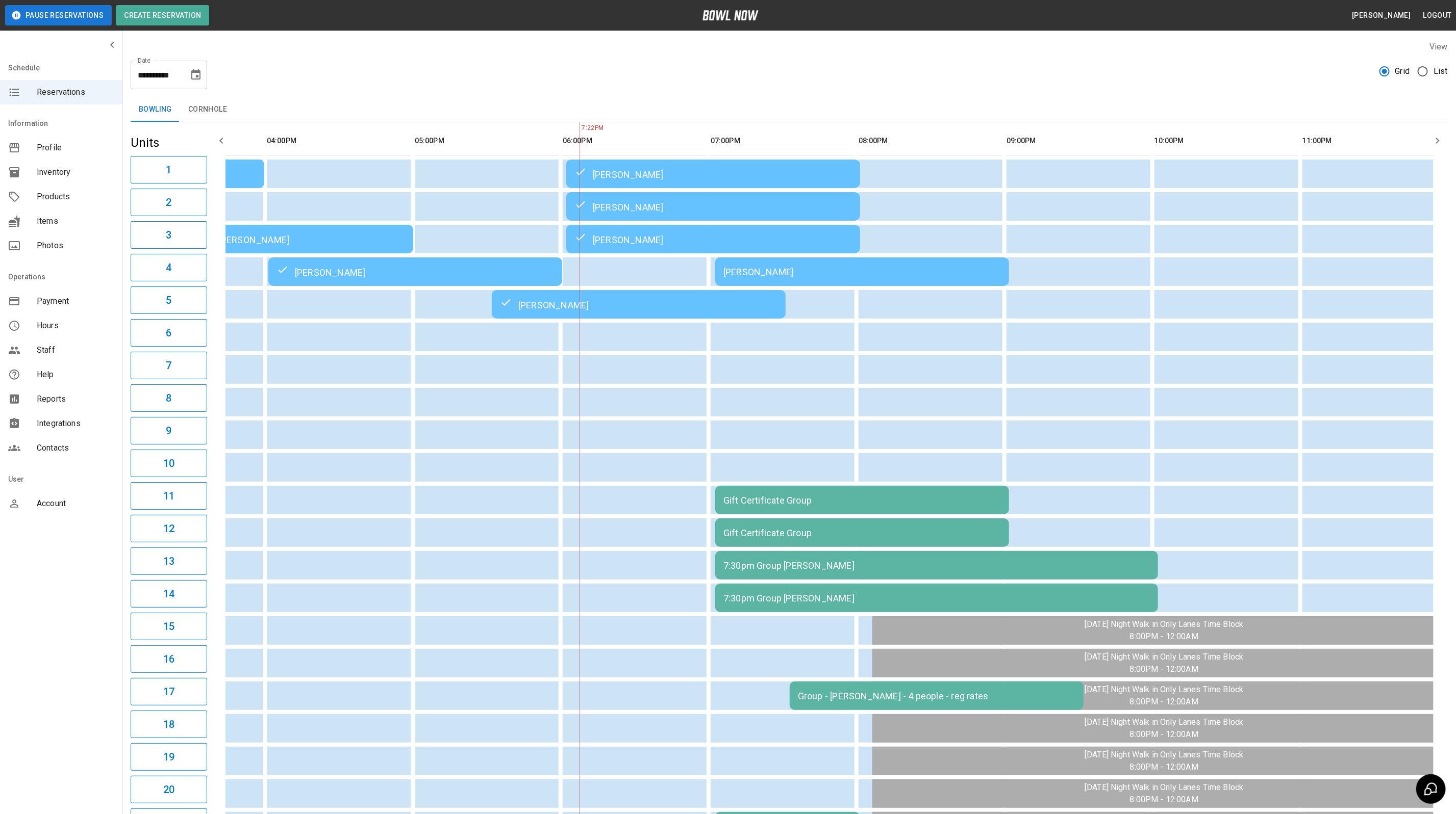
click at [791, 275] on div "[PERSON_NAME]" at bounding box center [862, 272] width 278 height 11
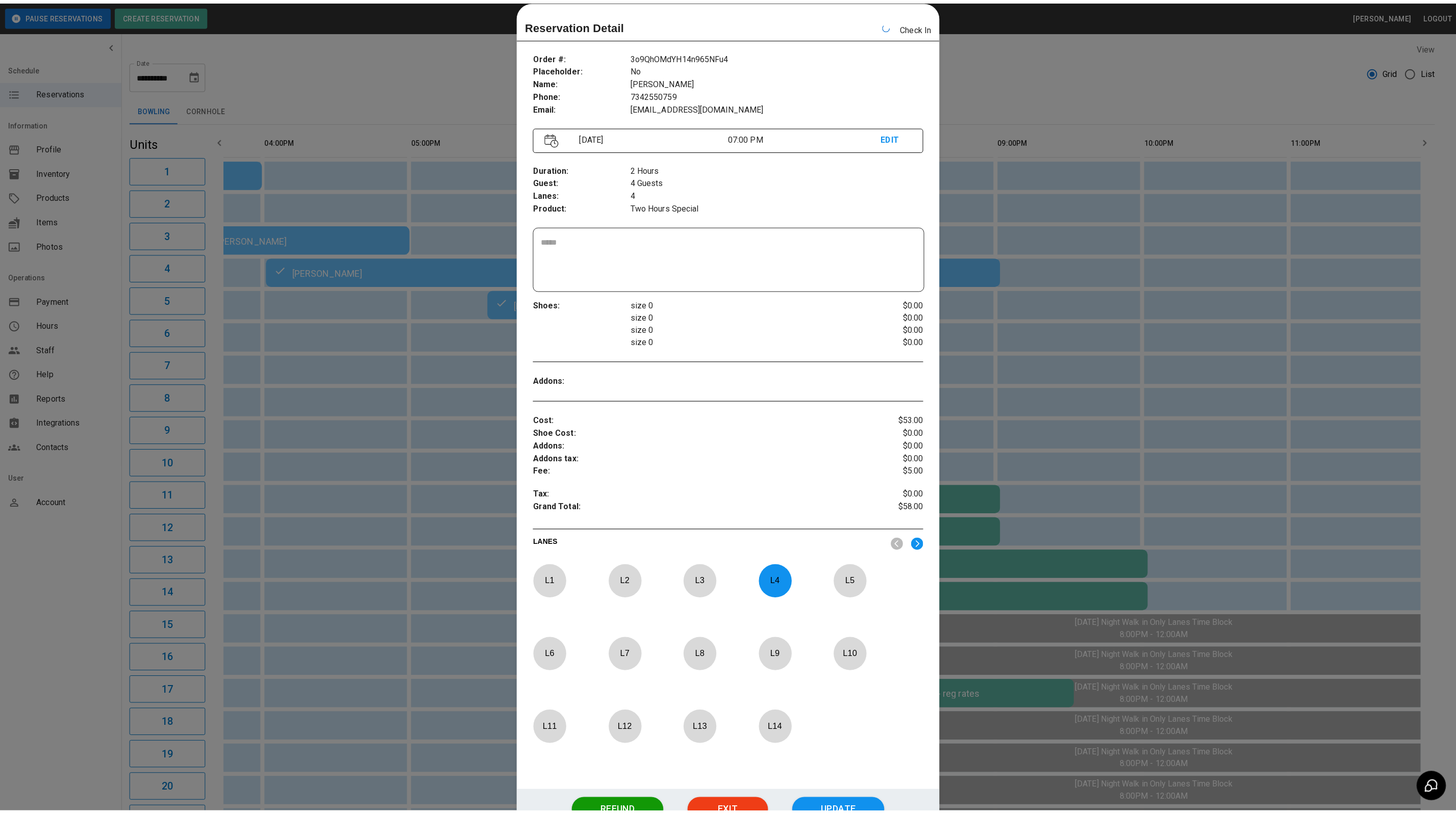
scroll to position [0, 545]
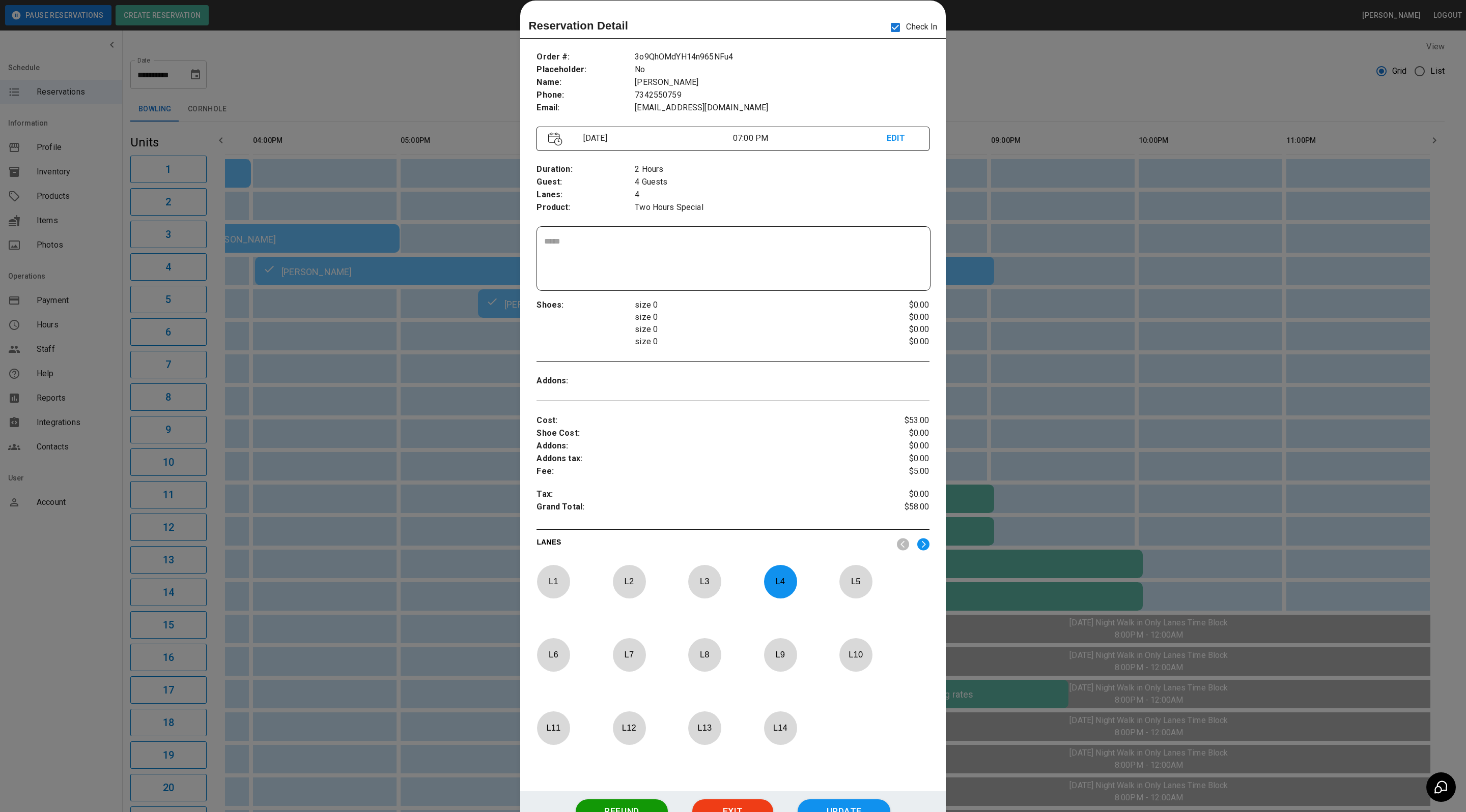
click at [1018, 77] on div at bounding box center [733, 406] width 1466 height 812
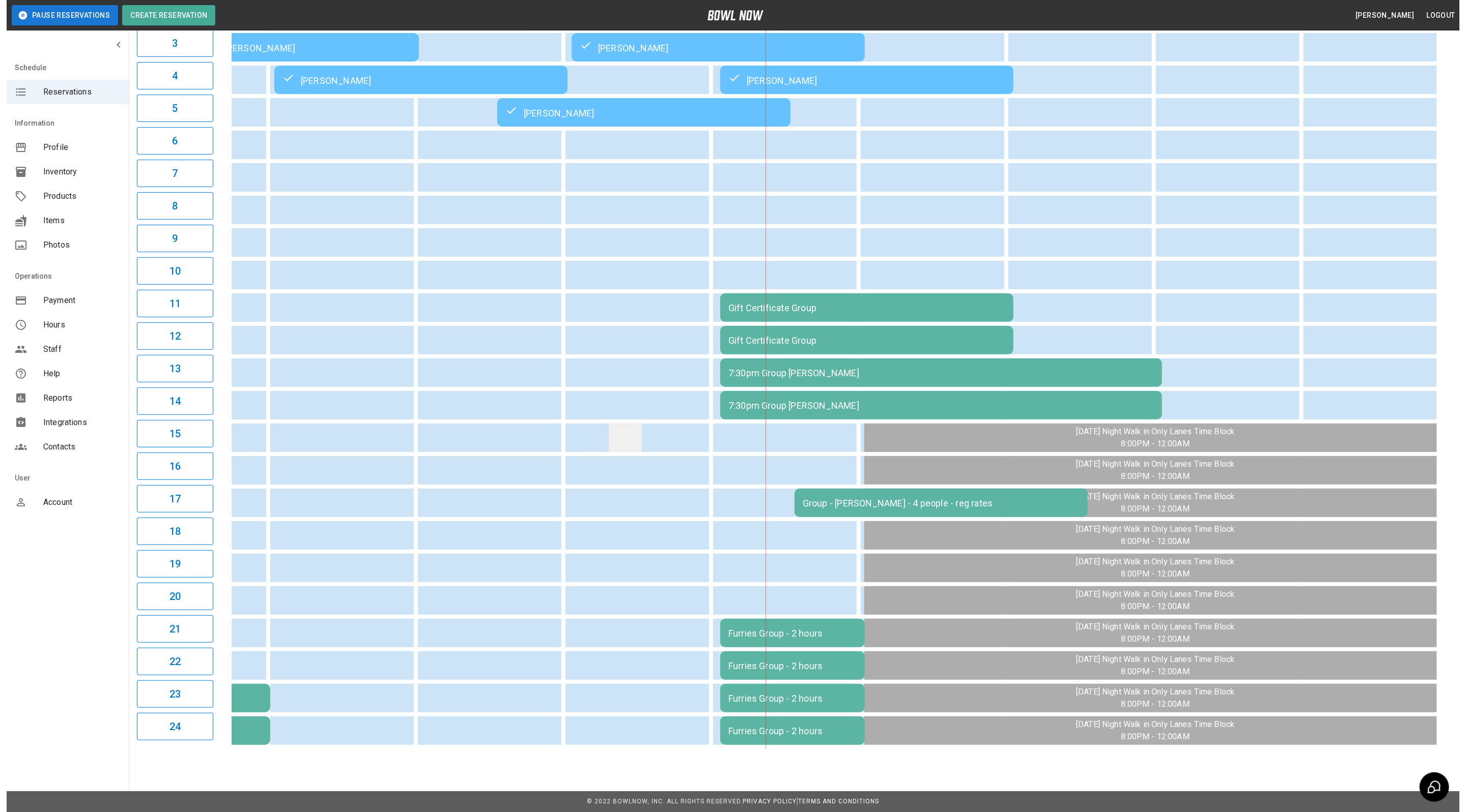
scroll to position [197, 0]
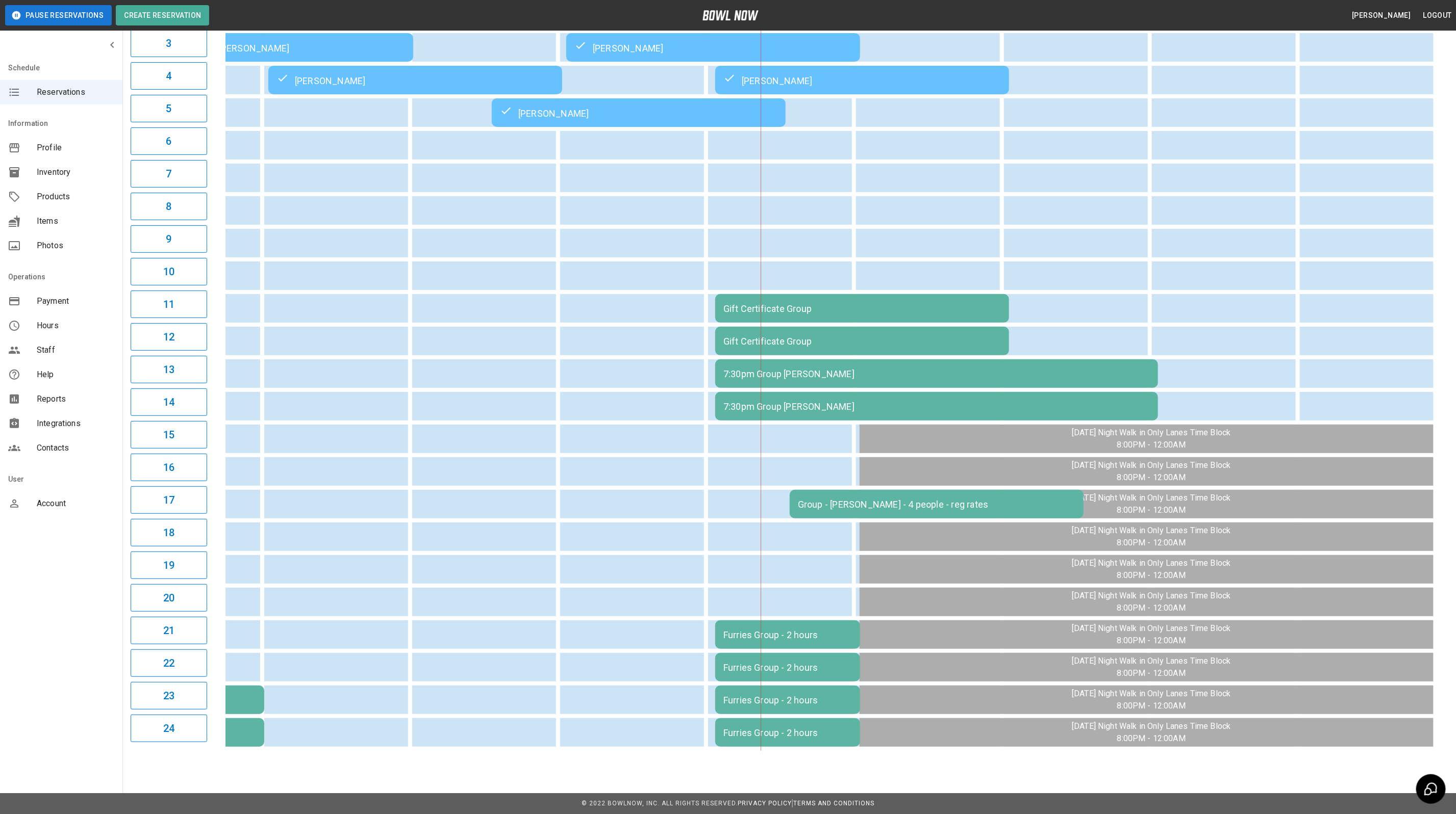
click at [826, 306] on td "Gift Certificate Group" at bounding box center [862, 308] width 294 height 29
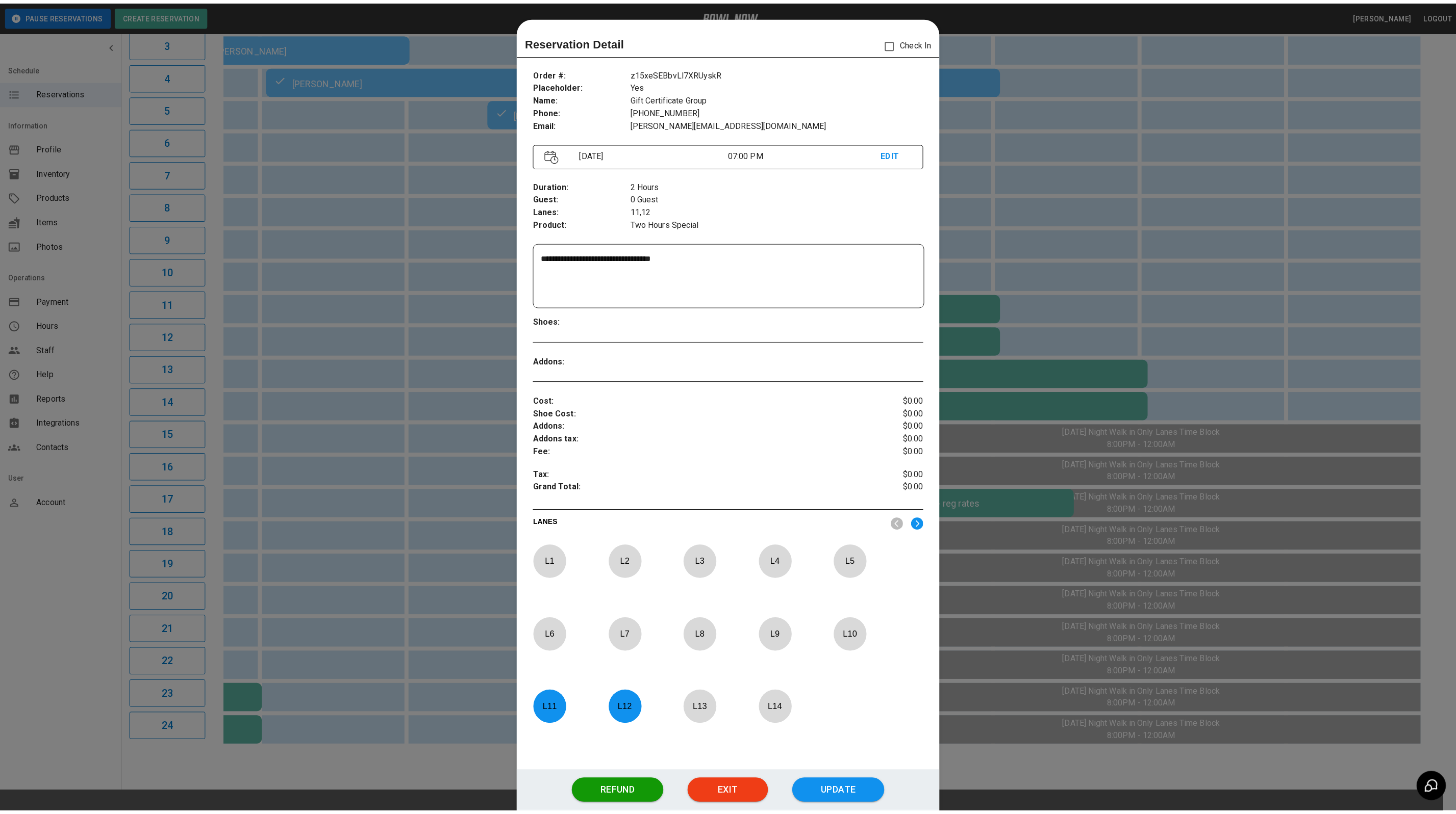
scroll to position [16, 0]
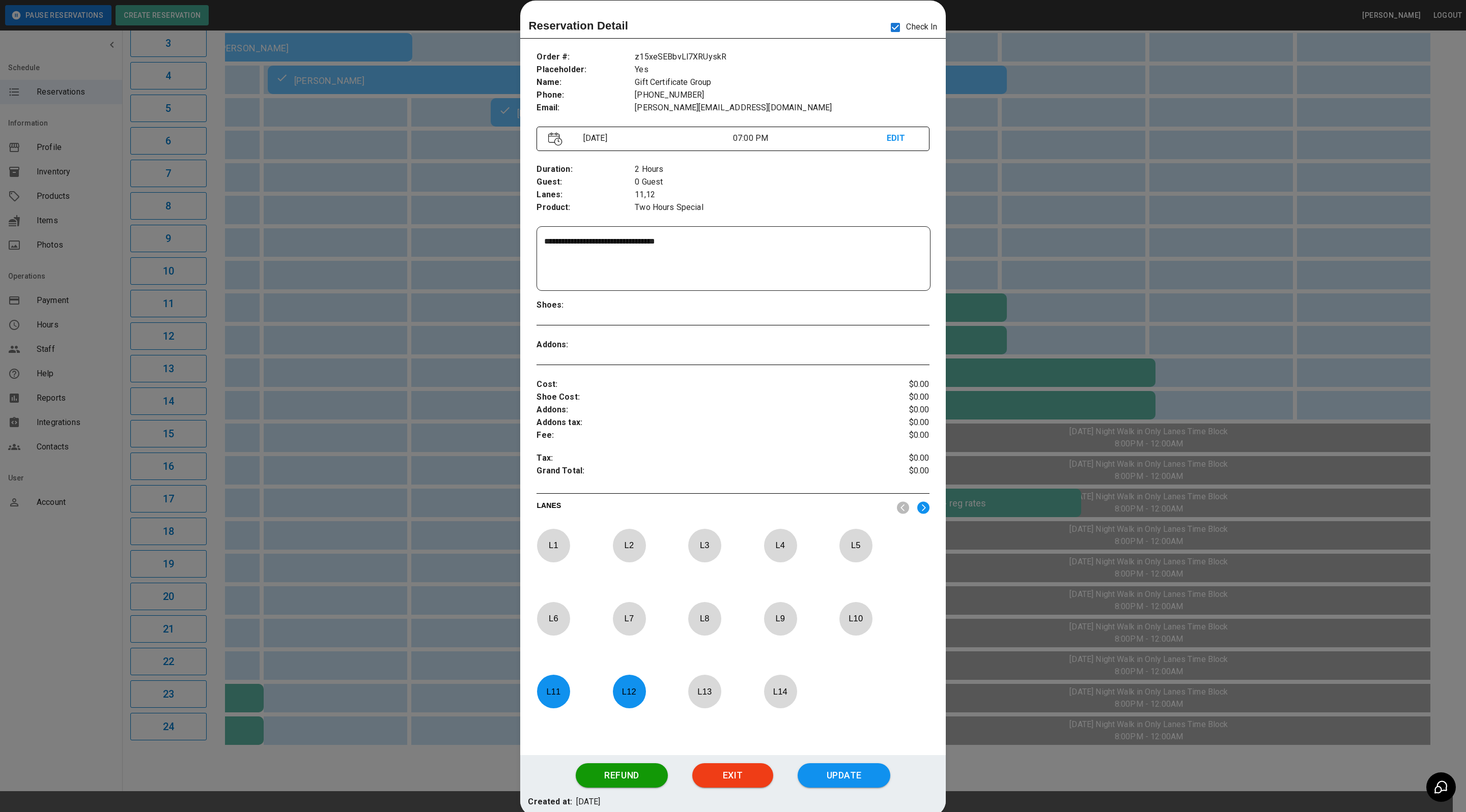
drag, startPoint x: 961, startPoint y: 159, endPoint x: 925, endPoint y: 232, distance: 81.4
click at [961, 159] on div at bounding box center [733, 406] width 1466 height 812
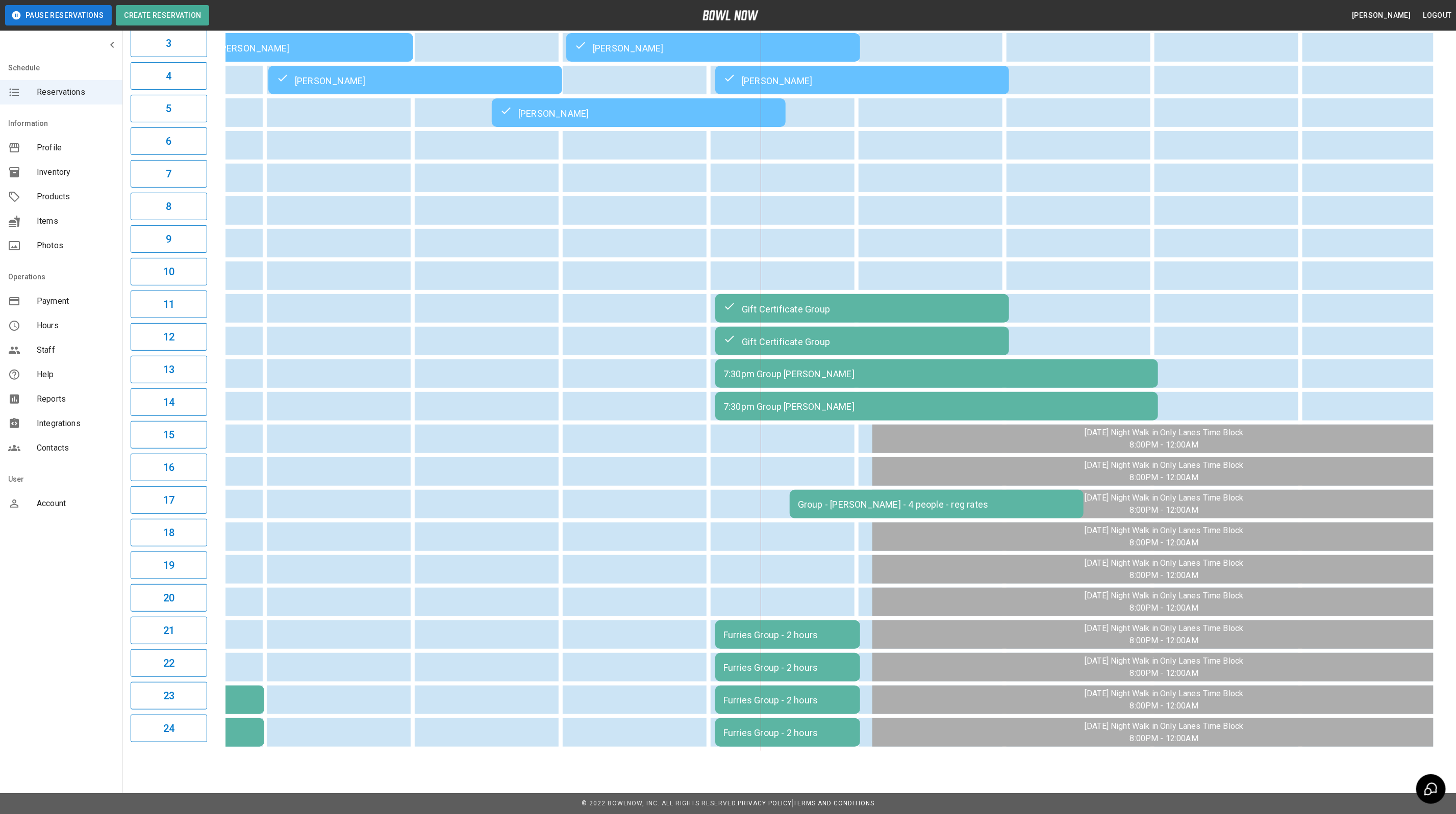
click at [764, 621] on td "Furries Group - 2 hours" at bounding box center [787, 634] width 145 height 29
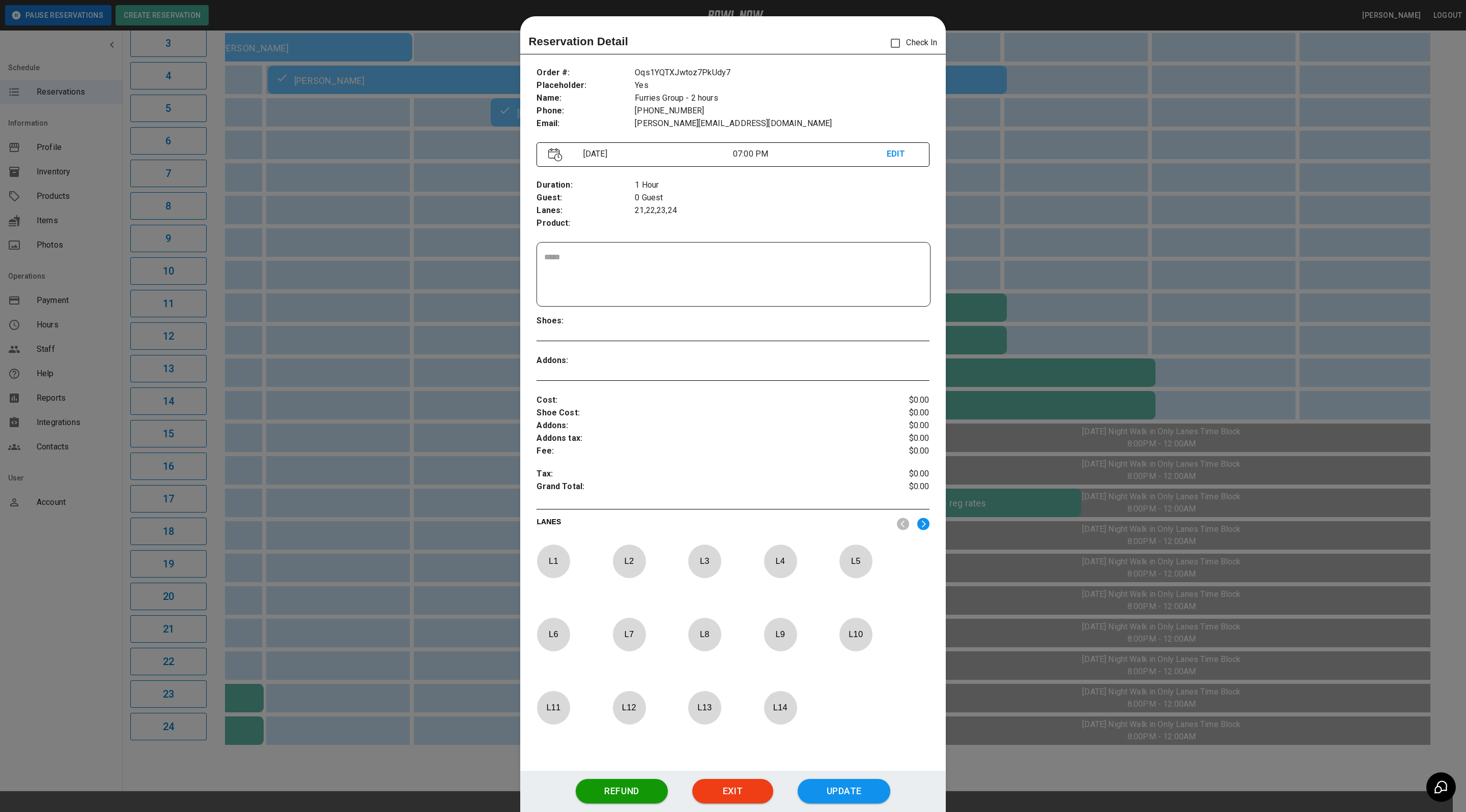
scroll to position [15, 0]
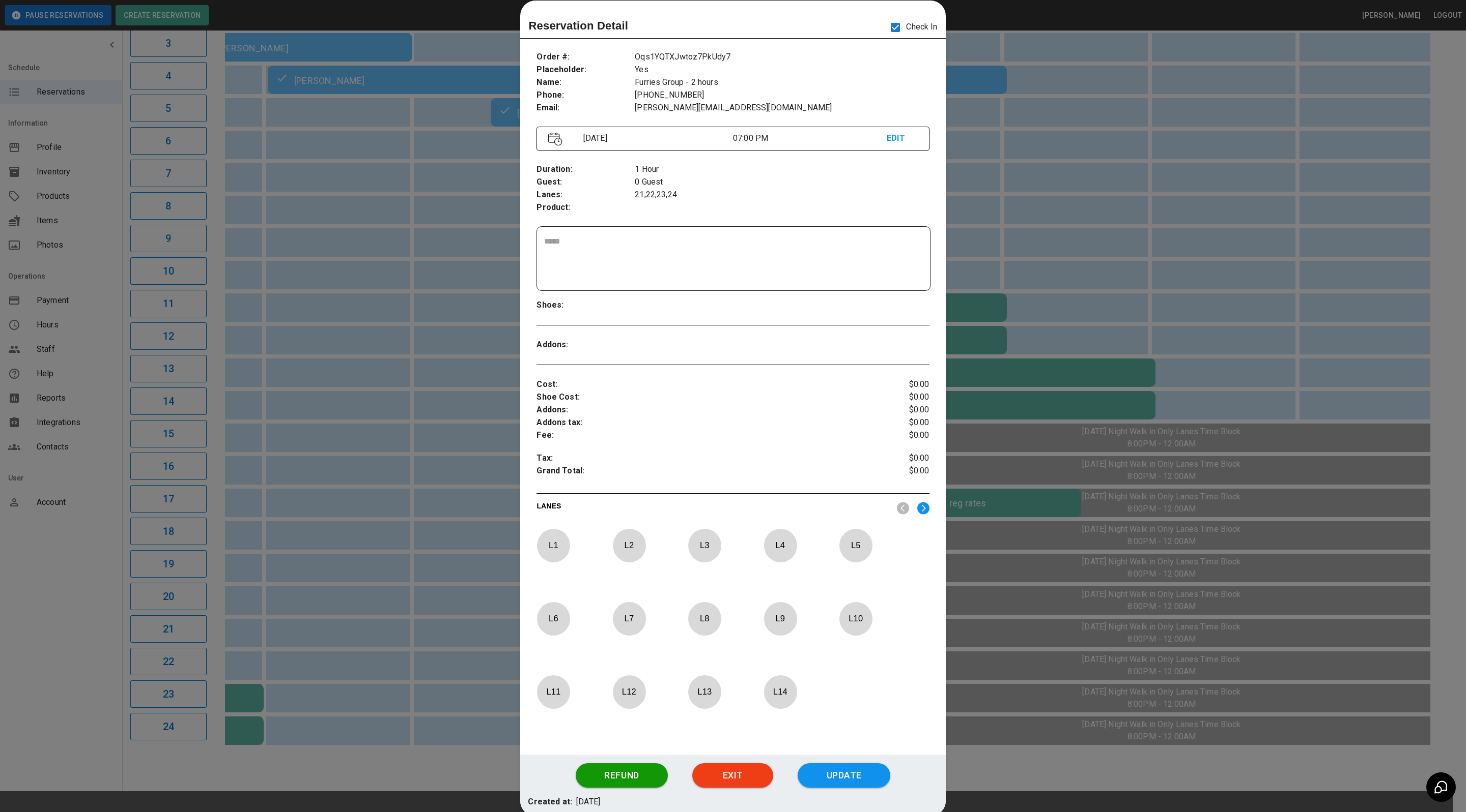
click at [1127, 89] on div at bounding box center [733, 406] width 1466 height 812
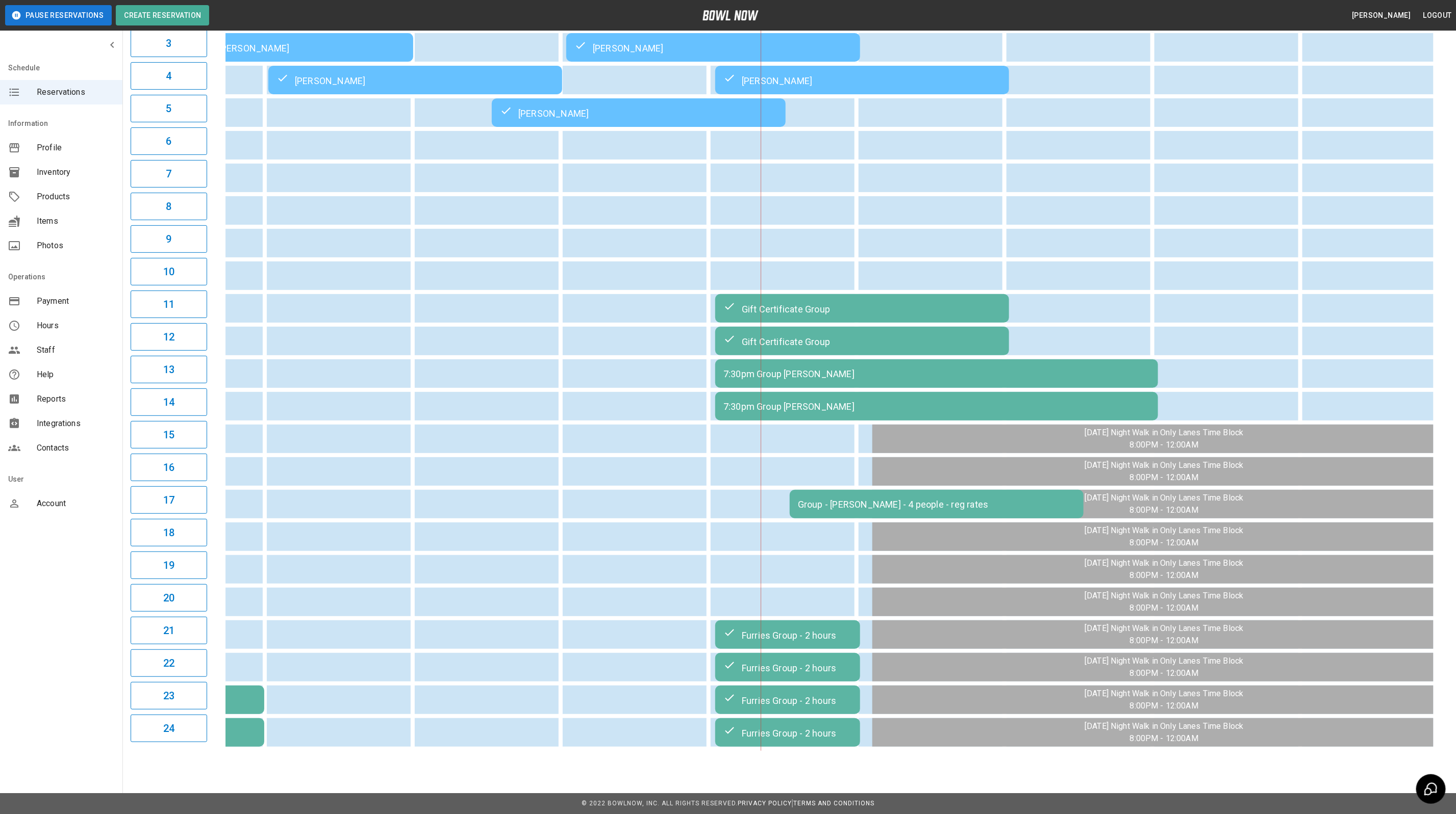
click at [839, 499] on div "Group - [PERSON_NAME] - 4 people - reg rates" at bounding box center [937, 504] width 278 height 11
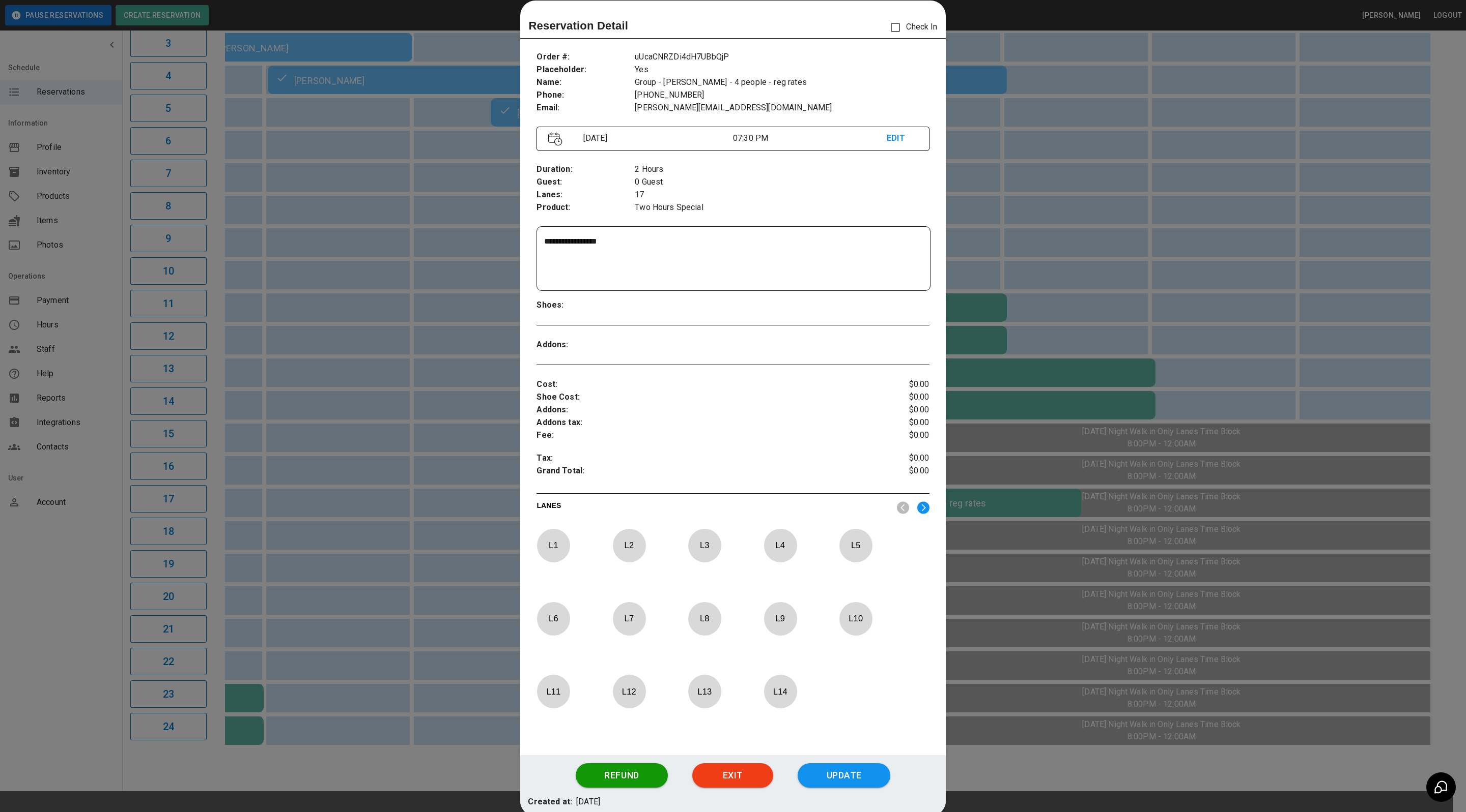
click at [992, 139] on div at bounding box center [733, 406] width 1466 height 812
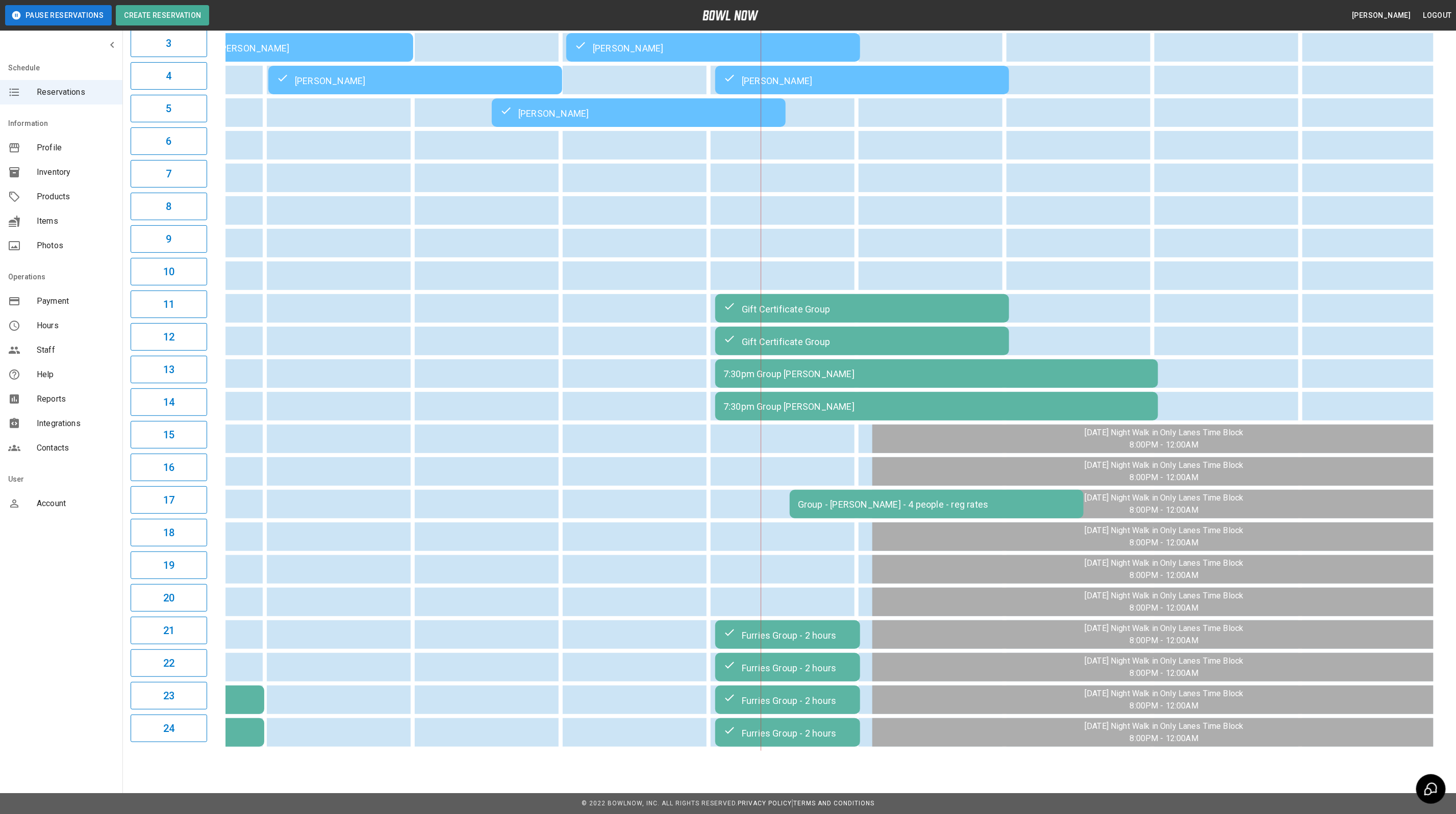
click at [805, 380] on div "7:30pm Group [PERSON_NAME]" at bounding box center [937, 374] width 426 height 11
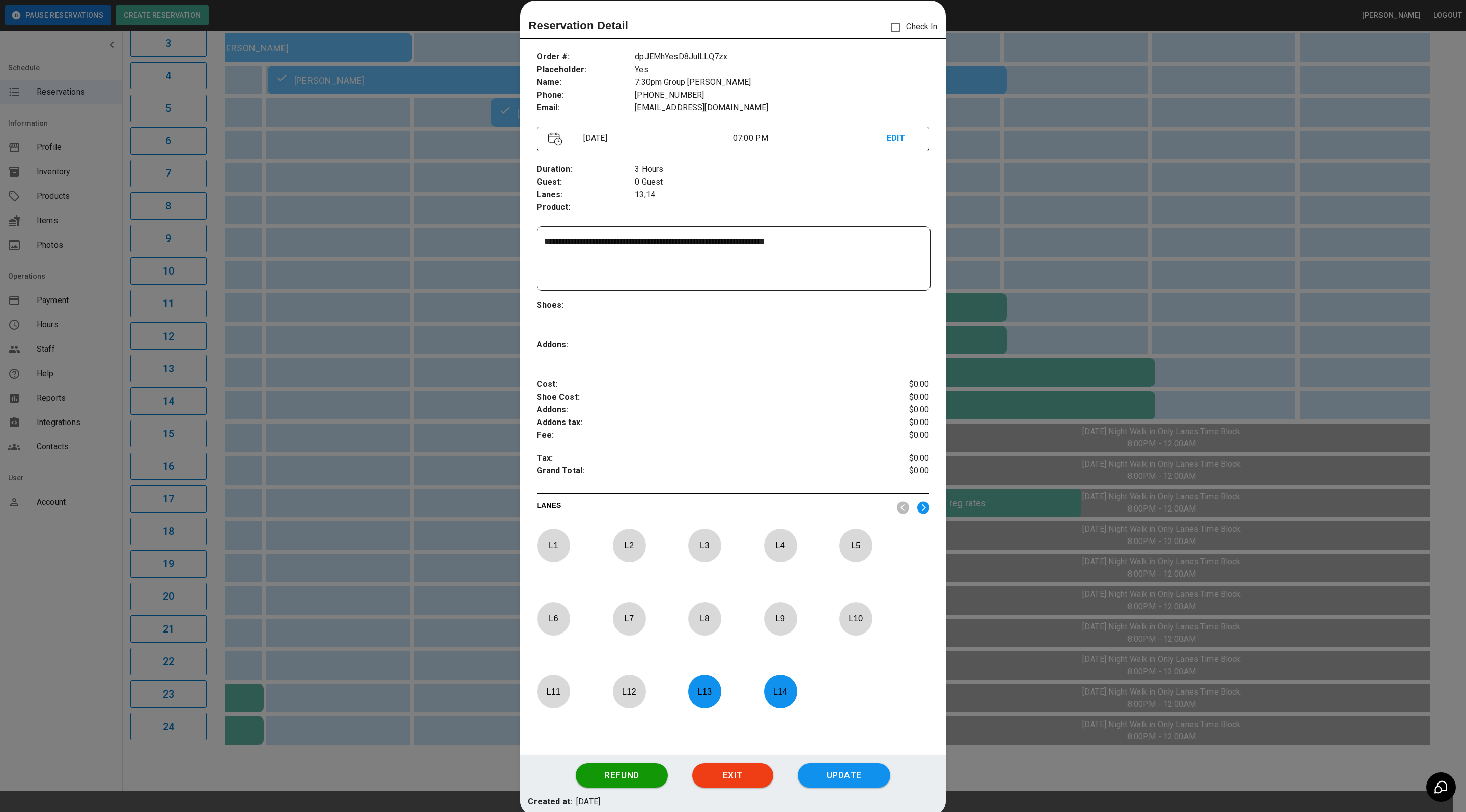
drag, startPoint x: 56, startPoint y: 603, endPoint x: 194, endPoint y: 299, distance: 333.9
click at [56, 603] on div at bounding box center [733, 406] width 1466 height 812
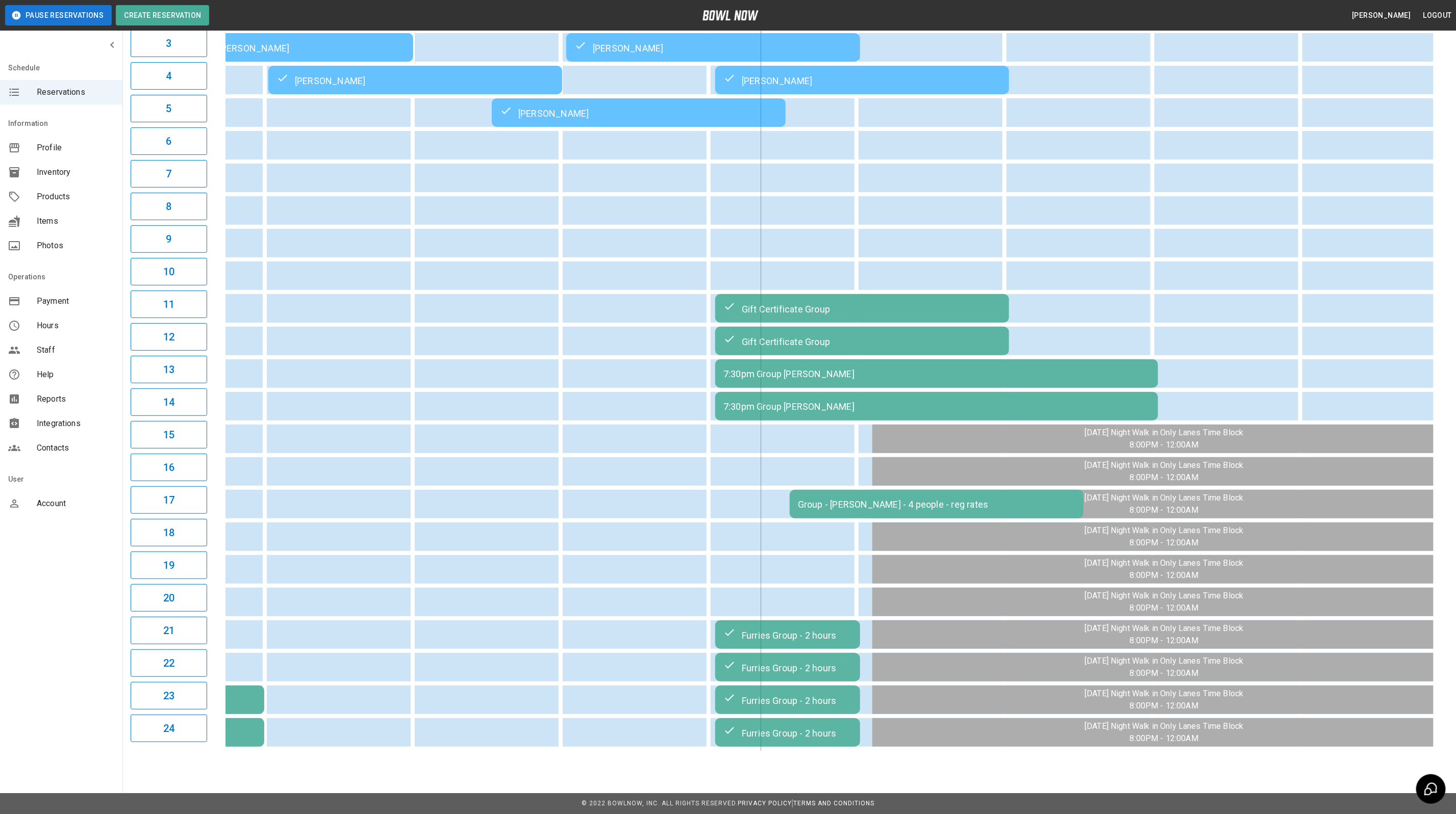
click at [795, 376] on td "7:30pm Group [PERSON_NAME]" at bounding box center [937, 373] width 443 height 29
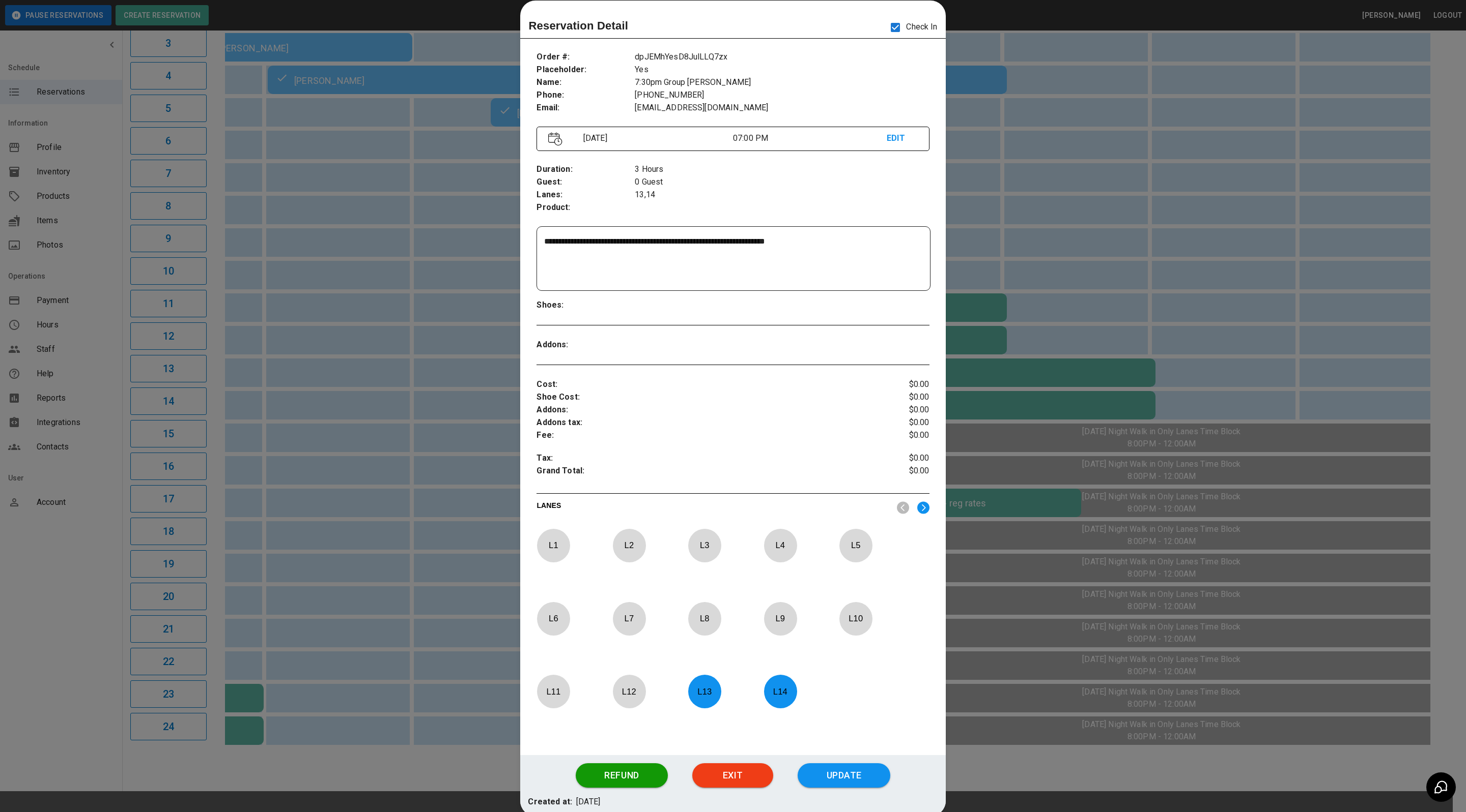
click at [85, 582] on div at bounding box center [733, 406] width 1466 height 812
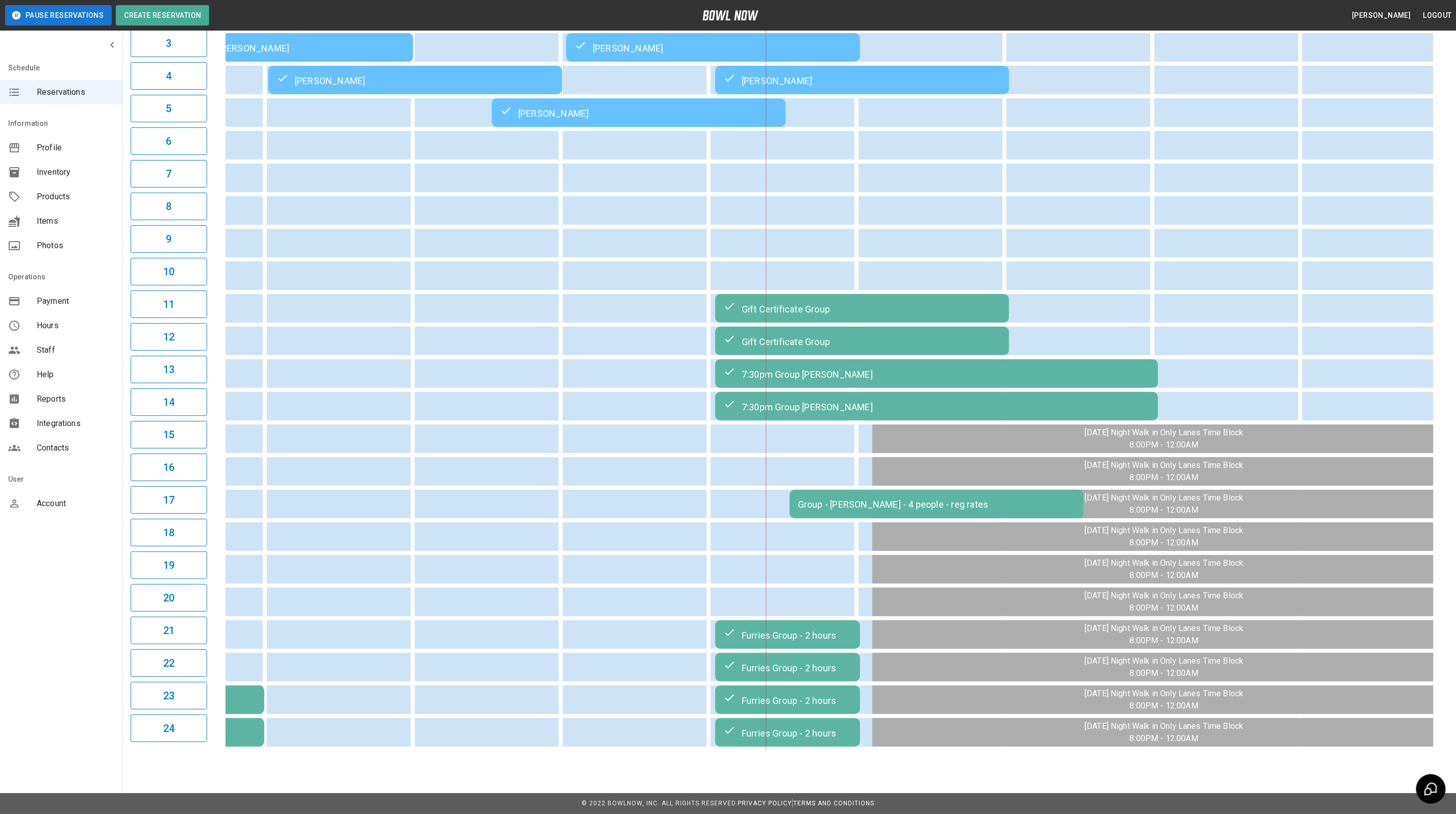
click at [873, 499] on div "Group - [PERSON_NAME] - 4 people - reg rates" at bounding box center [937, 504] width 278 height 11
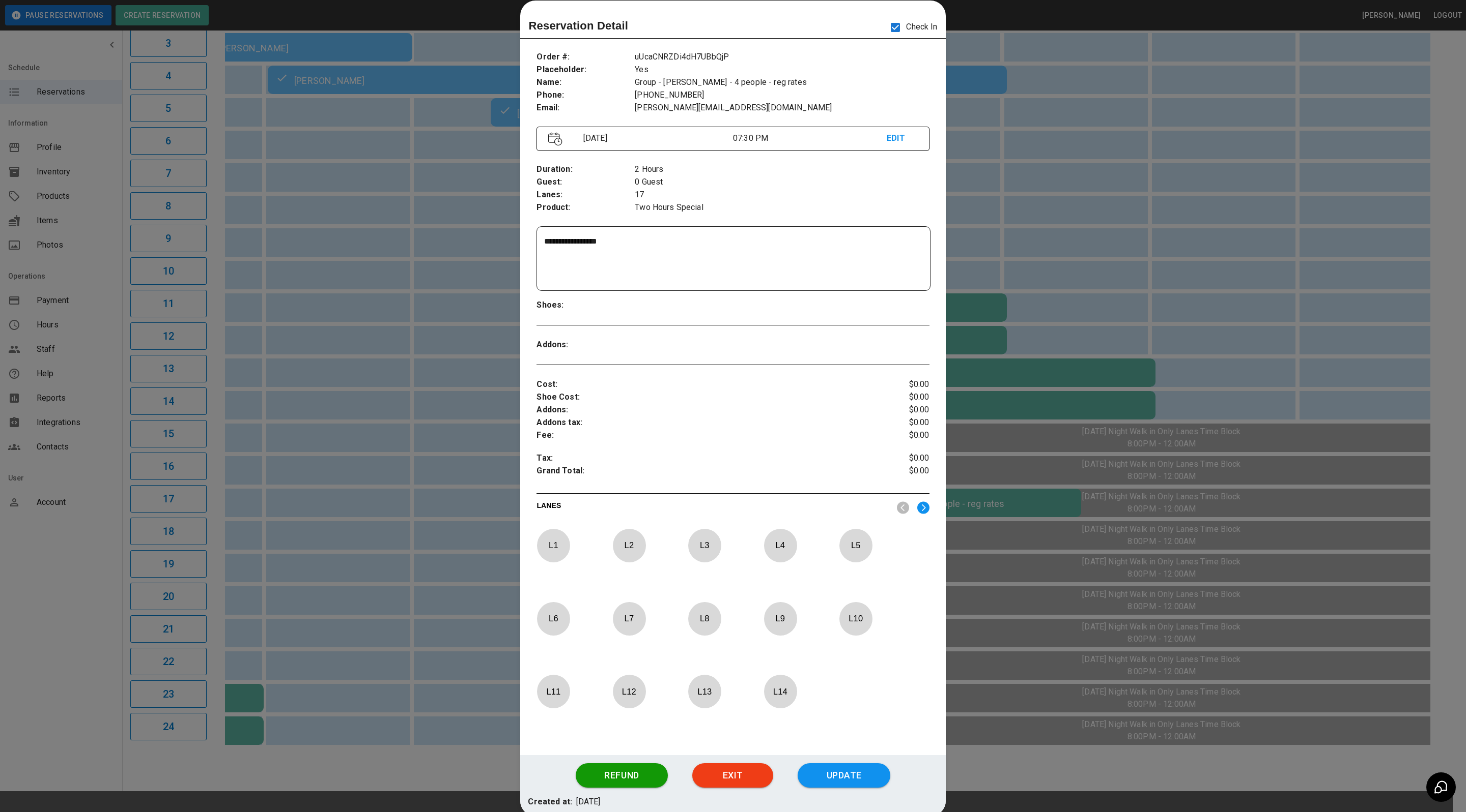
drag, startPoint x: 78, startPoint y: 606, endPoint x: 153, endPoint y: 594, distance: 76.0
click at [78, 606] on div at bounding box center [733, 406] width 1466 height 812
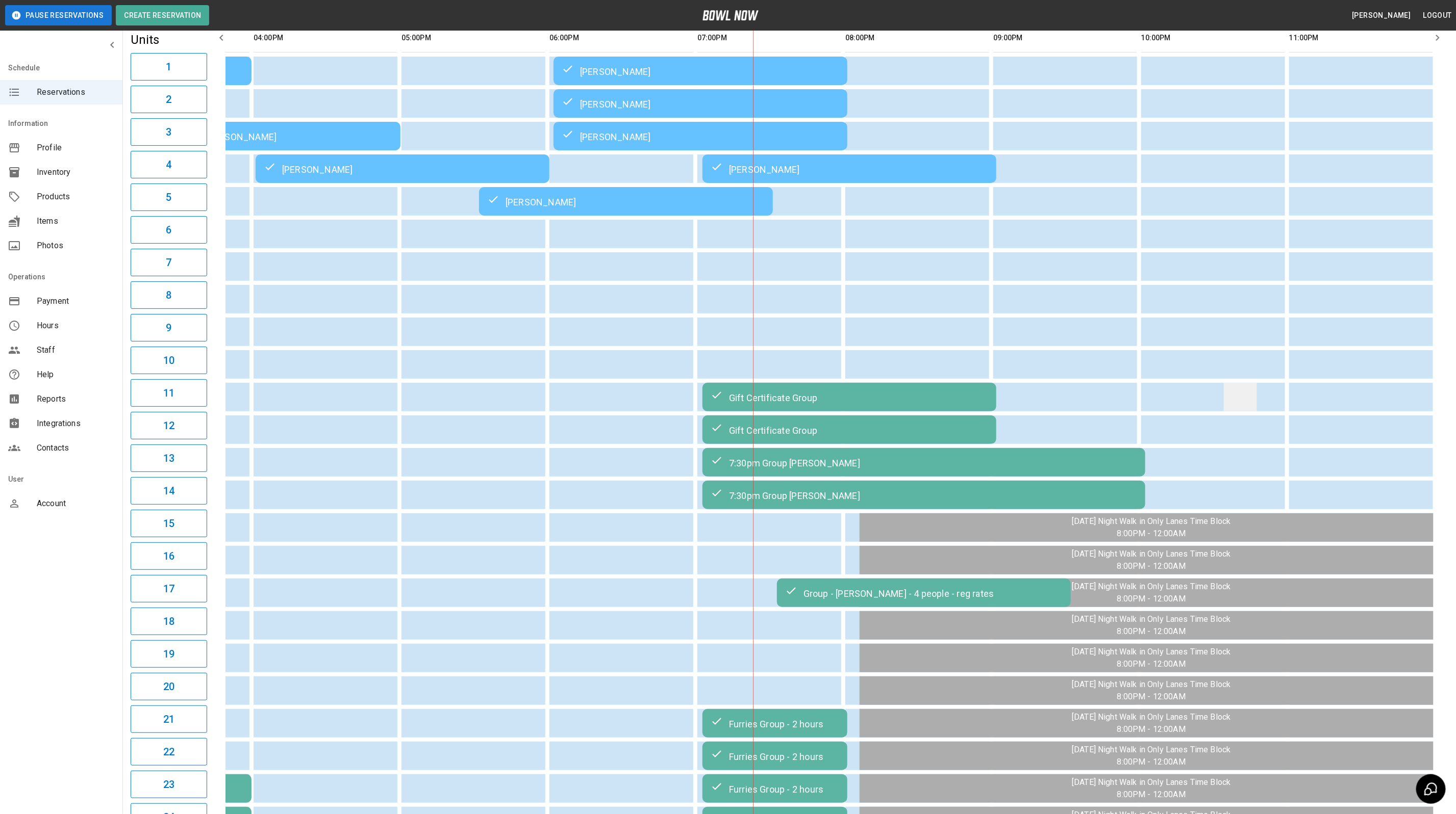
scroll to position [0, 0]
